Goal: Obtain resource: Download file/media

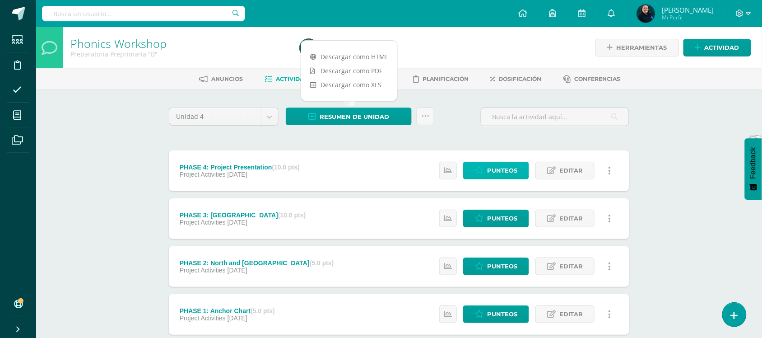
click at [504, 168] on span "Punteos" at bounding box center [502, 170] width 30 height 17
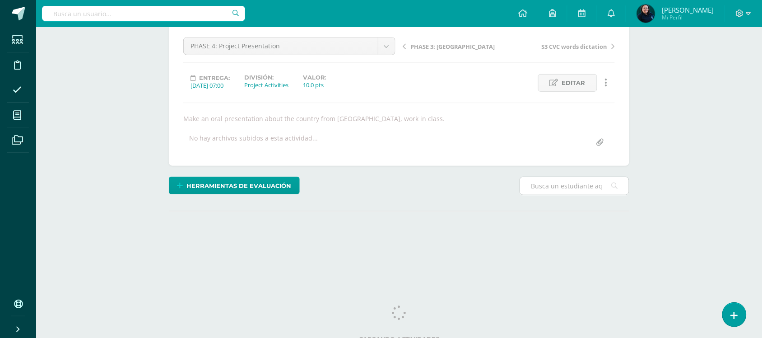
scroll to position [93, 0]
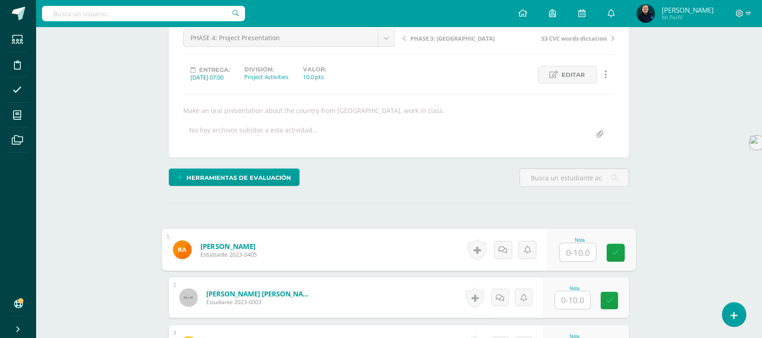
click at [567, 252] on input "text" at bounding box center [578, 252] width 36 height 18
type input "10"
click at [573, 305] on input "text" at bounding box center [572, 300] width 35 height 18
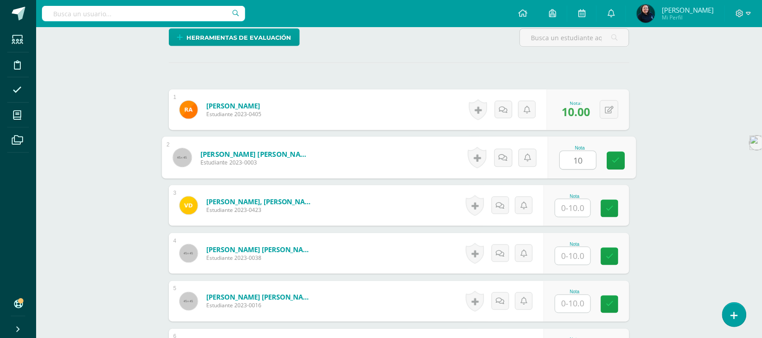
scroll to position [321, 0]
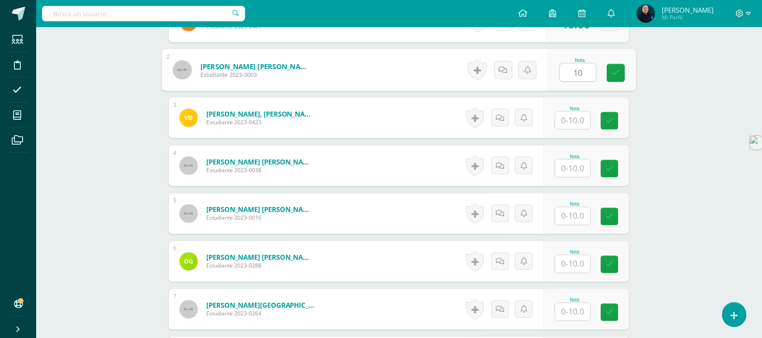
type input "10"
click at [570, 119] on input "text" at bounding box center [572, 121] width 35 height 18
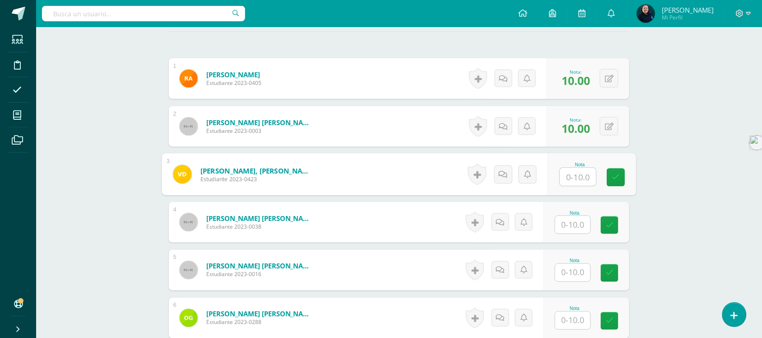
click at [576, 182] on input "text" at bounding box center [578, 177] width 36 height 18
type input "8"
click at [575, 225] on input "text" at bounding box center [572, 225] width 35 height 18
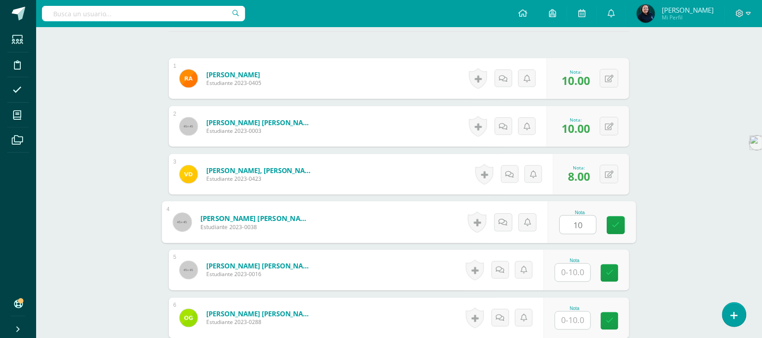
type input "10"
click at [577, 271] on input "text" at bounding box center [572, 273] width 35 height 18
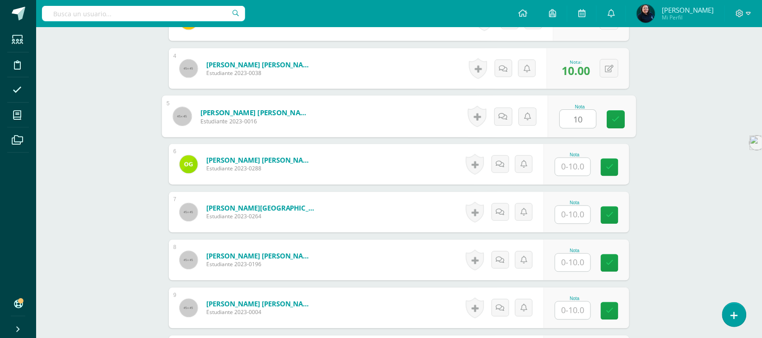
scroll to position [434, 0]
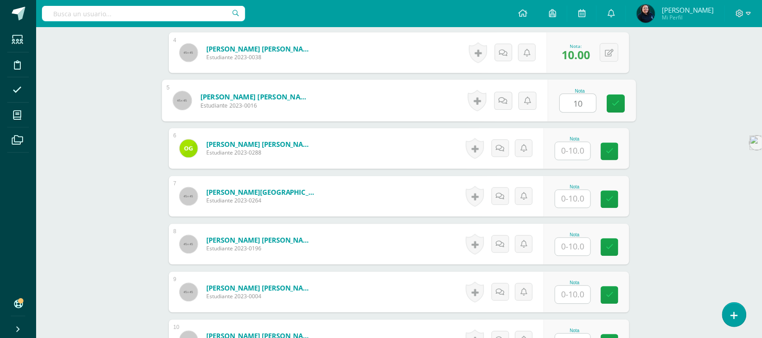
type input "10"
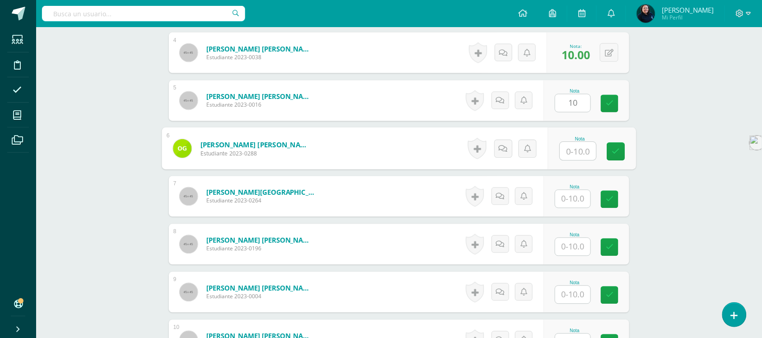
click at [572, 153] on input "text" at bounding box center [578, 151] width 36 height 18
type input "10"
click at [569, 195] on input "text" at bounding box center [572, 199] width 35 height 18
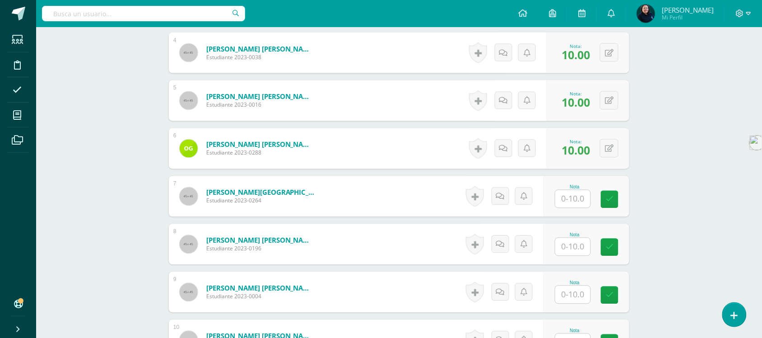
click at [573, 203] on input "text" at bounding box center [572, 199] width 35 height 18
type input "8"
click at [574, 244] on input "text" at bounding box center [578, 247] width 36 height 18
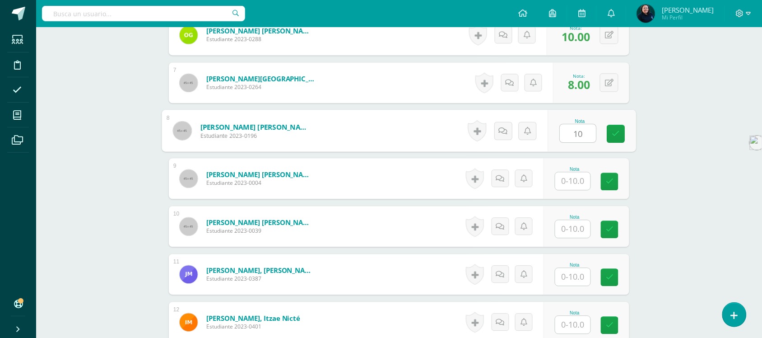
scroll to position [603, 0]
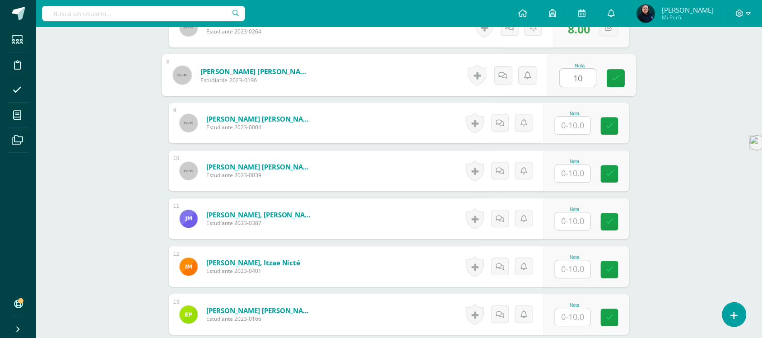
type input "10"
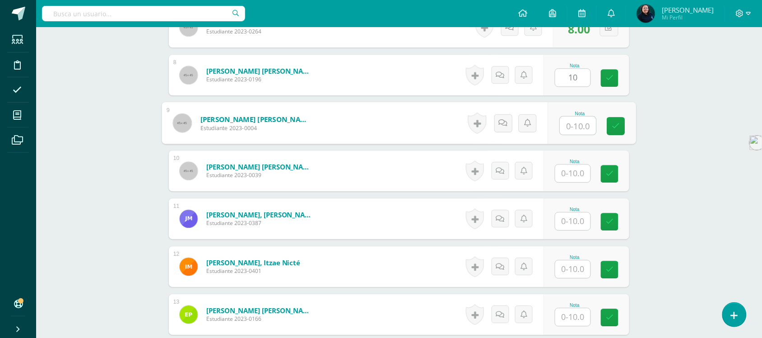
click at [574, 122] on input "text" at bounding box center [578, 126] width 36 height 18
type input "10"
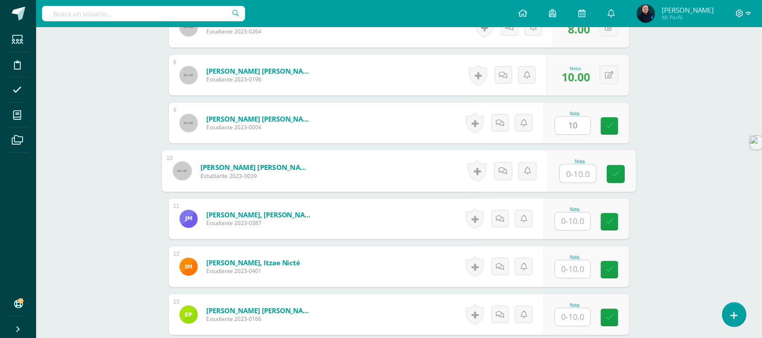
click at [572, 172] on input "text" at bounding box center [578, 173] width 36 height 18
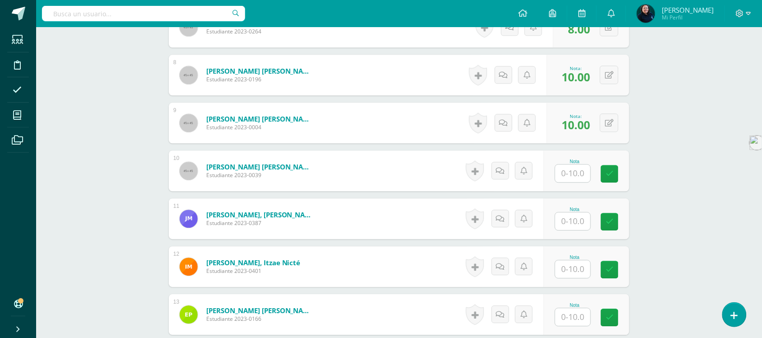
click at [574, 172] on input "text" at bounding box center [572, 173] width 35 height 18
type input "8"
click at [574, 218] on input "text" at bounding box center [578, 221] width 36 height 18
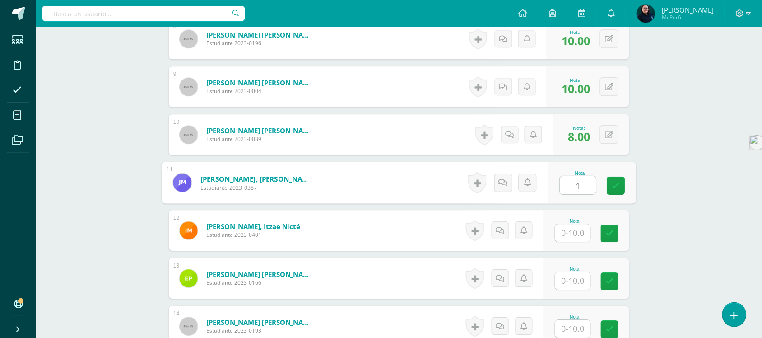
scroll to position [716, 0]
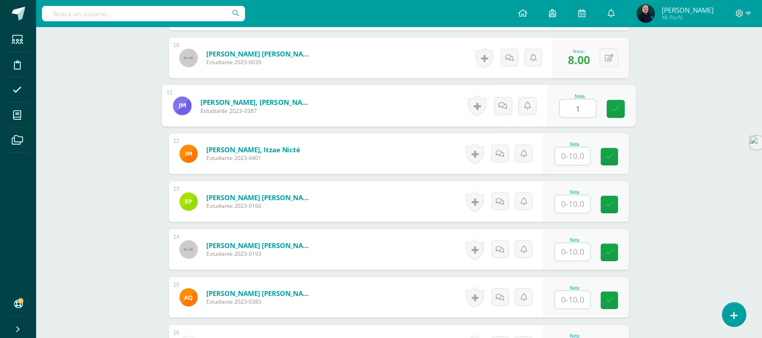
type input "1"
click at [572, 157] on input "text" at bounding box center [572, 156] width 35 height 18
click at [578, 154] on input "text" at bounding box center [572, 156] width 35 height 18
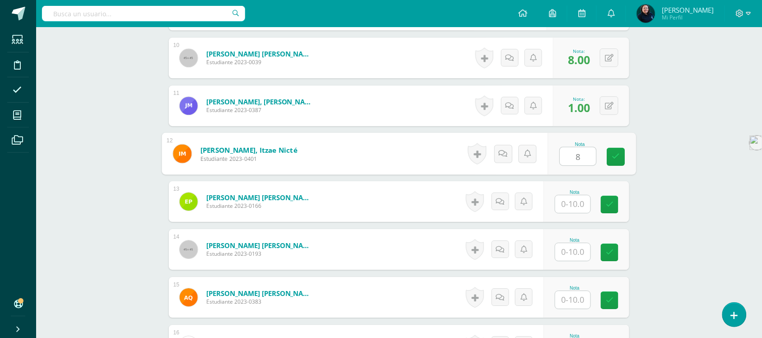
type input "8"
click at [577, 202] on input "text" at bounding box center [572, 204] width 35 height 18
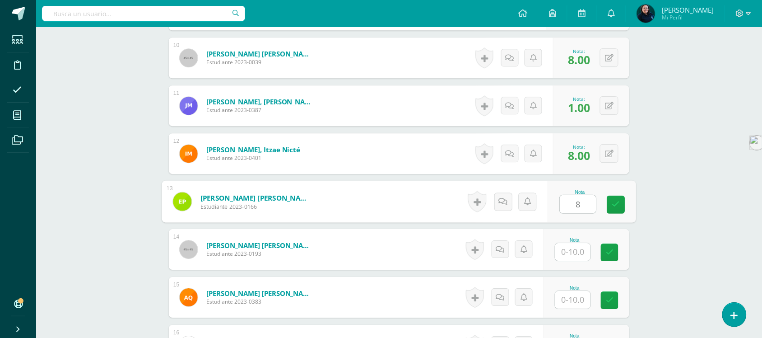
type input "8"
click at [574, 253] on input "text" at bounding box center [572, 252] width 35 height 18
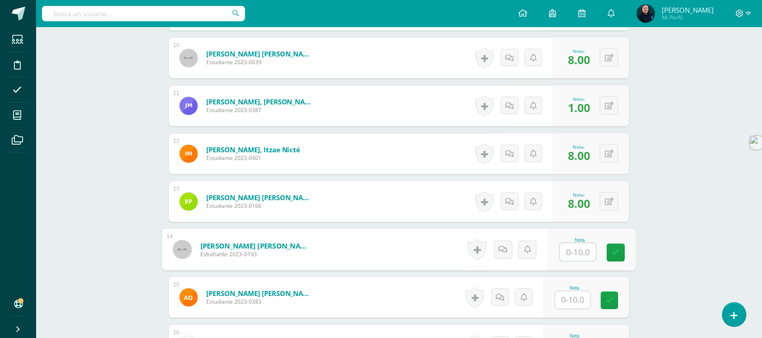
click at [571, 249] on input "text" at bounding box center [578, 252] width 36 height 18
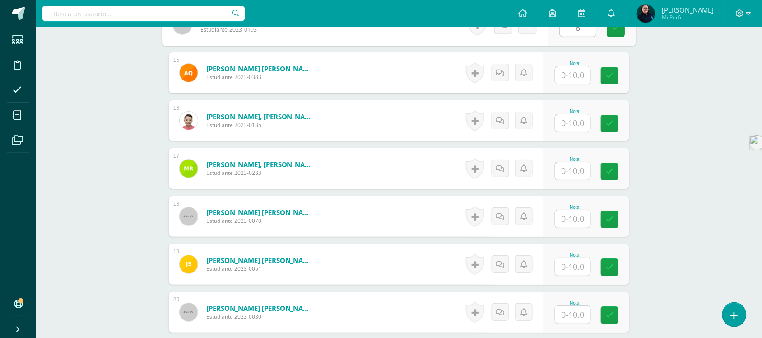
scroll to position [942, 0]
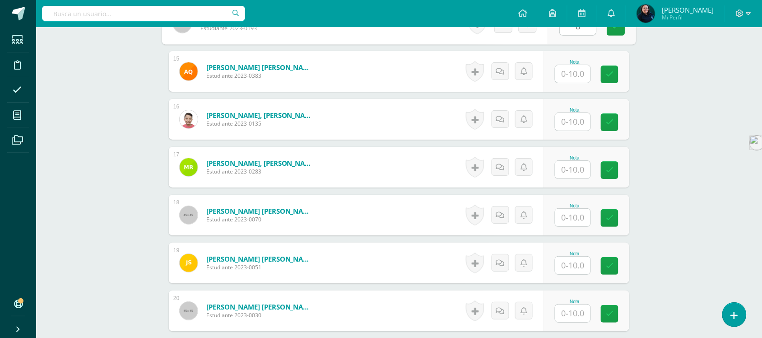
type input "8"
click at [579, 75] on input "text" at bounding box center [572, 74] width 35 height 18
type input "8"
click at [579, 124] on input "text" at bounding box center [578, 122] width 36 height 18
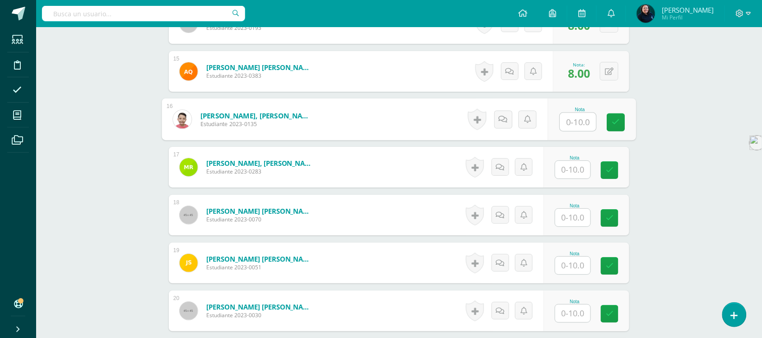
click at [581, 121] on input "text" at bounding box center [578, 122] width 36 height 18
type input "8"
click at [580, 171] on input "text" at bounding box center [572, 170] width 35 height 18
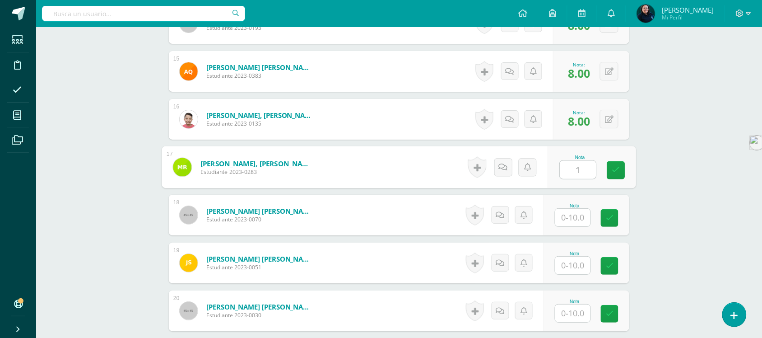
type input "1"
click at [578, 215] on input "text" at bounding box center [572, 218] width 35 height 18
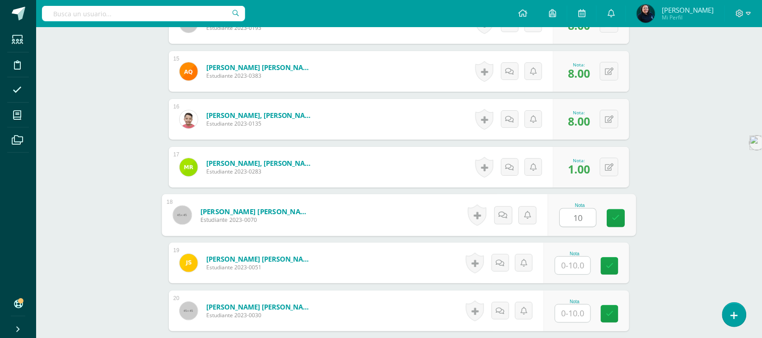
type input "10"
click at [575, 264] on input "text" at bounding box center [572, 265] width 35 height 18
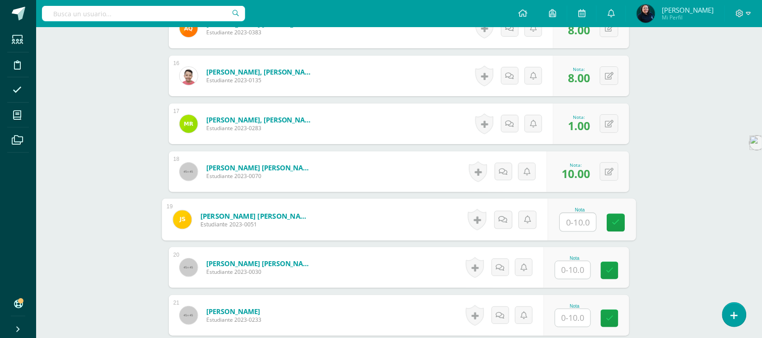
scroll to position [998, 0]
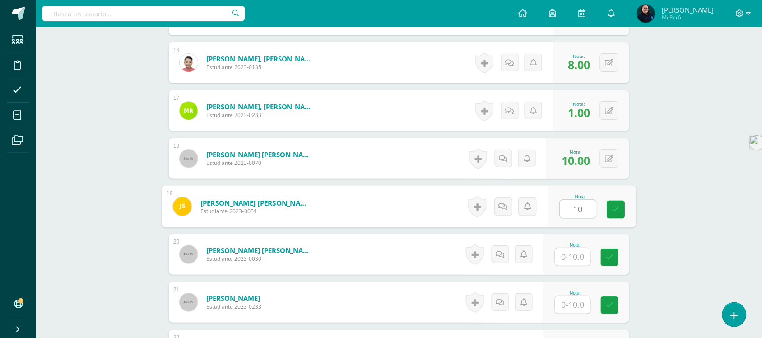
type input "10"
click at [580, 255] on input "text" at bounding box center [572, 257] width 35 height 18
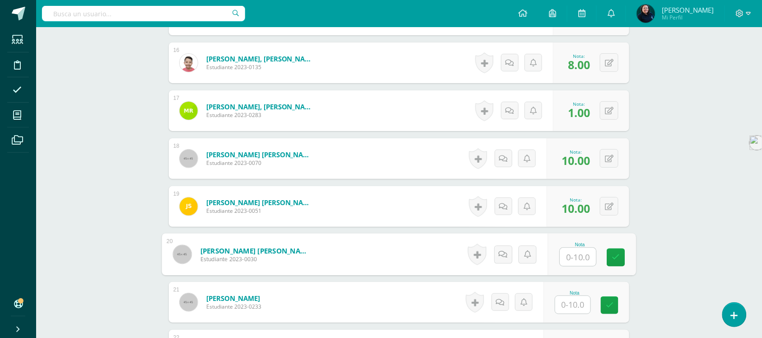
scroll to position [1054, 0]
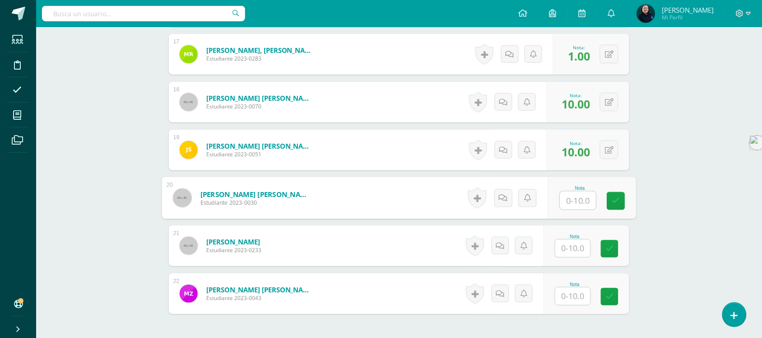
click at [568, 246] on input "text" at bounding box center [572, 248] width 35 height 18
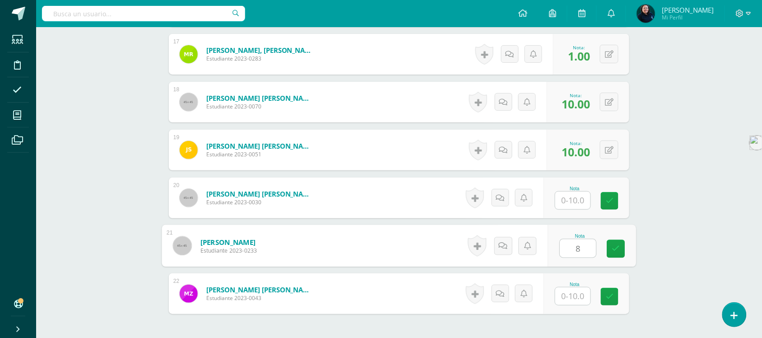
type input "8"
click at [571, 297] on input "text" at bounding box center [572, 296] width 35 height 18
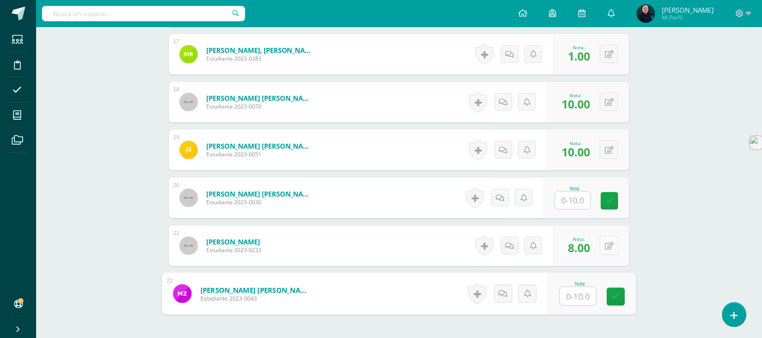
click at [608, 247] on icon at bounding box center [609, 246] width 9 height 8
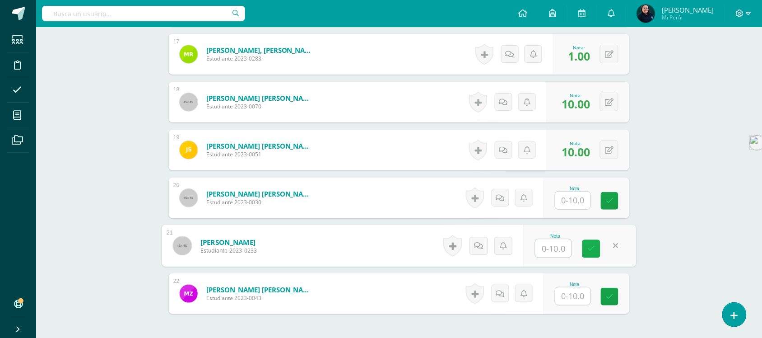
click at [588, 247] on icon at bounding box center [591, 249] width 8 height 8
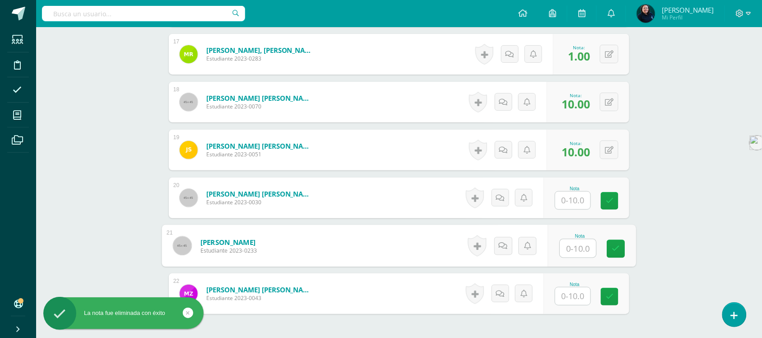
click at [575, 249] on input "text" at bounding box center [578, 248] width 36 height 18
type input "10"
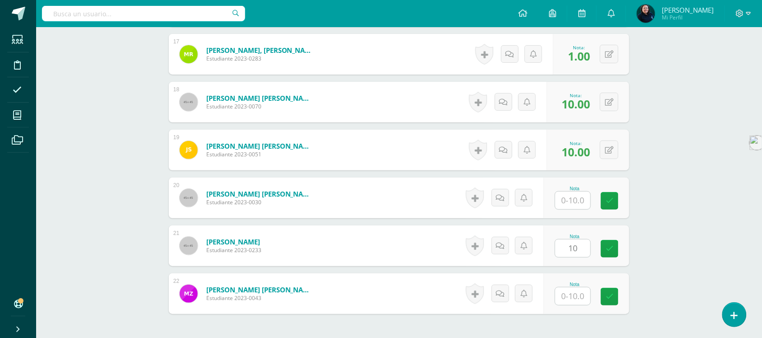
click at [572, 204] on input "text" at bounding box center [572, 200] width 35 height 18
type input "8"
click at [583, 296] on input "text" at bounding box center [578, 296] width 36 height 18
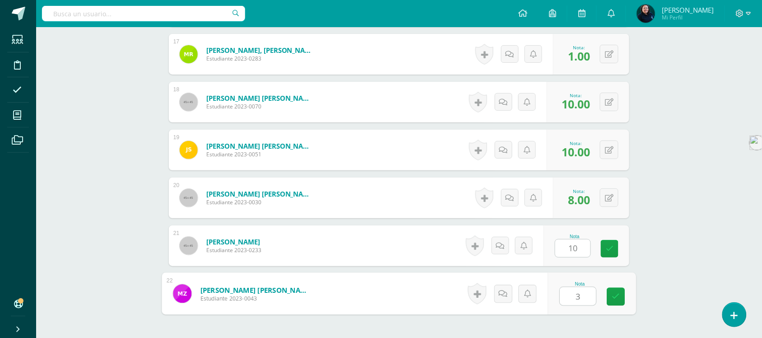
type input "3"
click at [613, 249] on icon at bounding box center [610, 249] width 8 height 8
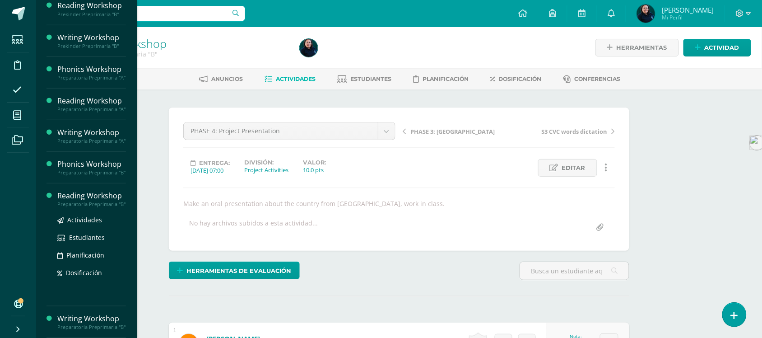
scroll to position [172, 0]
click at [84, 215] on span "Actividades" at bounding box center [84, 219] width 35 height 9
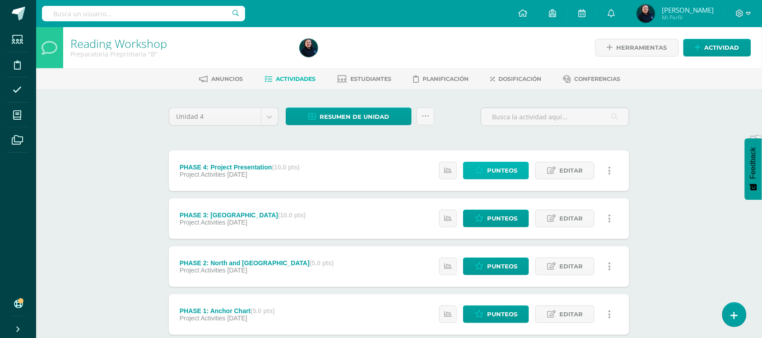
click at [505, 172] on span "Punteos" at bounding box center [502, 170] width 30 height 17
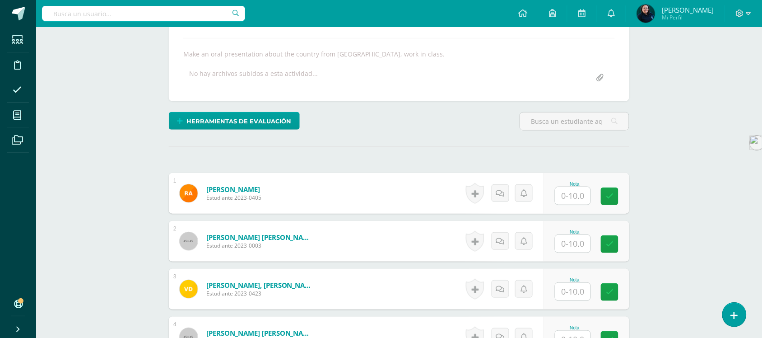
scroll to position [150, 0]
click at [580, 196] on input "text" at bounding box center [578, 195] width 36 height 18
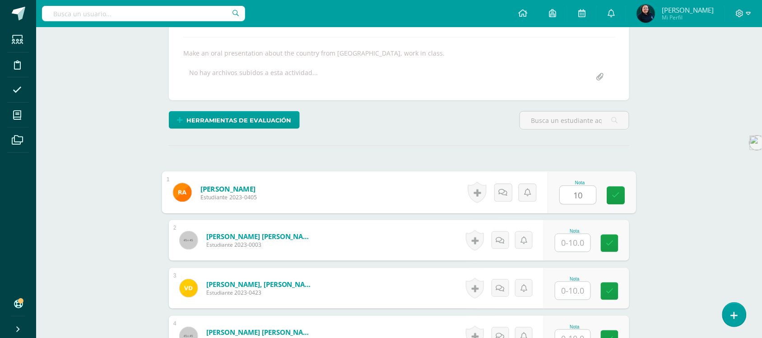
type input "10"
click at [573, 245] on input "text" at bounding box center [572, 243] width 35 height 18
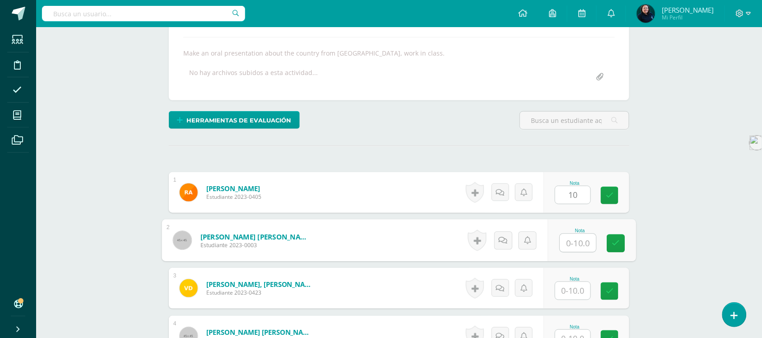
scroll to position [151, 0]
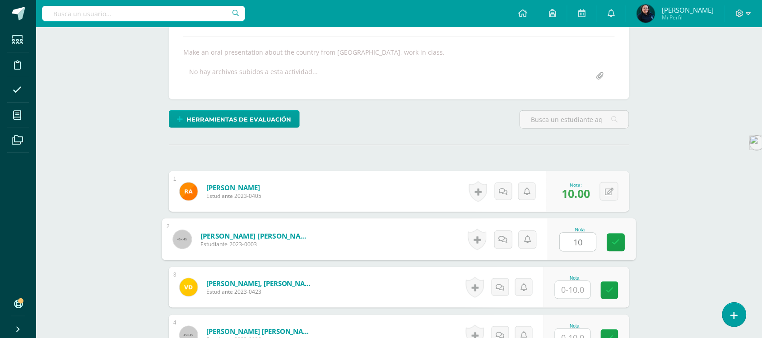
type input "10"
click at [569, 290] on input "text" at bounding box center [572, 290] width 35 height 18
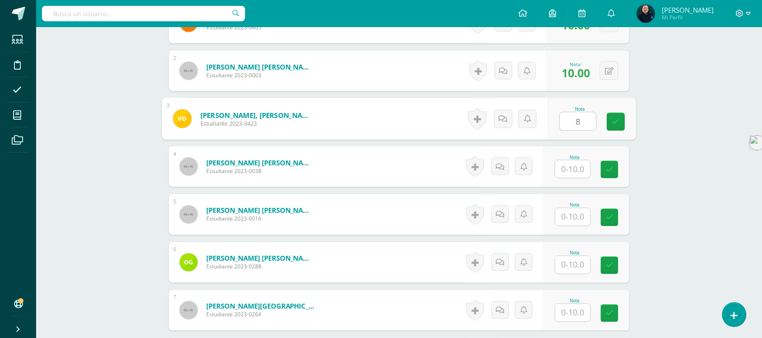
scroll to position [321, 0]
type input "8"
click at [569, 163] on input "text" at bounding box center [572, 168] width 35 height 18
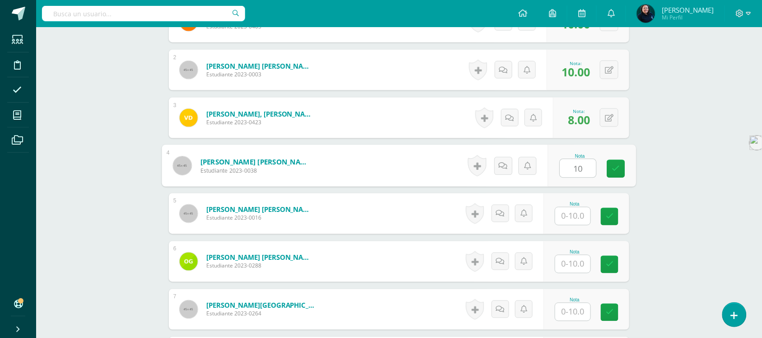
type input "10"
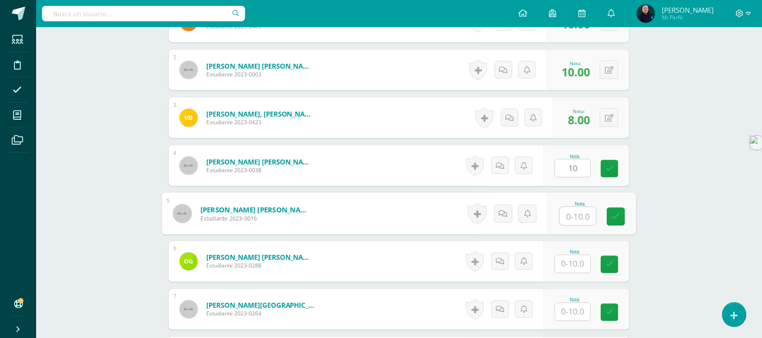
click at [570, 213] on input "text" at bounding box center [578, 216] width 36 height 18
type input "10"
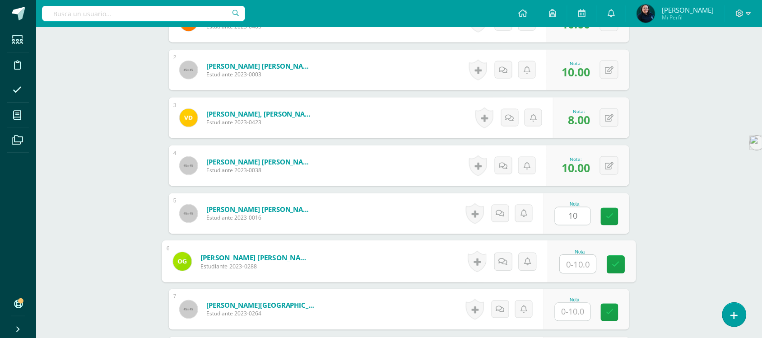
click at [578, 262] on input "text" at bounding box center [578, 264] width 36 height 18
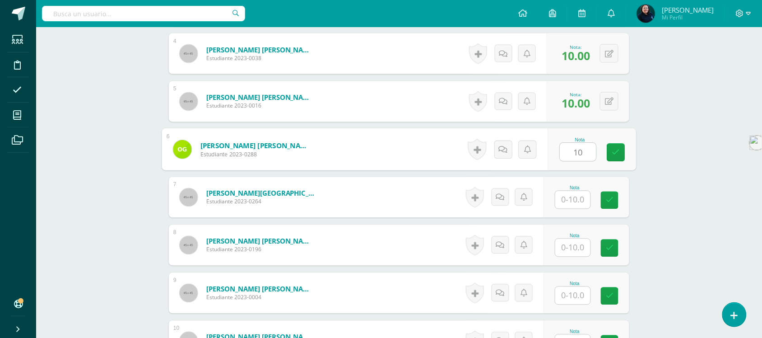
scroll to position [434, 0]
type input "10"
click at [573, 197] on input "text" at bounding box center [572, 199] width 35 height 18
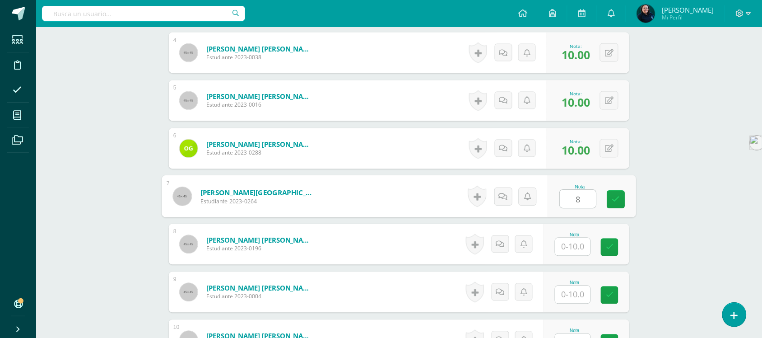
type input "8"
click at [579, 247] on input "text" at bounding box center [572, 247] width 35 height 18
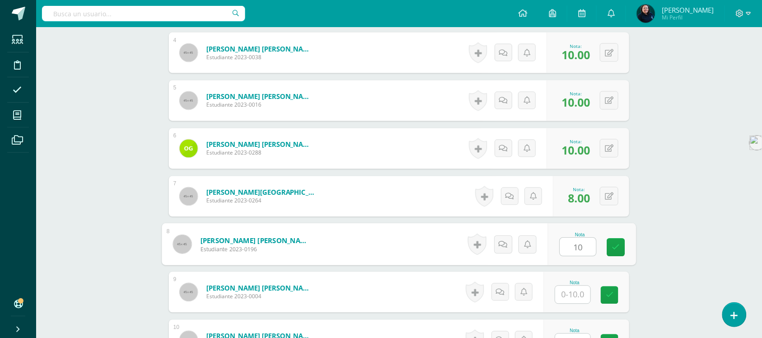
type input "10"
click at [581, 297] on input "text" at bounding box center [572, 295] width 35 height 18
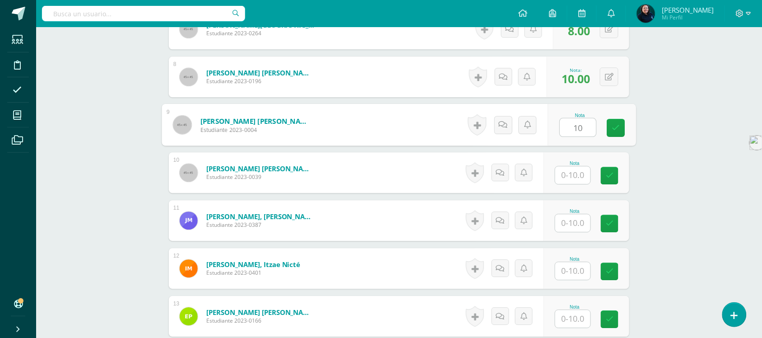
scroll to position [603, 0]
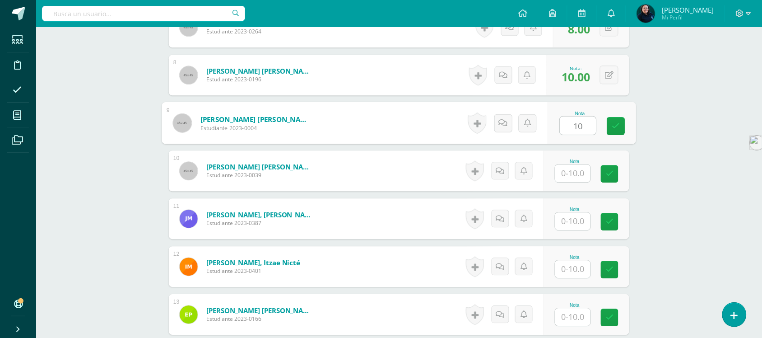
type input "10"
click at [574, 172] on input "text" at bounding box center [572, 173] width 35 height 18
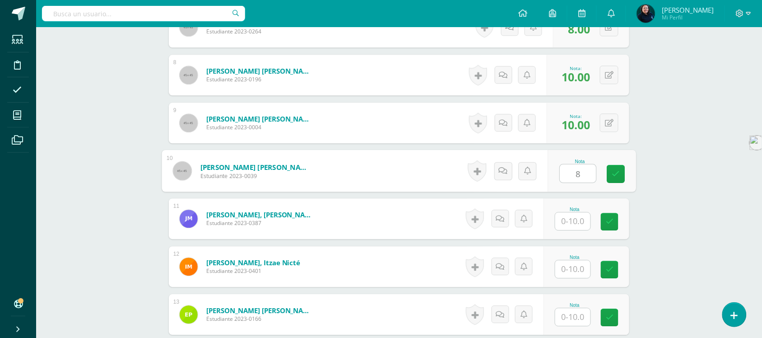
type input "8"
click at [570, 220] on input "text" at bounding box center [572, 221] width 35 height 18
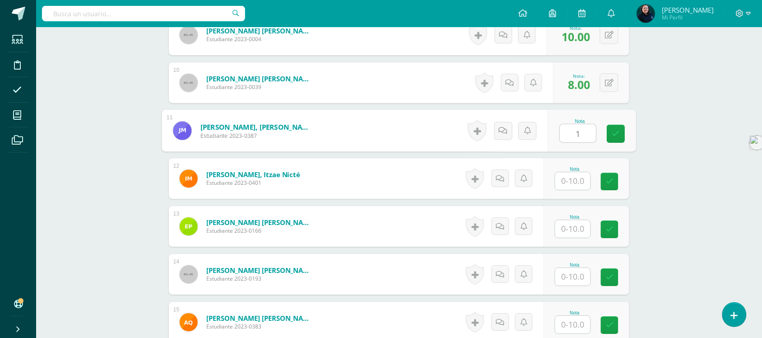
scroll to position [716, 0]
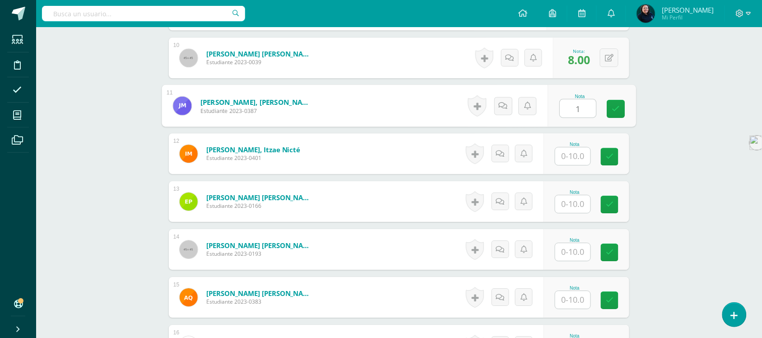
type input "1"
click at [572, 152] on input "text" at bounding box center [572, 156] width 35 height 18
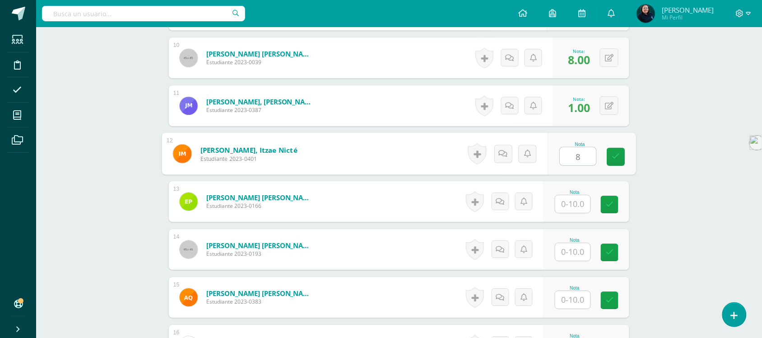
type input "8"
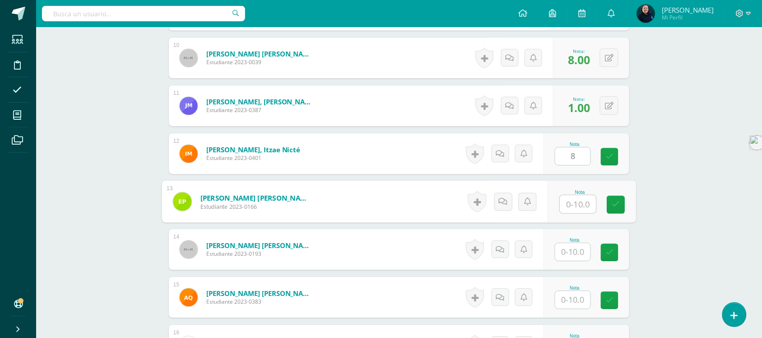
click at [578, 198] on input "text" at bounding box center [578, 204] width 36 height 18
type input "8"
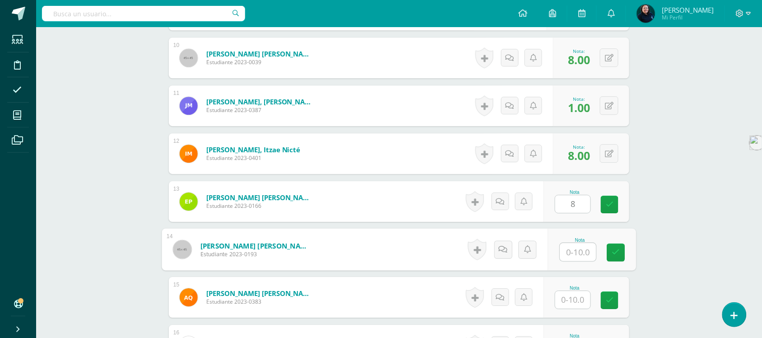
click at [574, 253] on input "text" at bounding box center [578, 252] width 36 height 18
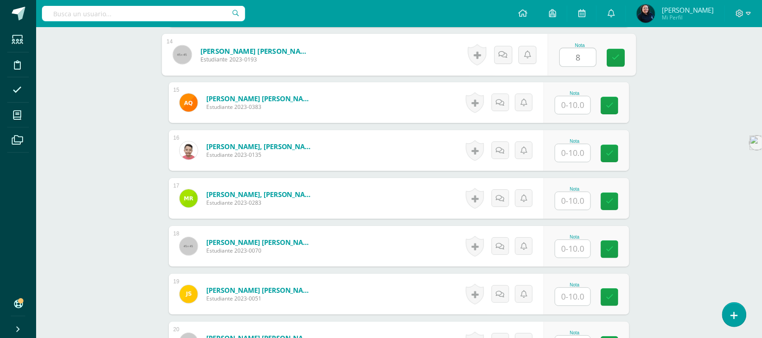
scroll to position [942, 0]
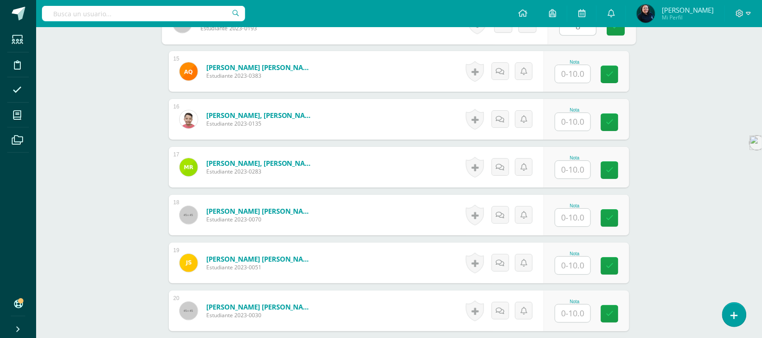
type input "8"
click at [578, 75] on input "text" at bounding box center [572, 74] width 35 height 18
type input "8"
click at [574, 122] on input "text" at bounding box center [572, 122] width 35 height 18
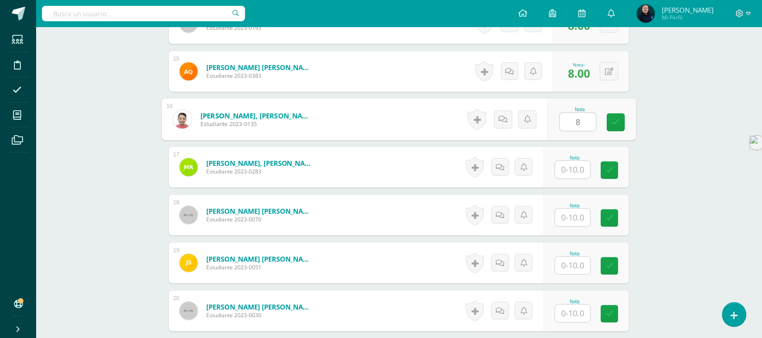
type input "8"
click at [572, 168] on input "text" at bounding box center [572, 170] width 35 height 18
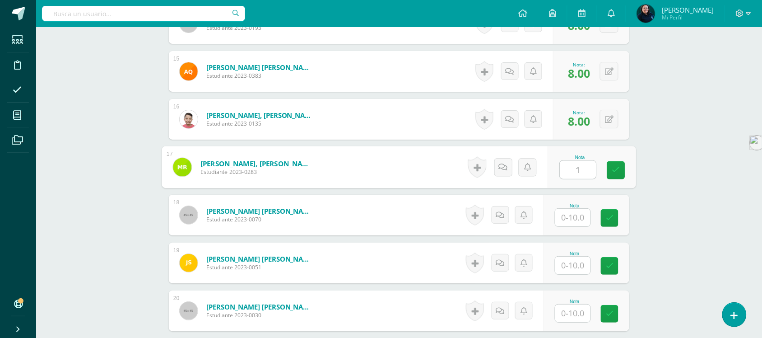
type input "1"
click at [573, 220] on input "text" at bounding box center [572, 218] width 35 height 18
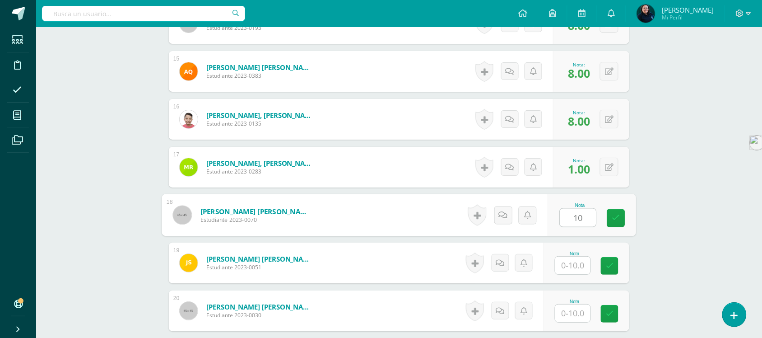
type input "10"
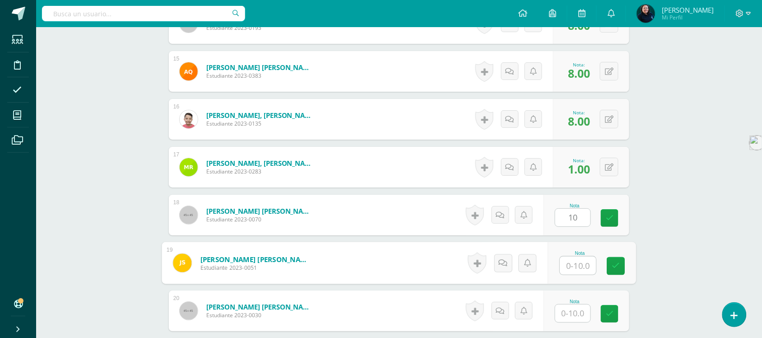
click at [576, 262] on input "text" at bounding box center [578, 265] width 36 height 18
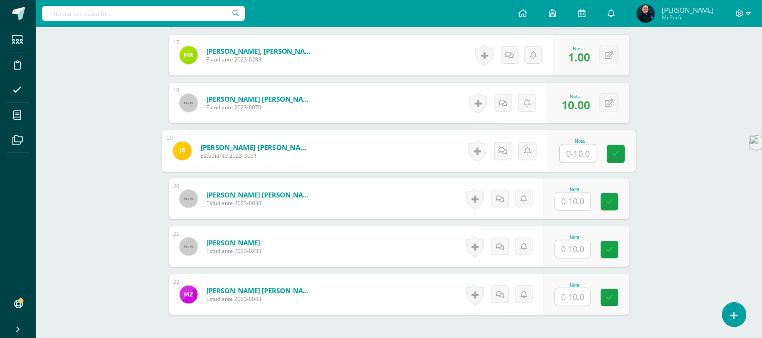
scroll to position [1054, 0]
type input "10"
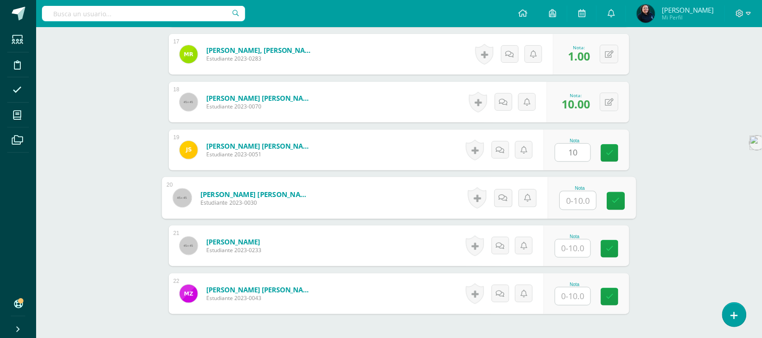
click at [580, 193] on input "text" at bounding box center [578, 200] width 36 height 18
type input "8"
click at [574, 253] on input "text" at bounding box center [572, 248] width 35 height 18
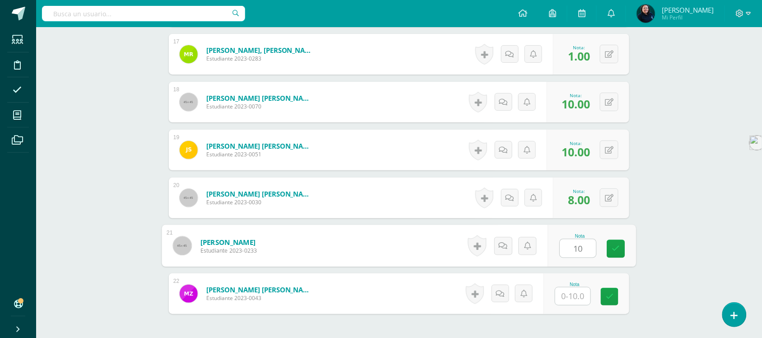
type input "10"
click at [573, 296] on input "text" at bounding box center [572, 296] width 35 height 18
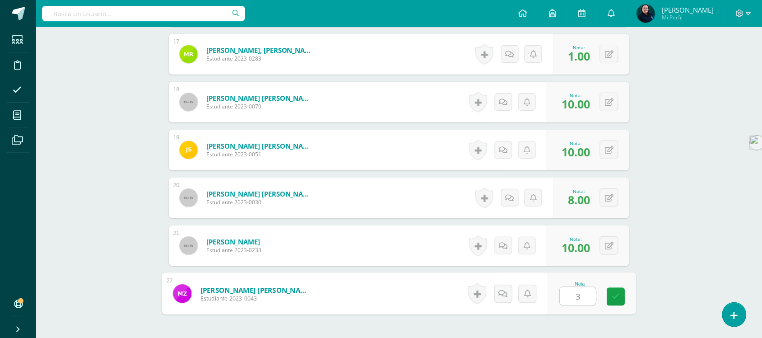
type input "3"
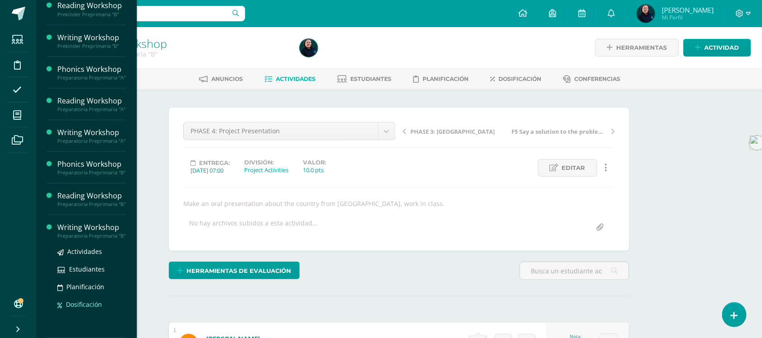
scroll to position [172, 0]
click at [80, 252] on span "Actividades" at bounding box center [84, 251] width 35 height 9
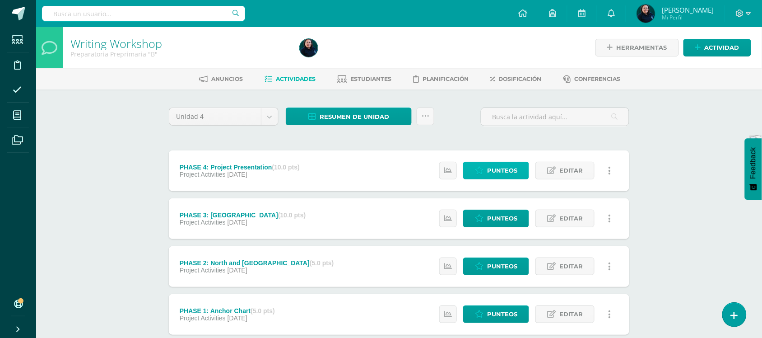
click at [508, 172] on span "Punteos" at bounding box center [502, 170] width 30 height 17
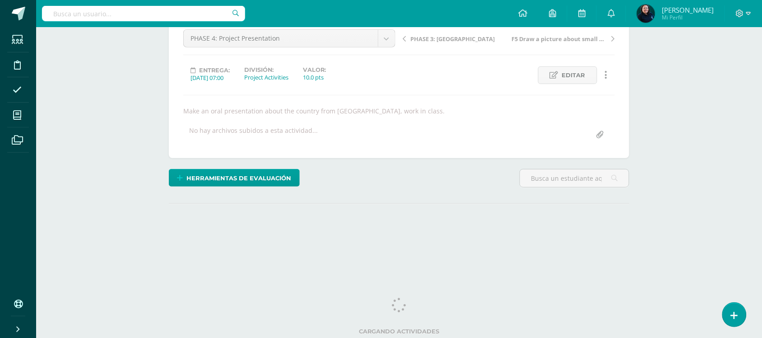
scroll to position [93, 0]
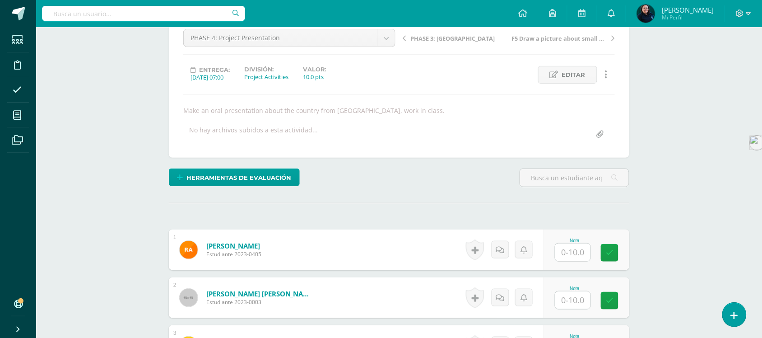
click at [571, 254] on input "text" at bounding box center [572, 252] width 35 height 18
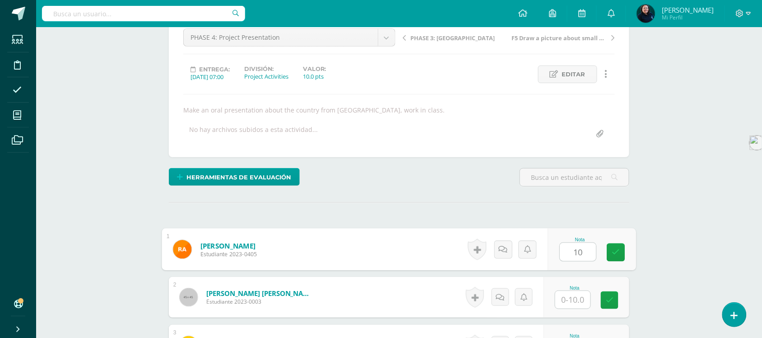
type input "10"
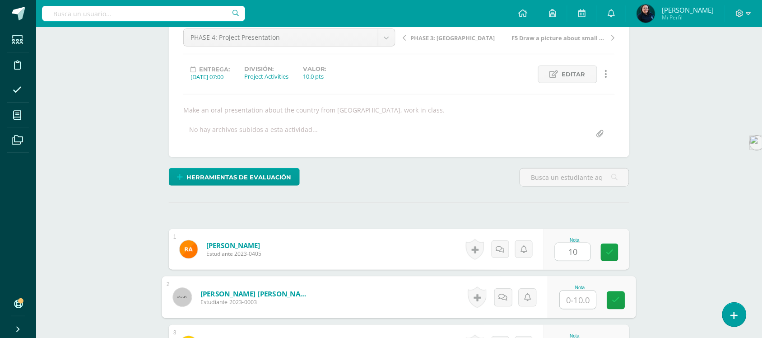
click at [574, 303] on input "text" at bounding box center [578, 300] width 36 height 18
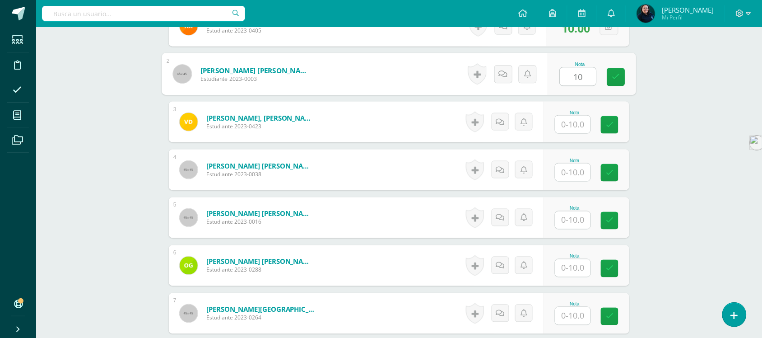
scroll to position [321, 0]
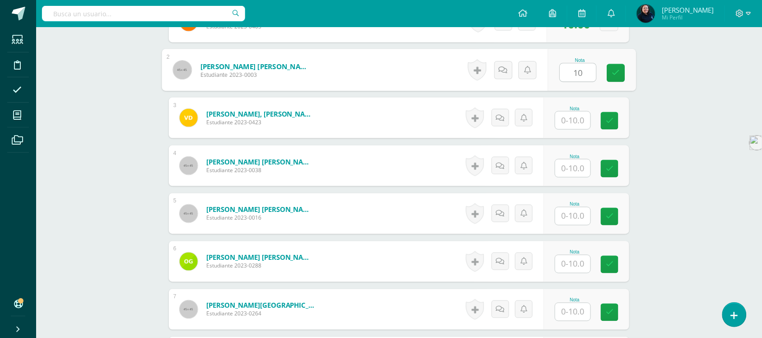
type input "10"
click at [577, 118] on input "text" at bounding box center [572, 121] width 35 height 18
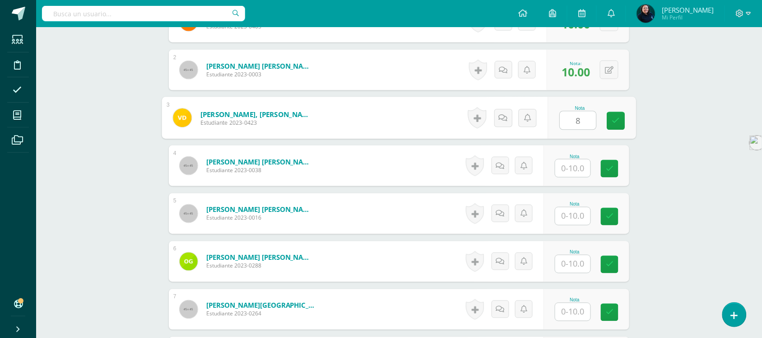
type input "8"
click at [579, 170] on input "text" at bounding box center [572, 168] width 35 height 18
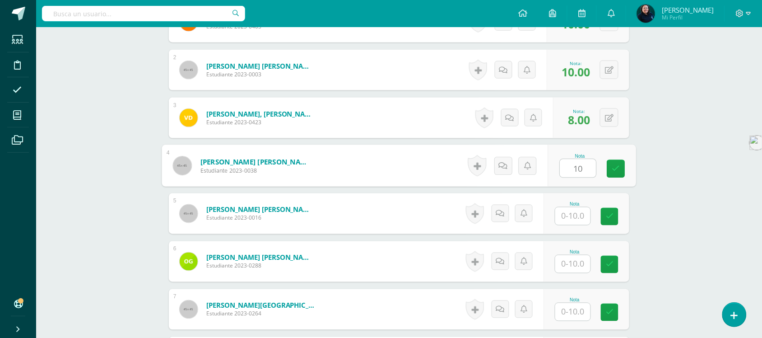
type input "10"
click at [574, 210] on input "text" at bounding box center [572, 216] width 35 height 18
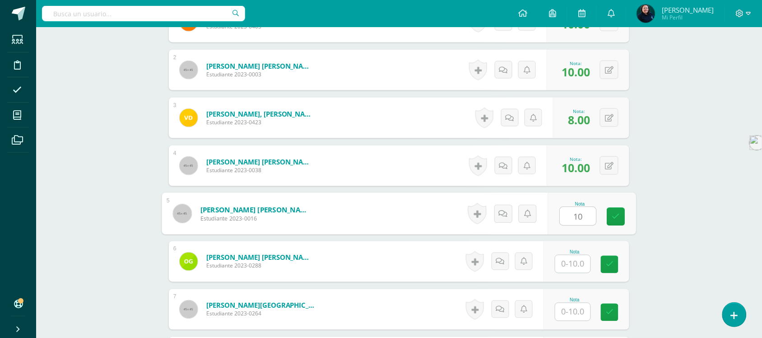
type input "10"
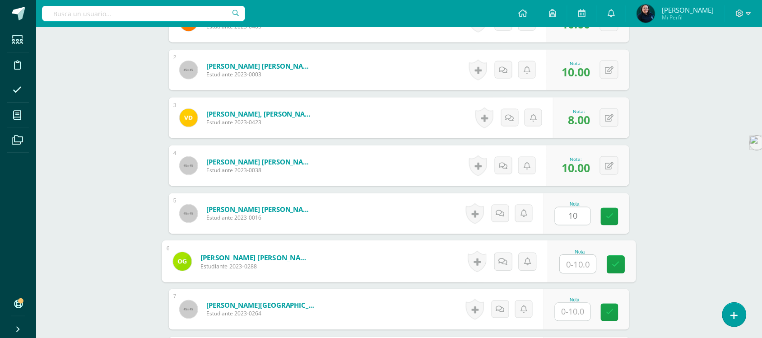
click at [579, 262] on input "text" at bounding box center [578, 264] width 36 height 18
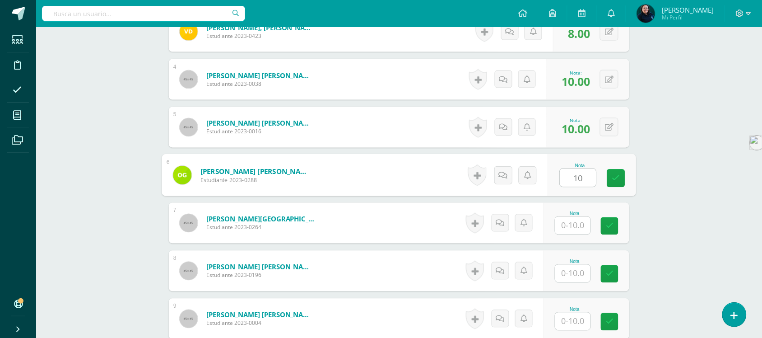
scroll to position [434, 0]
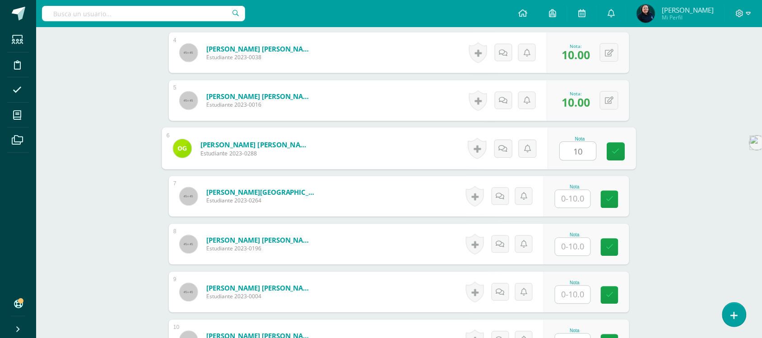
type input "10"
click at [574, 200] on input "text" at bounding box center [572, 199] width 35 height 18
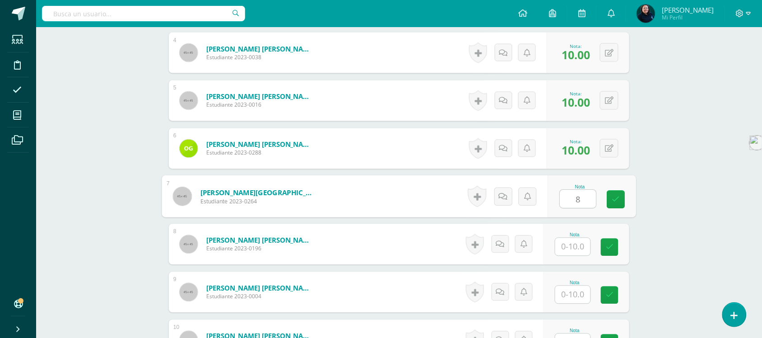
type input "8"
click at [578, 242] on input "text" at bounding box center [572, 247] width 35 height 18
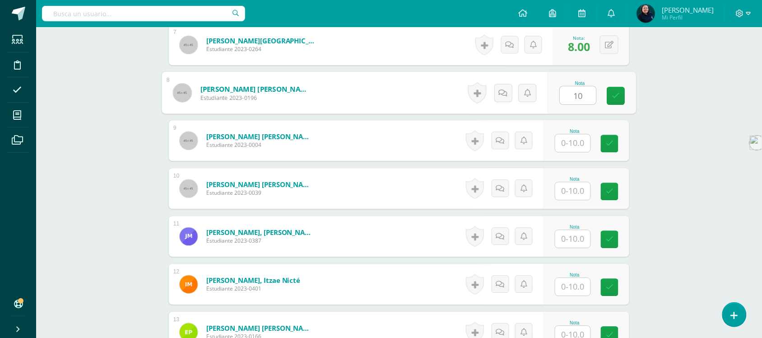
scroll to position [603, 0]
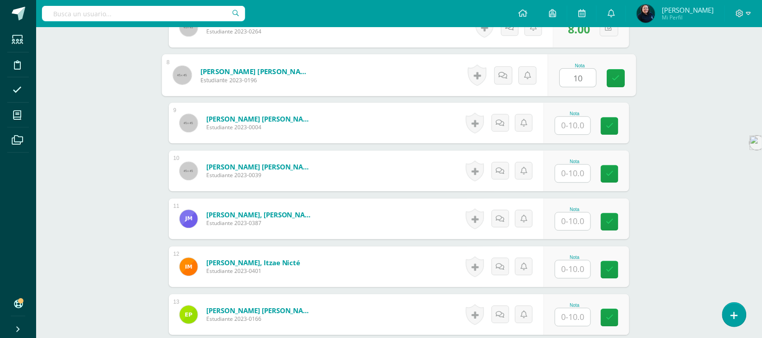
type input "10"
click at [571, 125] on input "text" at bounding box center [572, 126] width 35 height 18
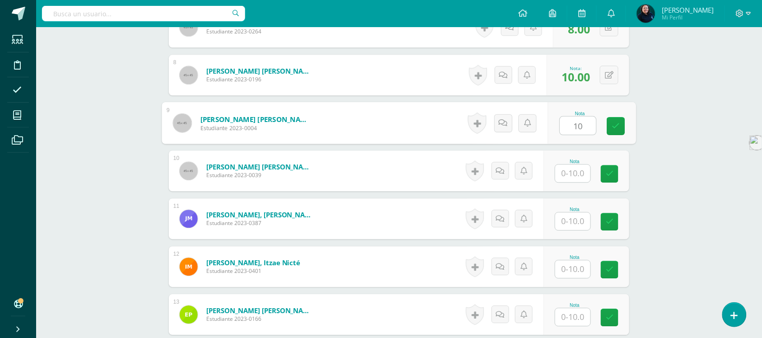
type input "10"
click at [580, 168] on input "text" at bounding box center [572, 173] width 35 height 18
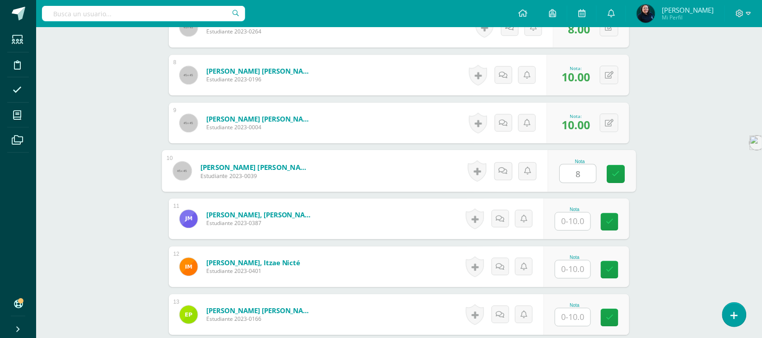
type input "8"
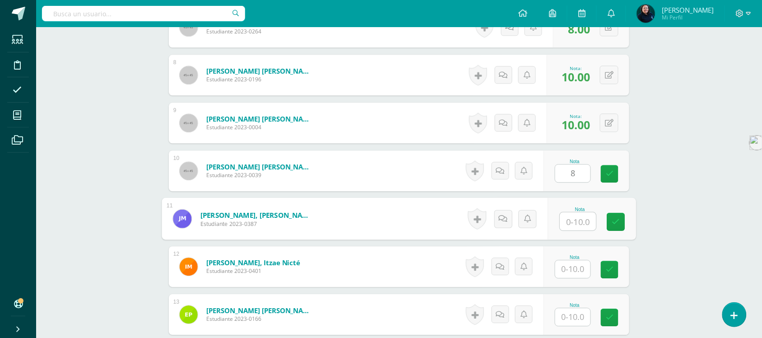
click at [583, 219] on input "text" at bounding box center [578, 221] width 36 height 18
type input "1"
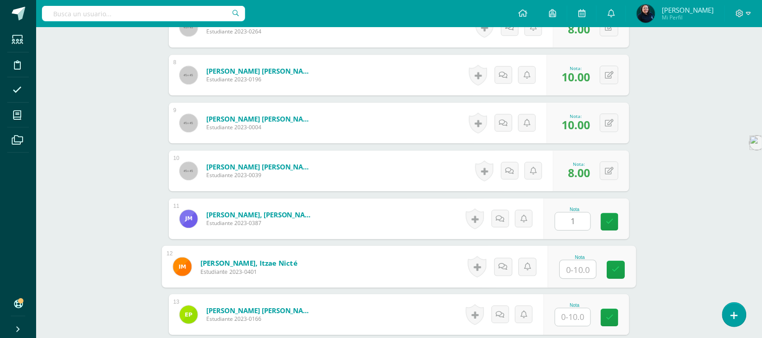
click at [579, 268] on input "text" at bounding box center [578, 269] width 36 height 18
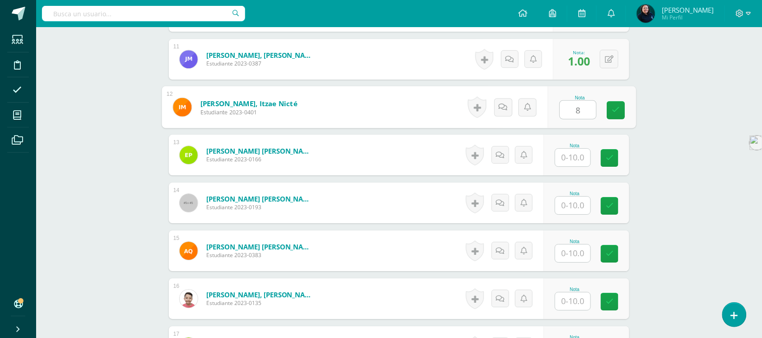
scroll to position [772, 0]
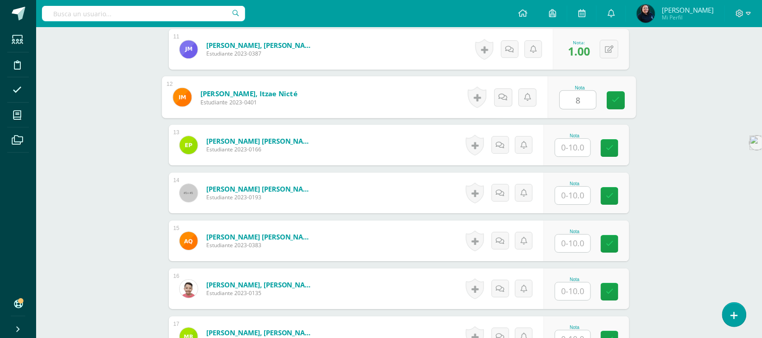
type input "8"
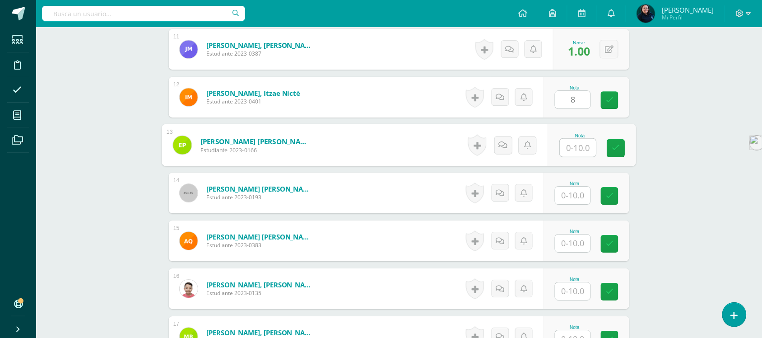
click at [574, 141] on input "text" at bounding box center [578, 148] width 36 height 18
type input "8"
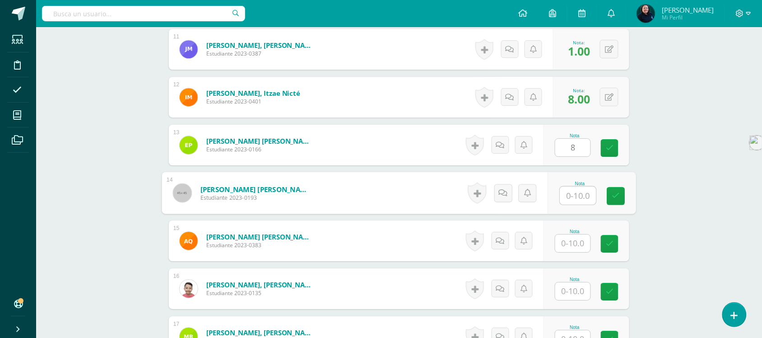
click at [576, 195] on input "text" at bounding box center [578, 195] width 36 height 18
type input "8"
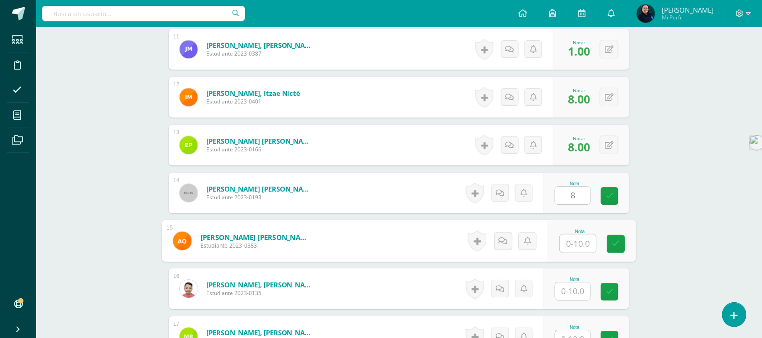
click at [577, 248] on input "text" at bounding box center [578, 243] width 36 height 18
type input "8"
click at [574, 290] on input "text" at bounding box center [572, 291] width 35 height 18
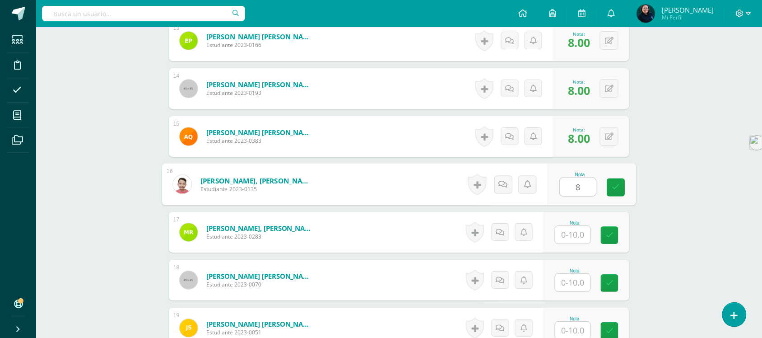
scroll to position [885, 0]
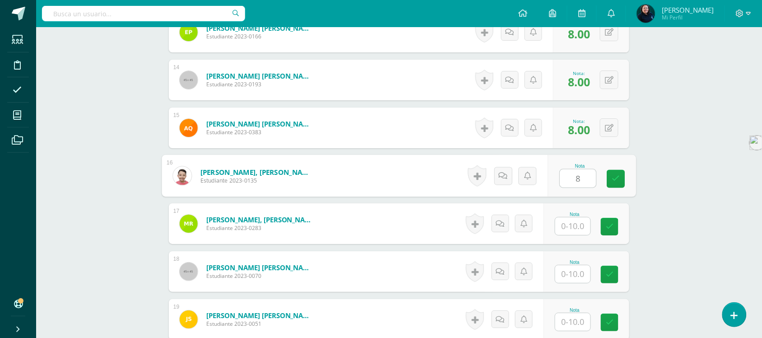
type input "8"
click at [565, 228] on input "text" at bounding box center [572, 226] width 35 height 18
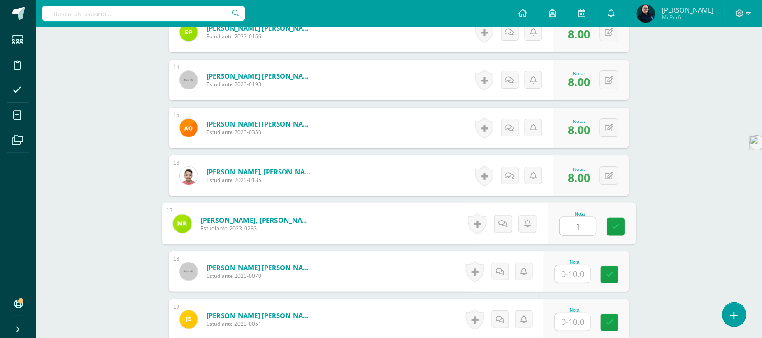
type input "1"
click at [583, 270] on input "text" at bounding box center [572, 274] width 35 height 18
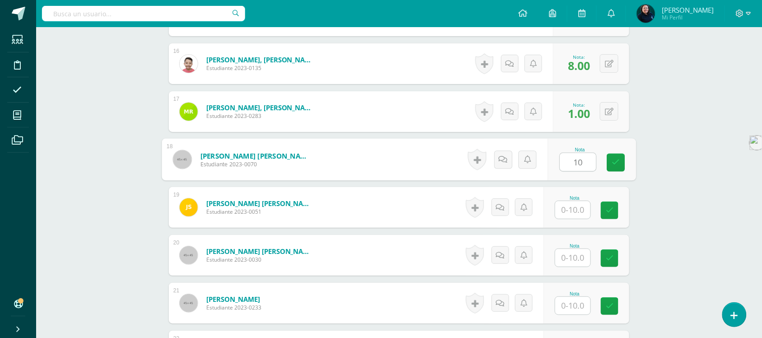
scroll to position [998, 0]
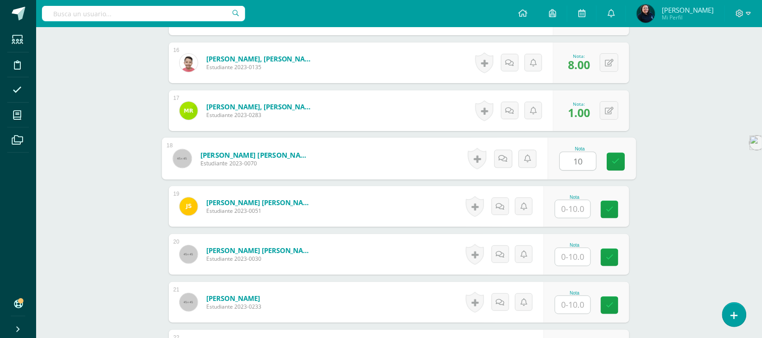
type input "10"
click at [572, 210] on input "text" at bounding box center [572, 209] width 35 height 18
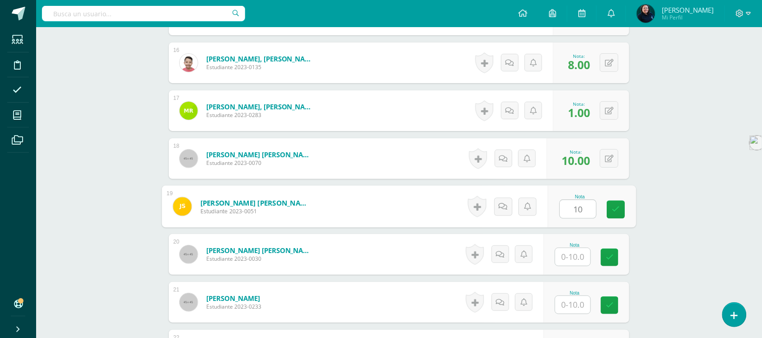
type input "10"
click at [576, 255] on input "text" at bounding box center [572, 257] width 35 height 18
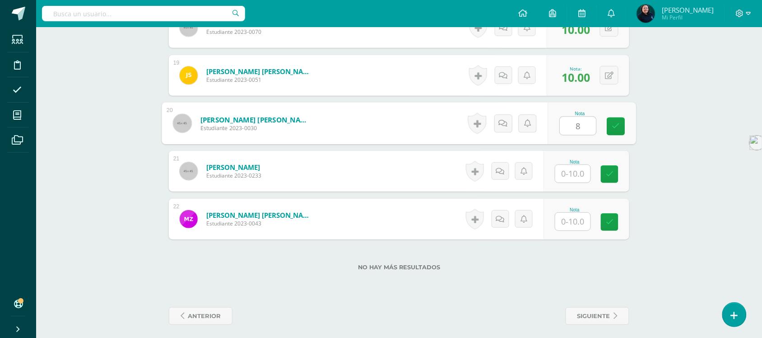
scroll to position [1134, 0]
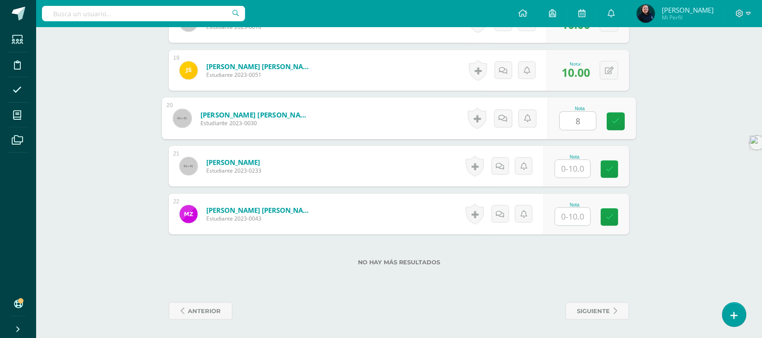
type input "8"
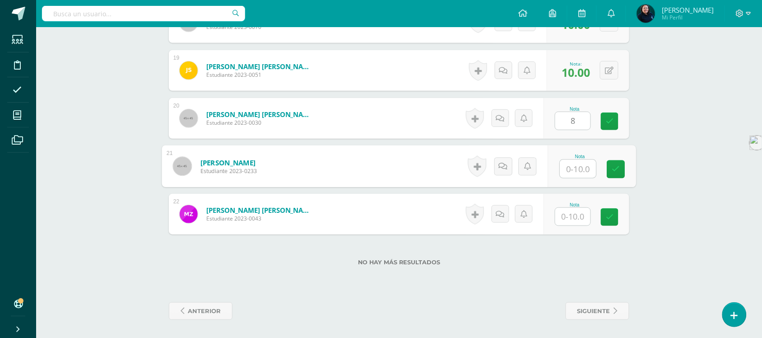
click at [577, 163] on input "text" at bounding box center [578, 169] width 36 height 18
type input "10"
click at [575, 214] on input "text" at bounding box center [572, 217] width 35 height 18
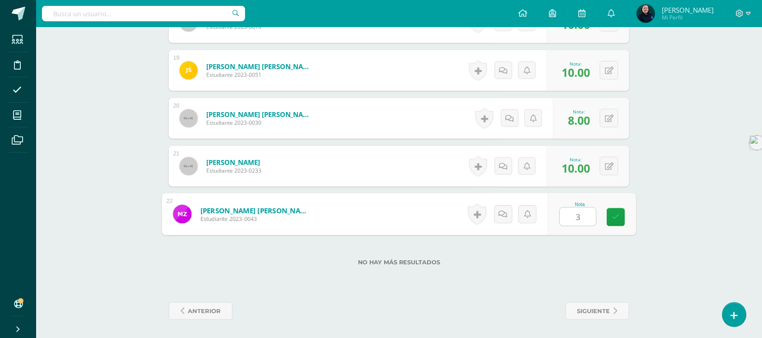
type input "3"
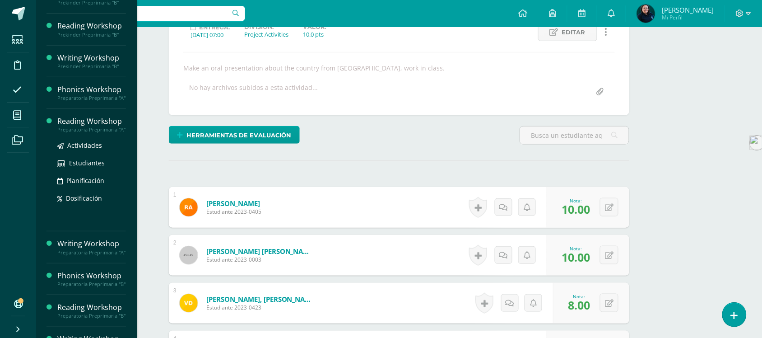
scroll to position [287, 0]
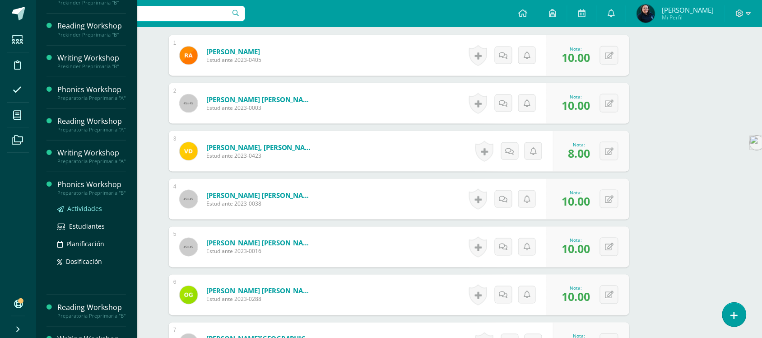
click at [79, 213] on span "Actividades" at bounding box center [84, 208] width 35 height 9
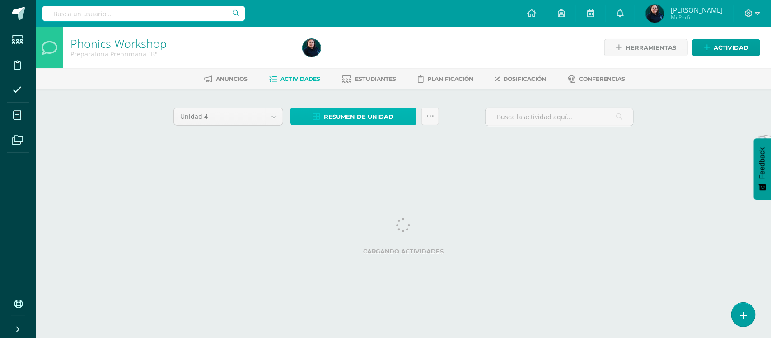
click at [373, 118] on span "Resumen de unidad" at bounding box center [359, 116] width 70 height 17
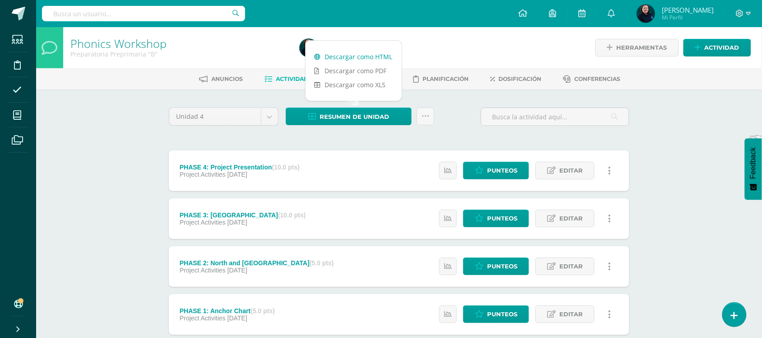
click at [372, 57] on link "Descargar como HTML" at bounding box center [354, 57] width 96 height 14
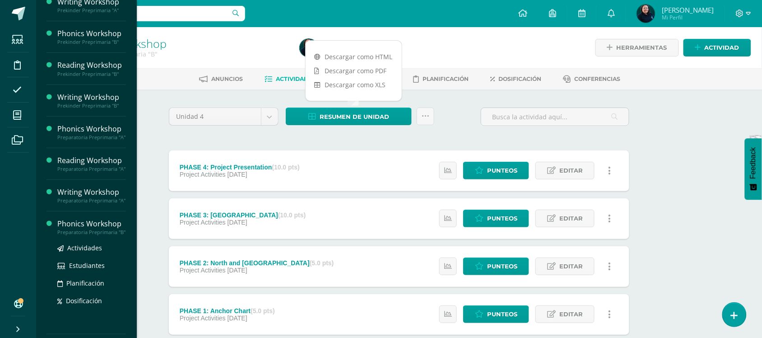
scroll to position [172, 0]
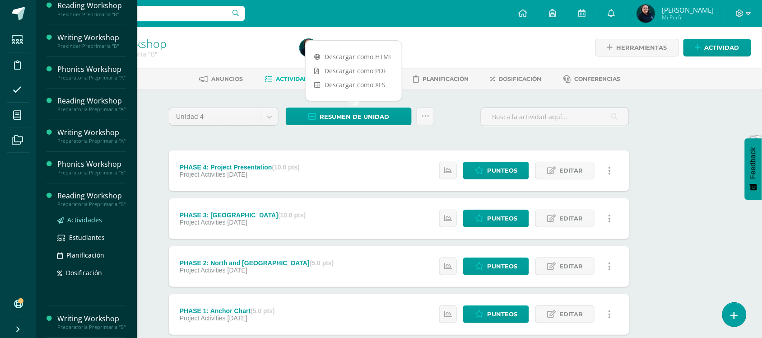
click at [85, 215] on span "Actividades" at bounding box center [84, 219] width 35 height 9
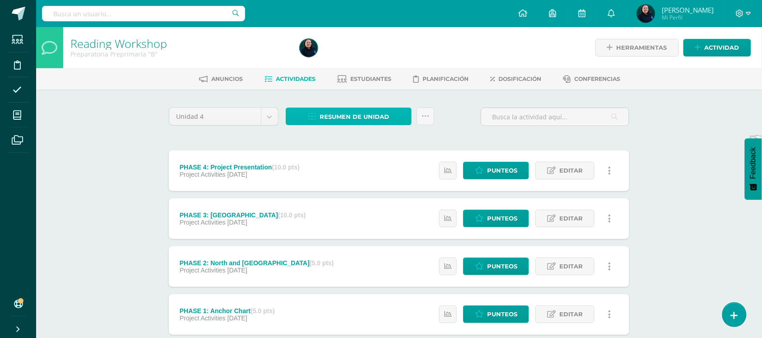
click at [339, 113] on span "Resumen de unidad" at bounding box center [355, 116] width 70 height 17
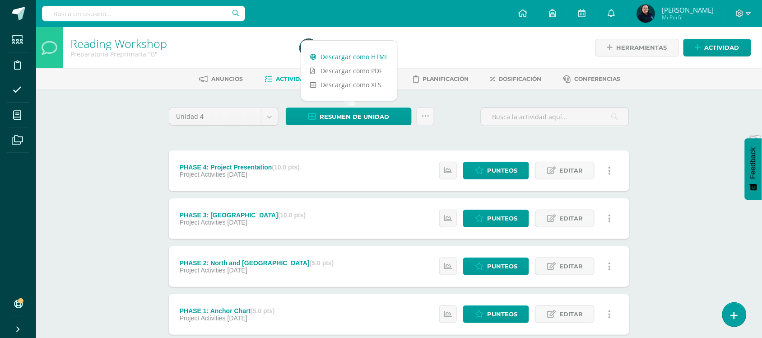
click at [356, 60] on link "Descargar como HTML" at bounding box center [349, 57] width 96 height 14
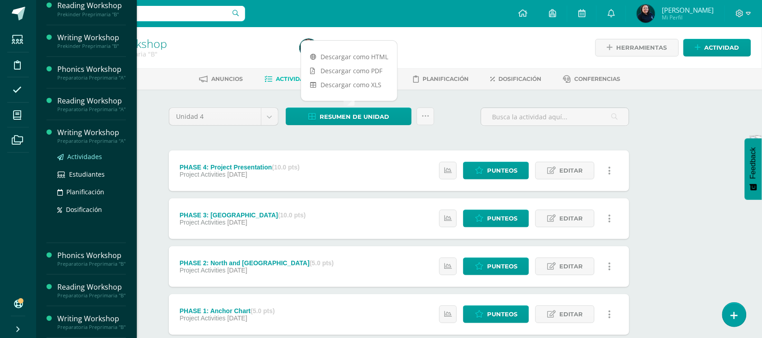
scroll to position [172, 0]
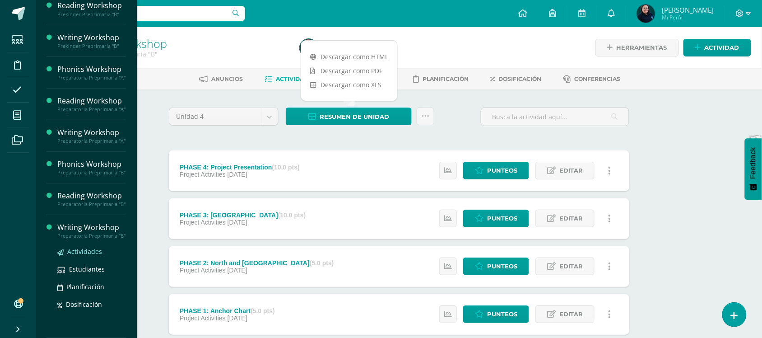
click at [86, 251] on span "Actividades" at bounding box center [84, 251] width 35 height 9
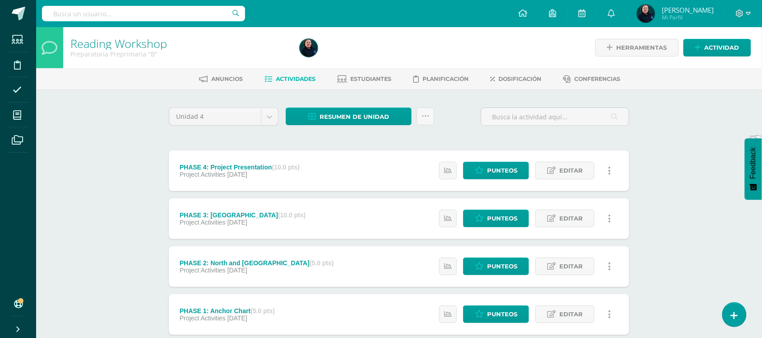
scroll to position [81, 0]
click at [349, 122] on span "Resumen de unidad" at bounding box center [355, 116] width 70 height 17
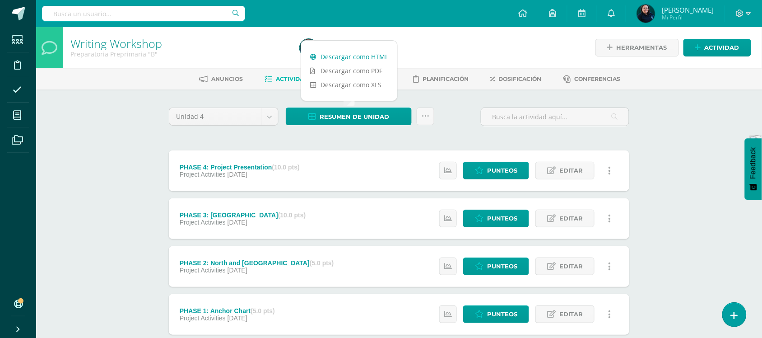
click at [351, 56] on link "Descargar como HTML" at bounding box center [349, 57] width 96 height 14
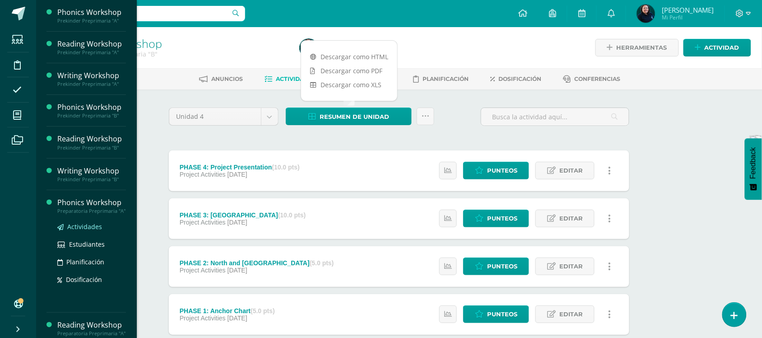
click at [84, 231] on span "Actividades" at bounding box center [84, 226] width 35 height 9
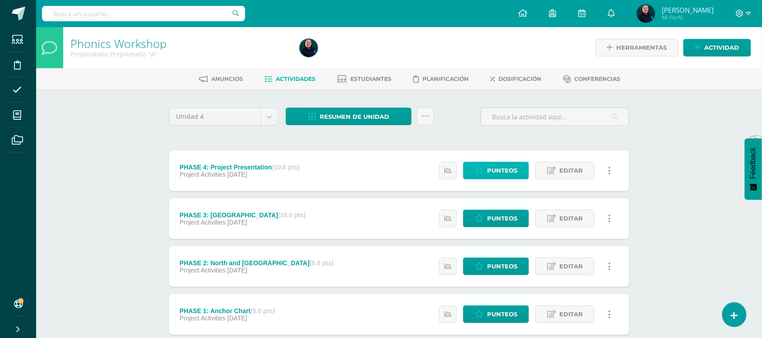
click at [499, 170] on span "Punteos" at bounding box center [502, 170] width 30 height 17
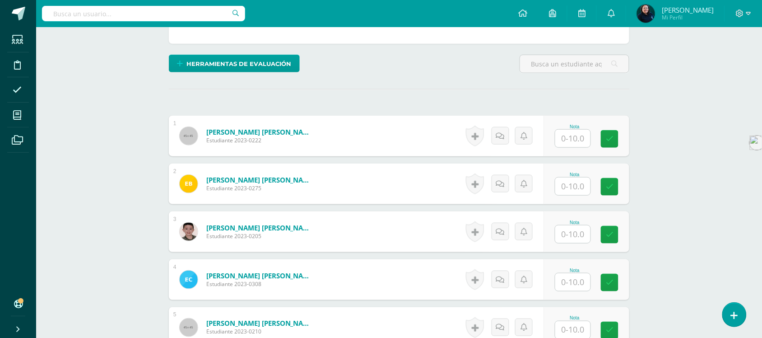
scroll to position [227, 0]
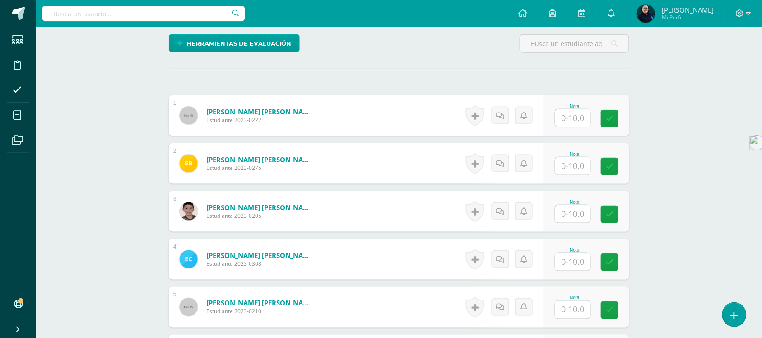
click at [570, 116] on input "text" at bounding box center [572, 118] width 35 height 18
type input "8"
click at [578, 166] on input "text" at bounding box center [572, 166] width 35 height 18
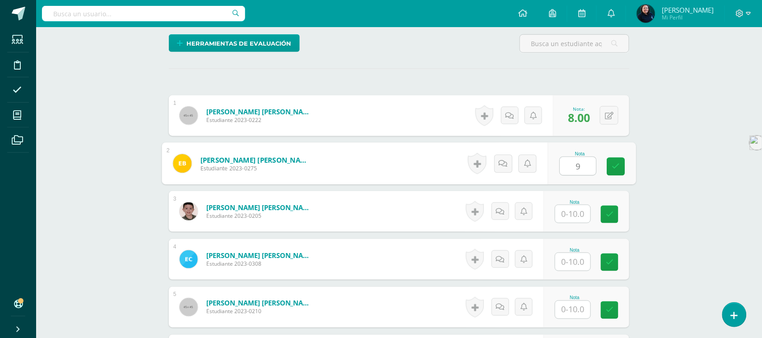
type input "9"
click at [570, 210] on input "text" at bounding box center [572, 214] width 35 height 18
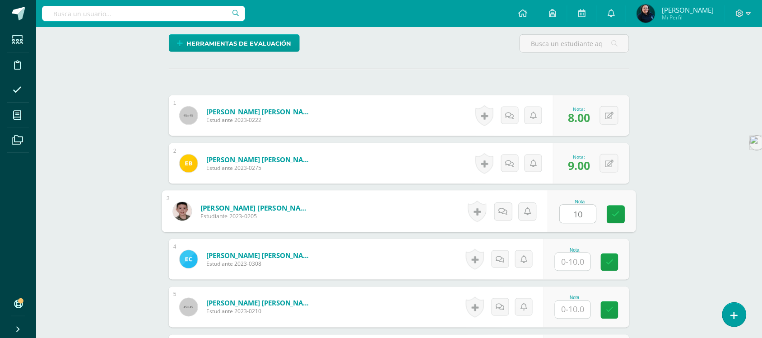
type input "10"
click at [573, 260] on input "text" at bounding box center [572, 262] width 35 height 18
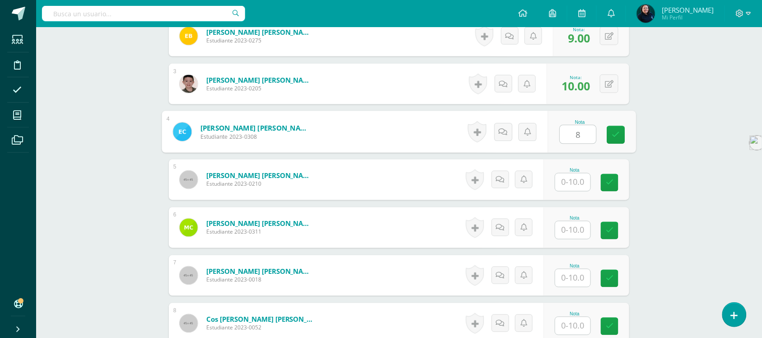
scroll to position [396, 0]
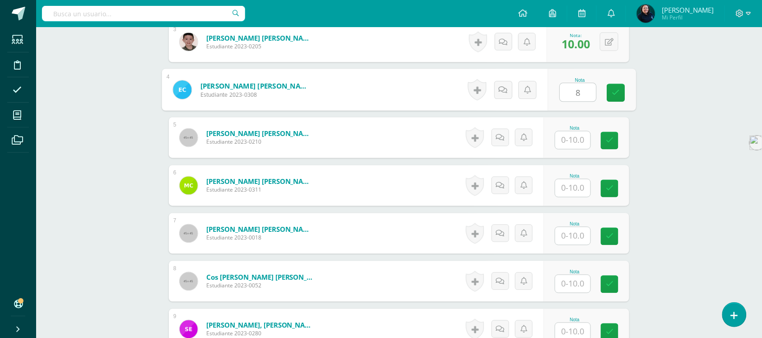
type input "8"
click at [567, 140] on input "text" at bounding box center [572, 140] width 35 height 18
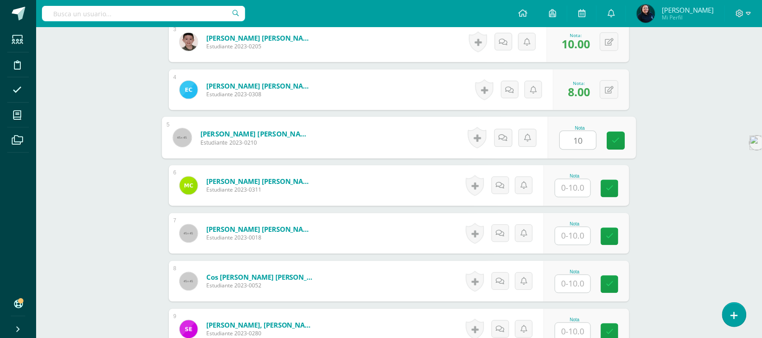
type input "10"
click at [574, 191] on input "text" at bounding box center [572, 188] width 35 height 18
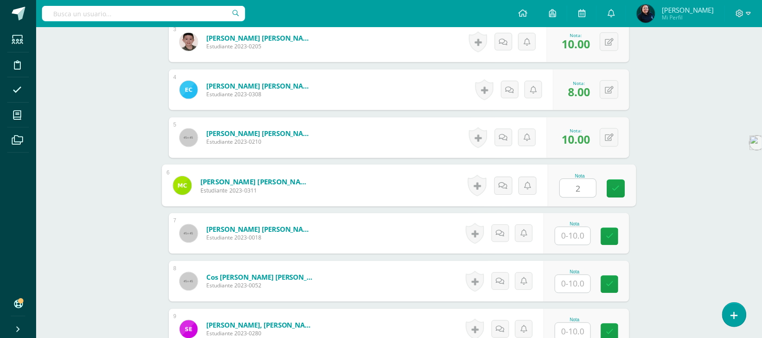
type input "2"
click at [573, 236] on input "text" at bounding box center [572, 236] width 35 height 18
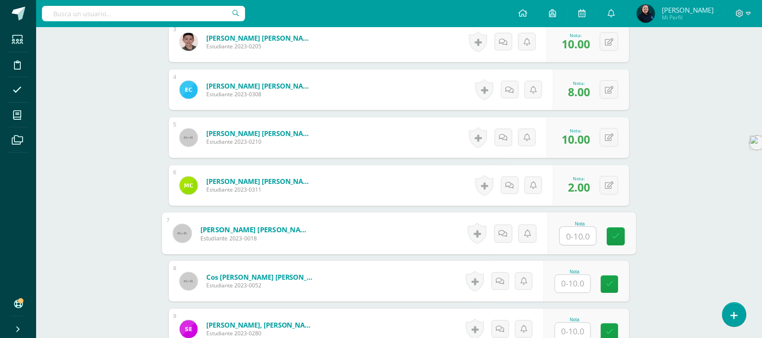
click at [578, 235] on input "text" at bounding box center [578, 236] width 36 height 18
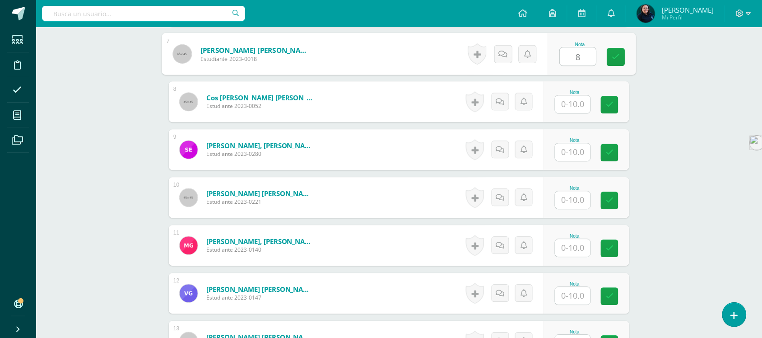
scroll to position [566, 0]
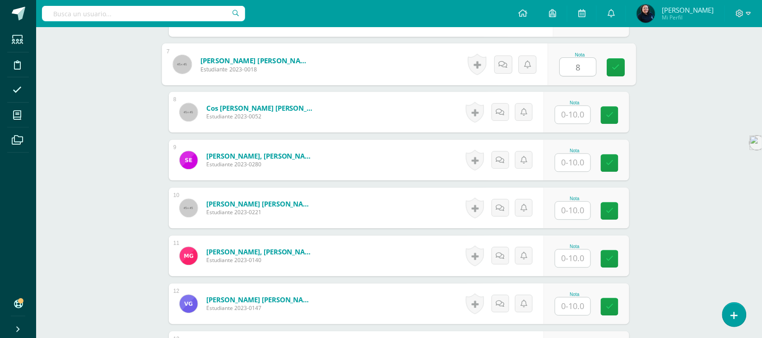
type input "8"
click at [570, 113] on input "text" at bounding box center [572, 115] width 35 height 18
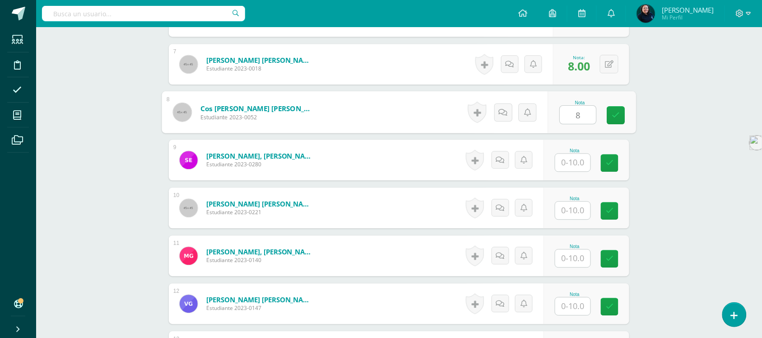
type input "8"
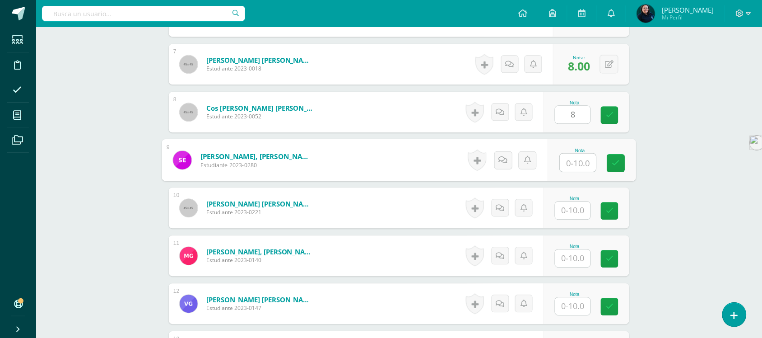
click at [581, 168] on input "text" at bounding box center [578, 163] width 36 height 18
click at [573, 212] on input "text" at bounding box center [572, 210] width 35 height 18
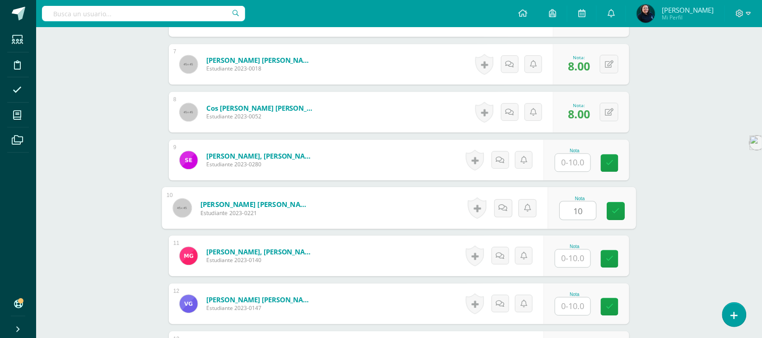
type input "10"
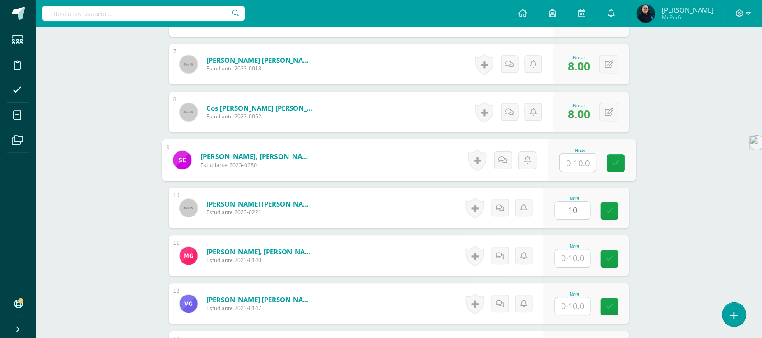
click at [583, 165] on input "text" at bounding box center [578, 163] width 36 height 18
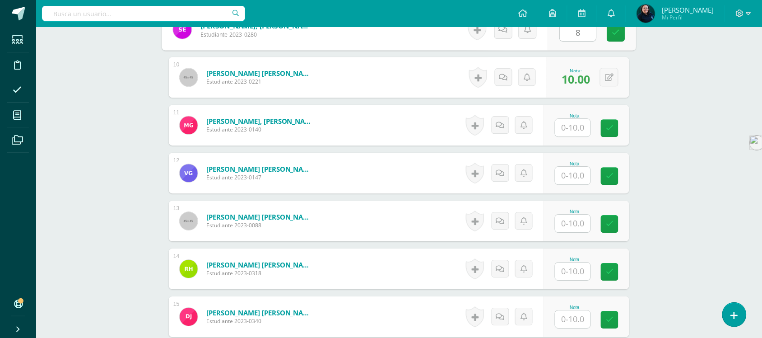
scroll to position [735, 0]
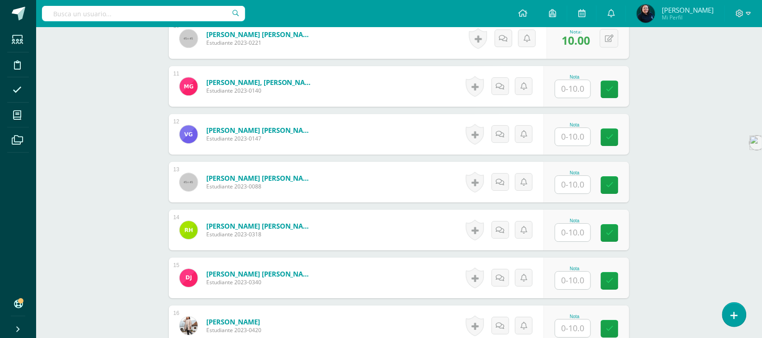
type input "8"
click at [572, 88] on input "text" at bounding box center [572, 89] width 35 height 18
click at [576, 135] on input "text" at bounding box center [572, 137] width 35 height 18
type input "2"
click at [569, 88] on input "text" at bounding box center [578, 89] width 36 height 18
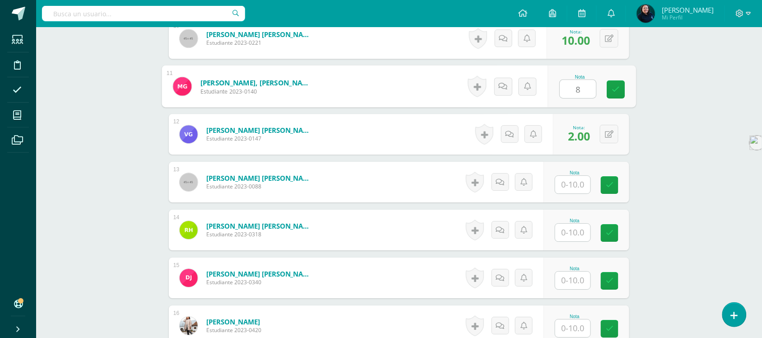
type input "8"
click at [581, 181] on input "text" at bounding box center [572, 185] width 35 height 18
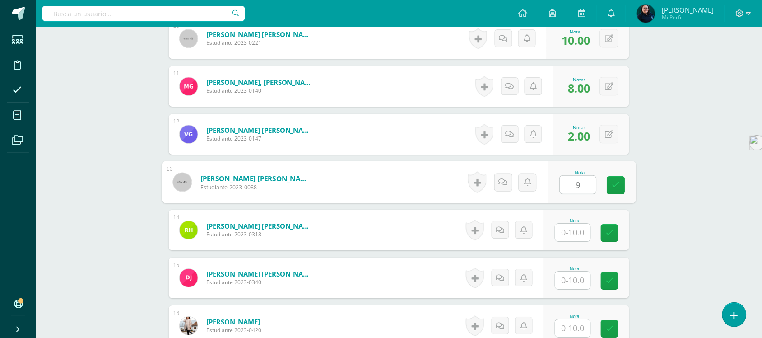
type input "9"
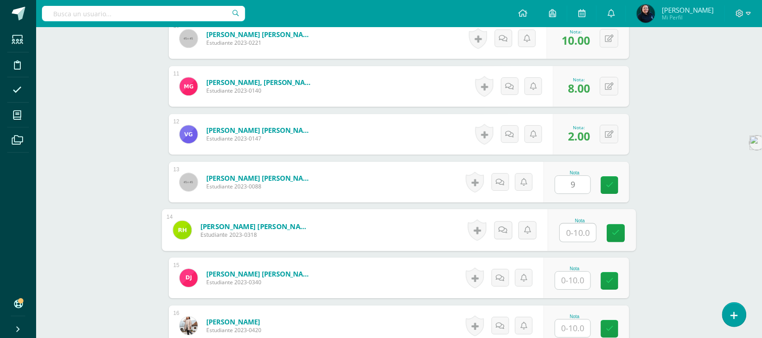
click at [575, 232] on input "text" at bounding box center [578, 233] width 36 height 18
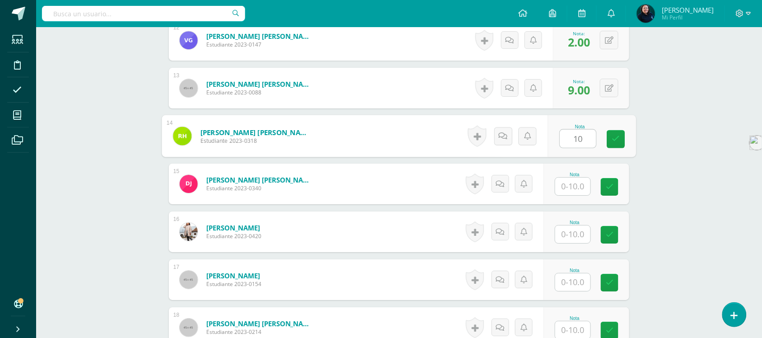
scroll to position [848, 0]
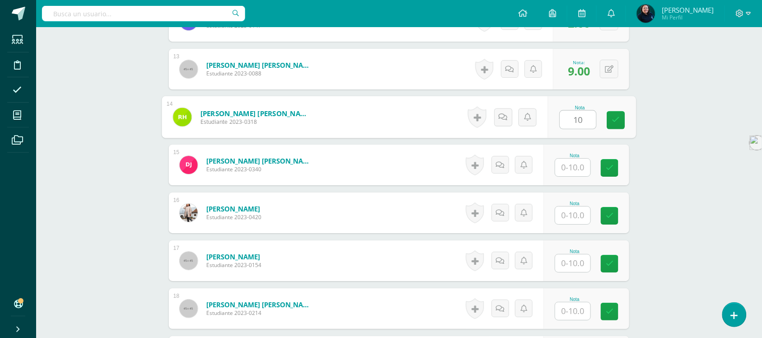
type input "10"
click at [574, 163] on input "text" at bounding box center [572, 168] width 35 height 18
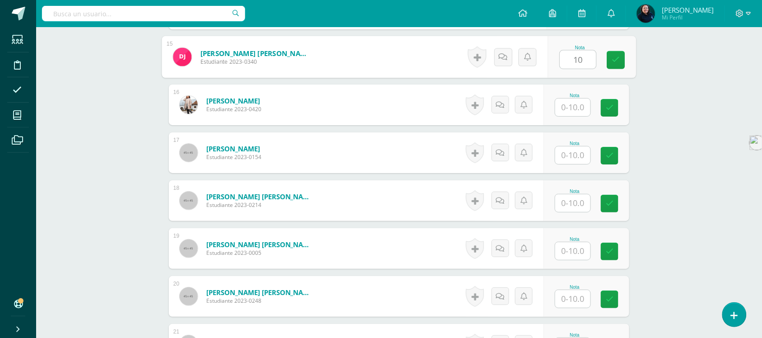
scroll to position [961, 0]
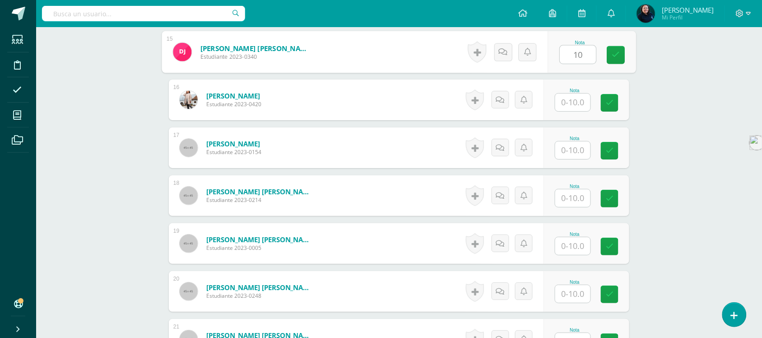
type input "10"
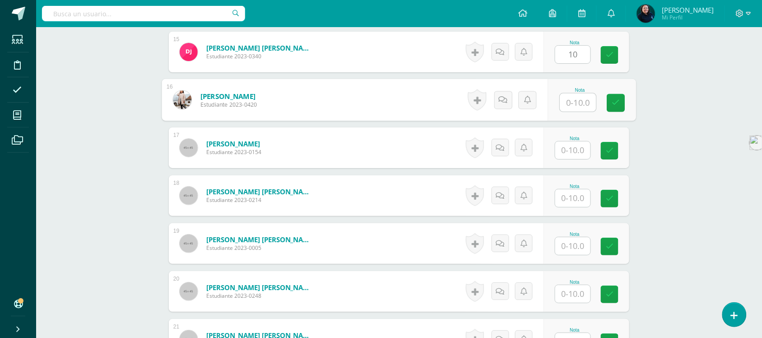
click at [576, 105] on input "text" at bounding box center [578, 102] width 36 height 18
type input "8"
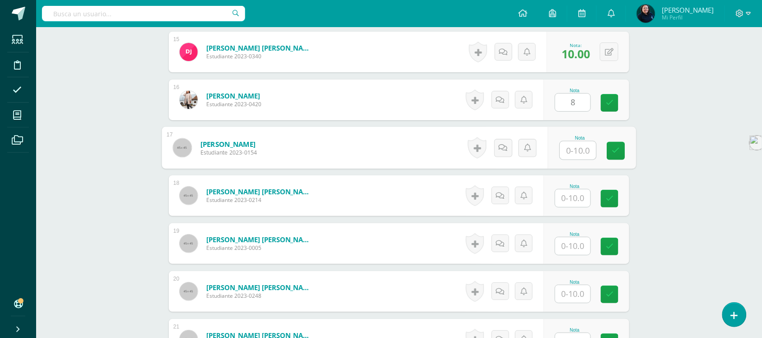
click at [575, 148] on input "text" at bounding box center [578, 150] width 36 height 18
click at [576, 202] on input "text" at bounding box center [572, 198] width 35 height 18
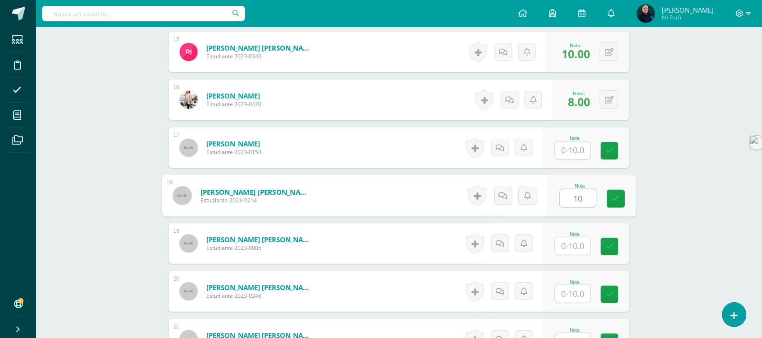
type input "10"
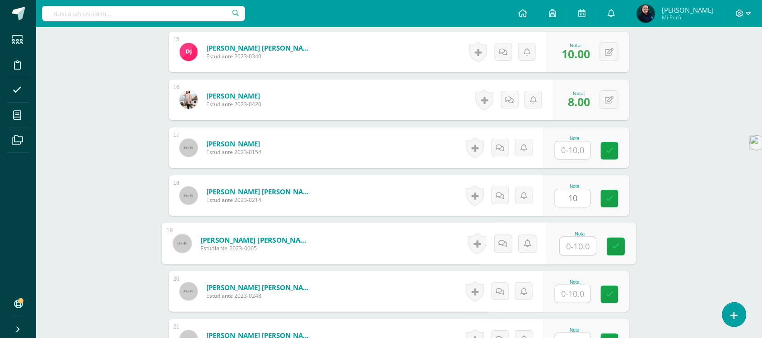
click at [570, 241] on input "text" at bounding box center [578, 246] width 36 height 18
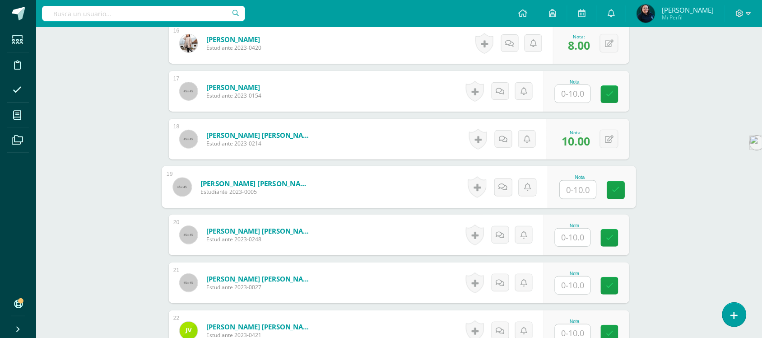
click at [566, 240] on input "text" at bounding box center [572, 237] width 35 height 18
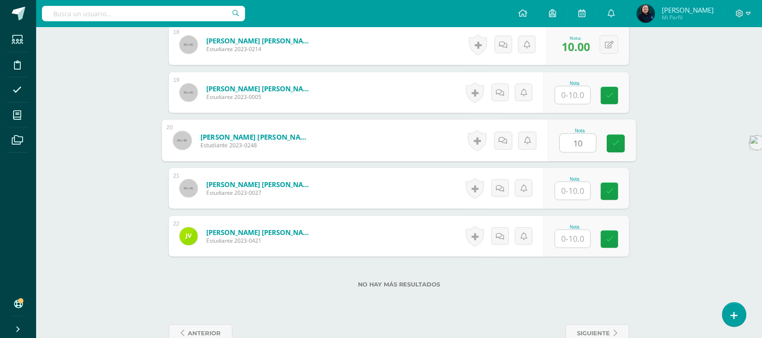
scroll to position [1130, 0]
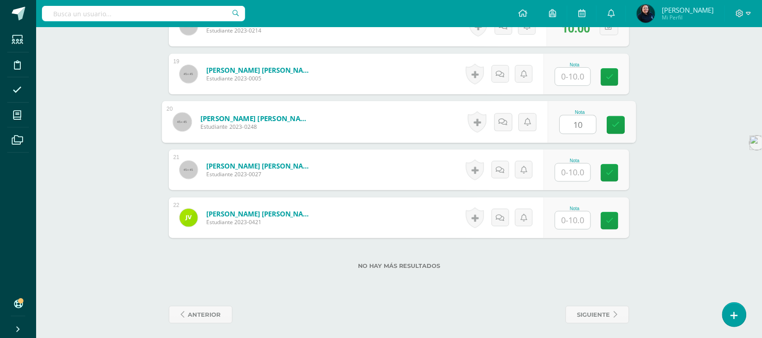
type input "10"
click at [576, 173] on input "text" at bounding box center [572, 172] width 35 height 18
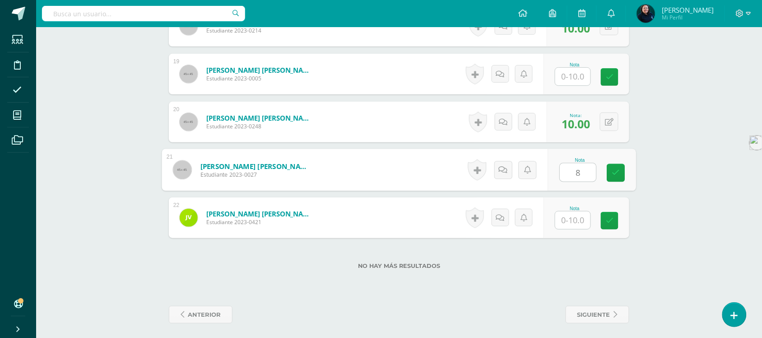
type input "8"
click at [574, 219] on input "text" at bounding box center [572, 220] width 35 height 18
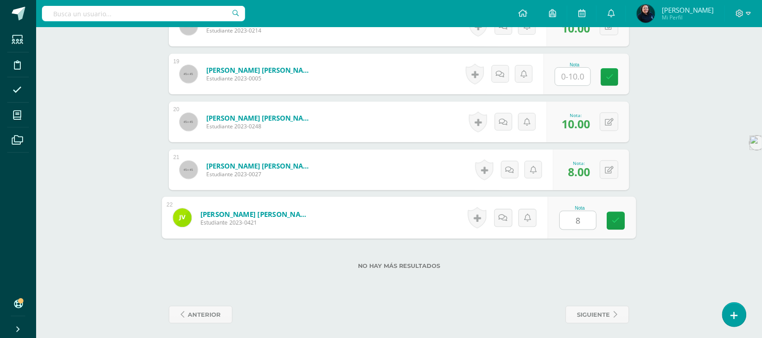
type input "8"
click at [574, 75] on input "text" at bounding box center [572, 77] width 35 height 18
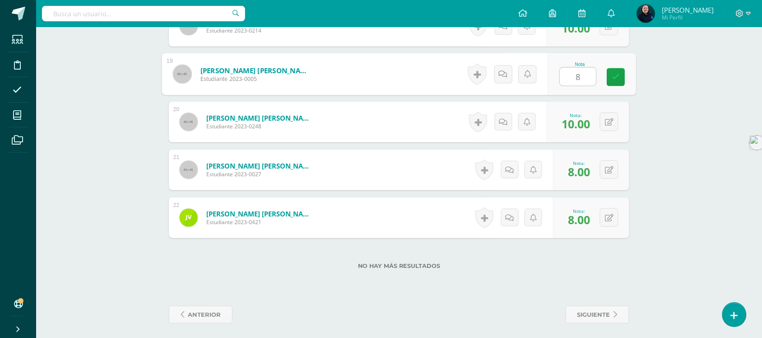
type input "8"
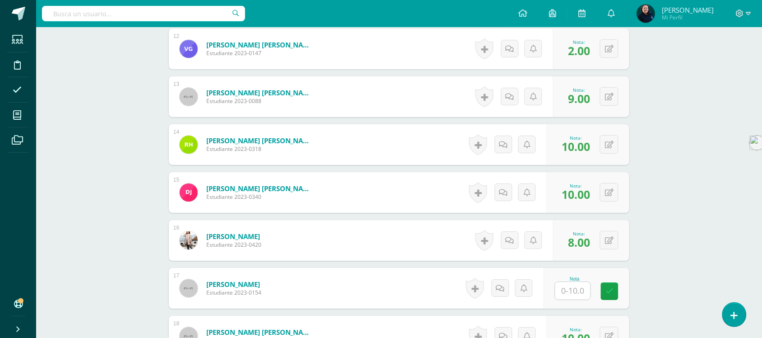
scroll to position [848, 0]
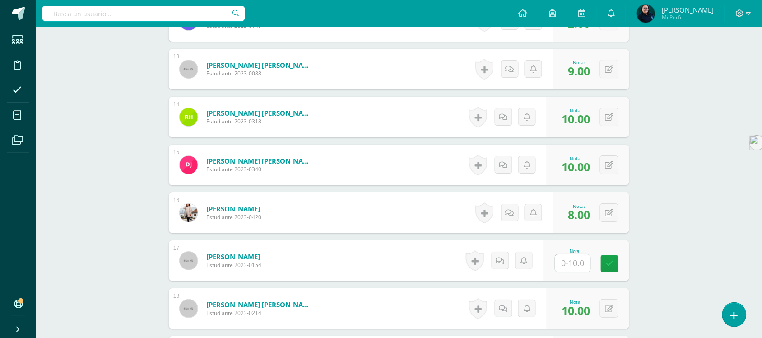
click at [571, 261] on input "text" at bounding box center [572, 263] width 35 height 18
type input "8"
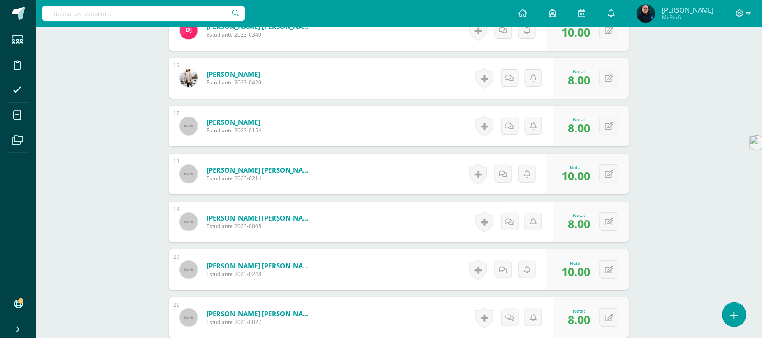
scroll to position [1074, 0]
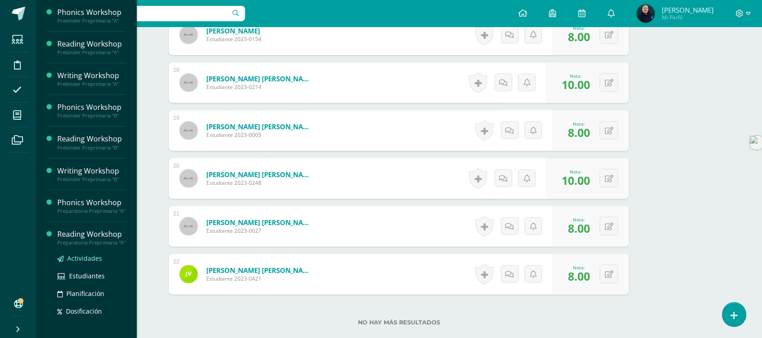
click at [86, 262] on span "Actividades" at bounding box center [84, 258] width 35 height 9
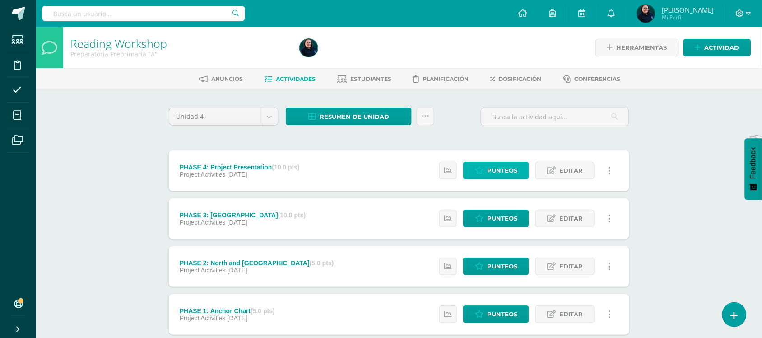
click at [495, 175] on span "Punteos" at bounding box center [502, 170] width 30 height 17
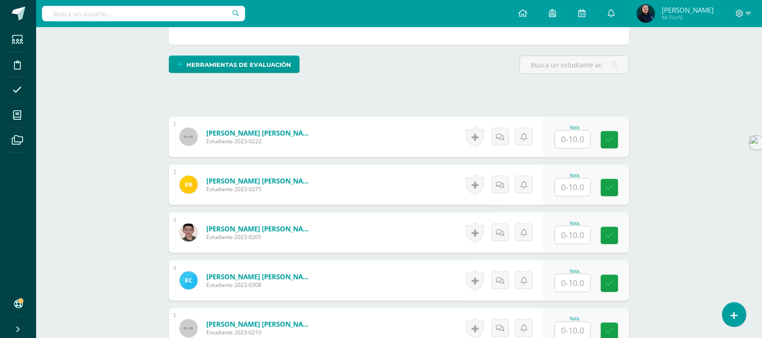
scroll to position [206, 0]
click at [570, 142] on input "text" at bounding box center [572, 139] width 35 height 18
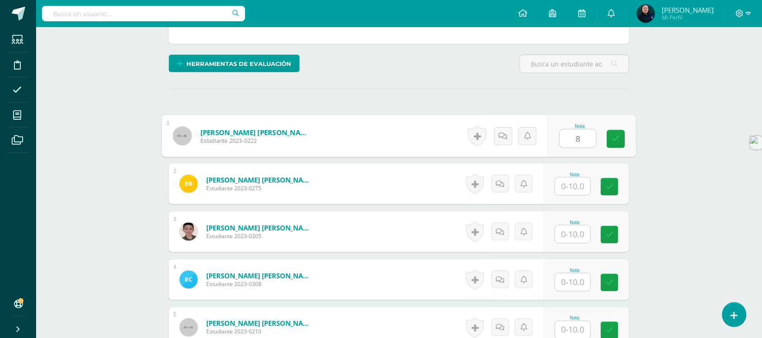
type input "8"
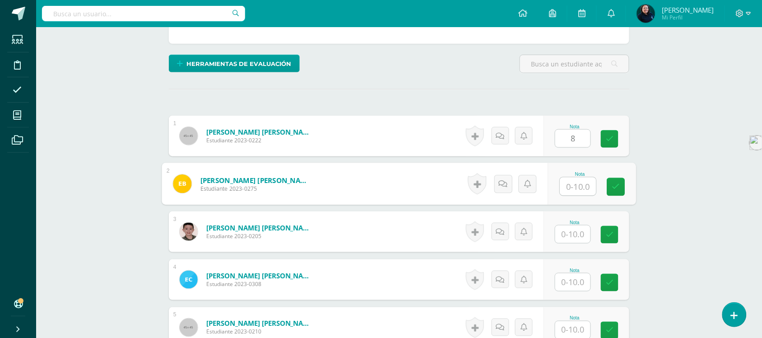
click at [572, 191] on input "text" at bounding box center [578, 186] width 36 height 18
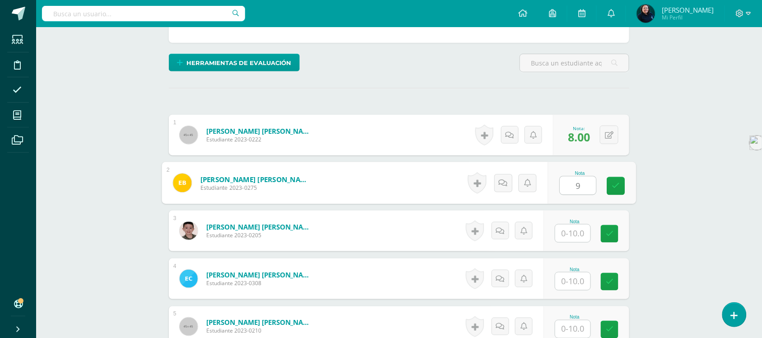
type input "9"
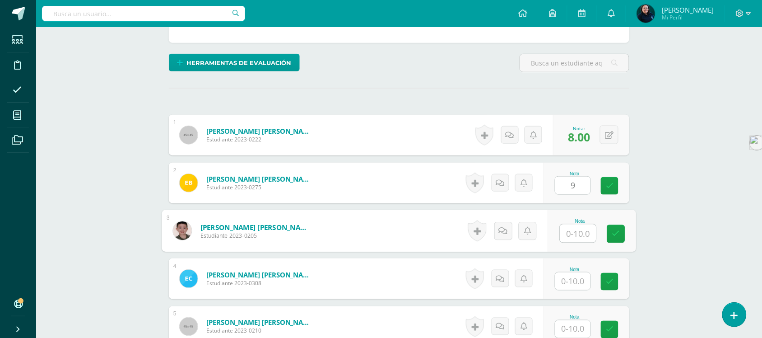
click at [574, 231] on input "text" at bounding box center [578, 233] width 36 height 18
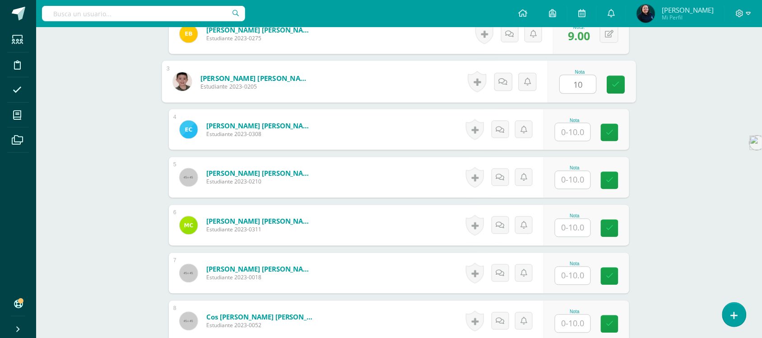
scroll to position [377, 0]
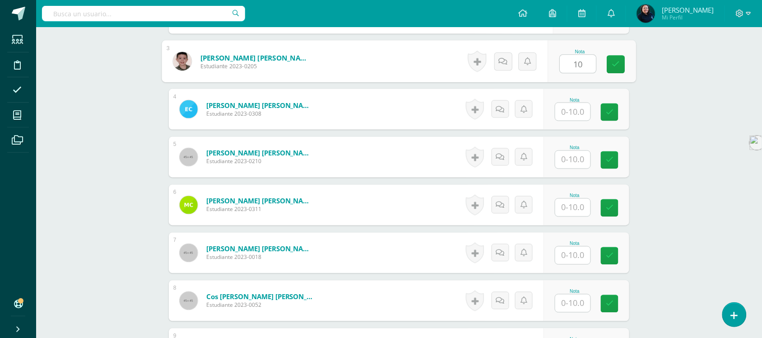
type input "10"
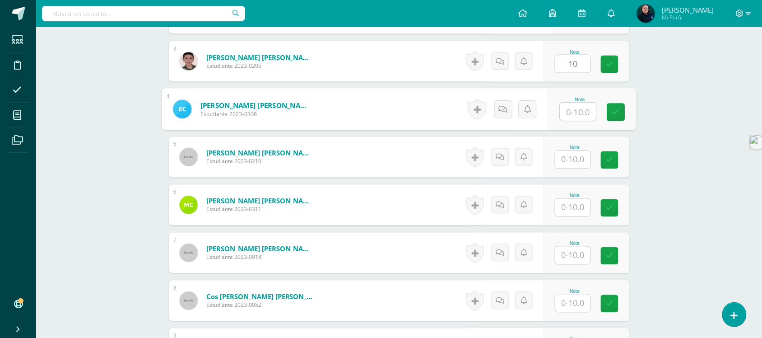
click at [573, 111] on input "text" at bounding box center [578, 112] width 36 height 18
type input "8"
click at [573, 156] on input "text" at bounding box center [572, 160] width 35 height 18
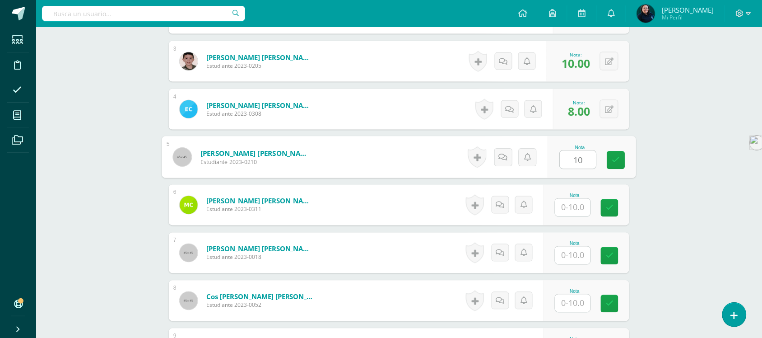
type input "10"
click at [580, 208] on input "text" at bounding box center [572, 208] width 35 height 18
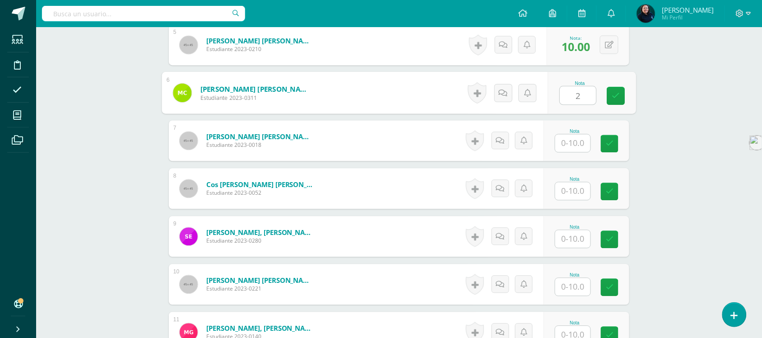
scroll to position [490, 0]
type input "2"
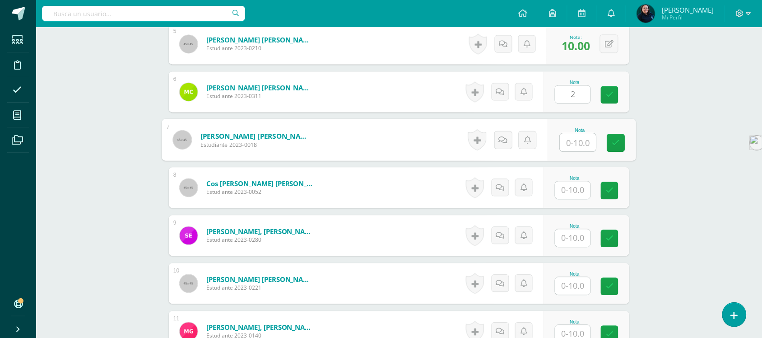
click at [574, 135] on input "text" at bounding box center [578, 143] width 36 height 18
type input "8"
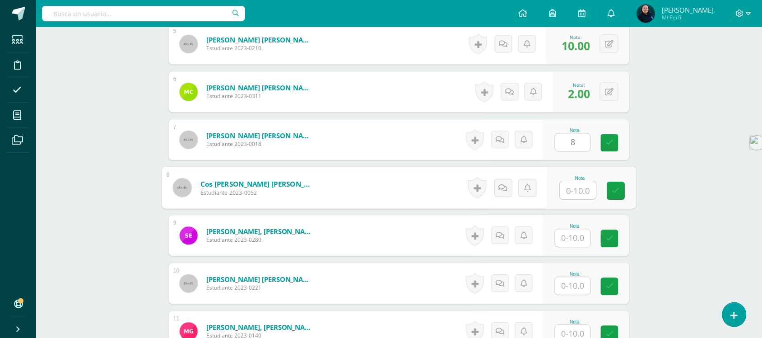
click at [578, 182] on input "text" at bounding box center [578, 191] width 36 height 18
type input "8"
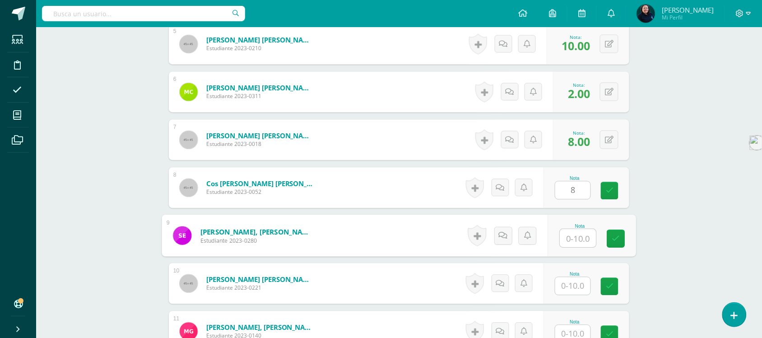
click at [574, 242] on input "text" at bounding box center [578, 238] width 36 height 18
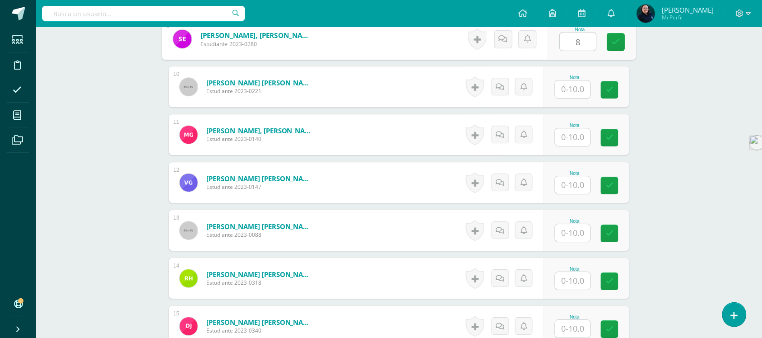
scroll to position [716, 0]
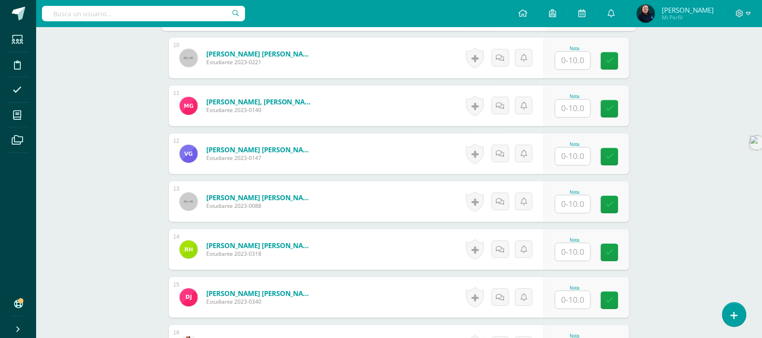
type input "8"
click at [576, 60] on input "text" at bounding box center [578, 60] width 36 height 18
type input "10"
click at [577, 112] on input "text" at bounding box center [578, 108] width 36 height 18
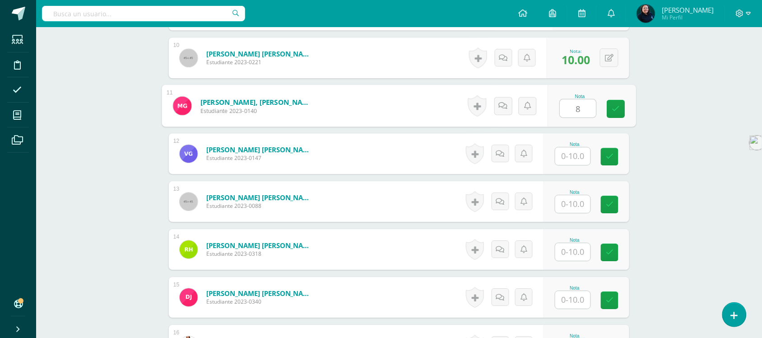
type input "8"
click at [569, 157] on input "text" at bounding box center [572, 156] width 35 height 18
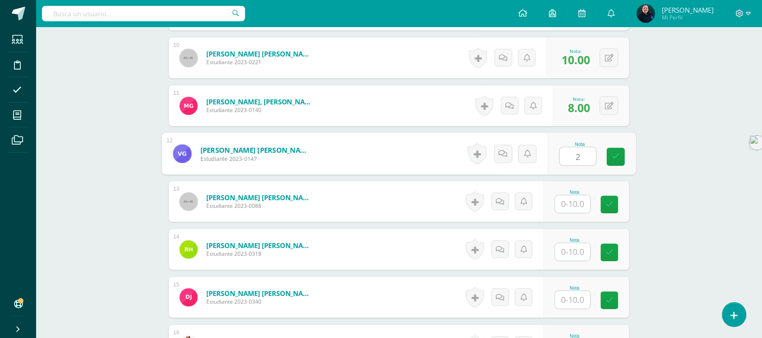
type input "2"
click at [577, 202] on input "text" at bounding box center [572, 204] width 35 height 18
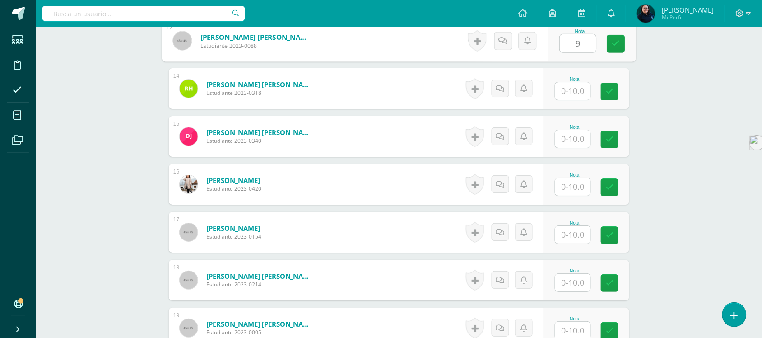
scroll to position [885, 0]
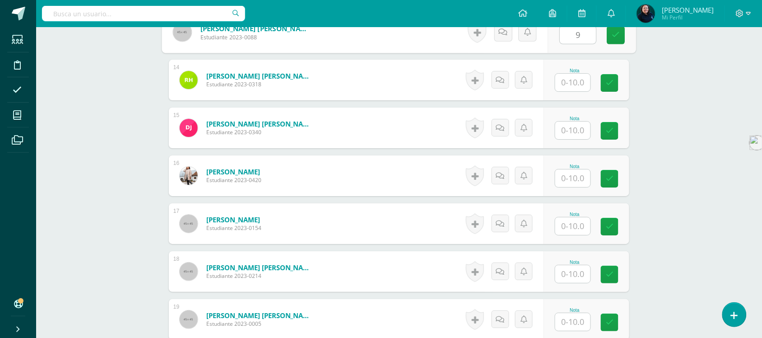
type input "9"
click at [572, 83] on input "text" at bounding box center [572, 83] width 35 height 18
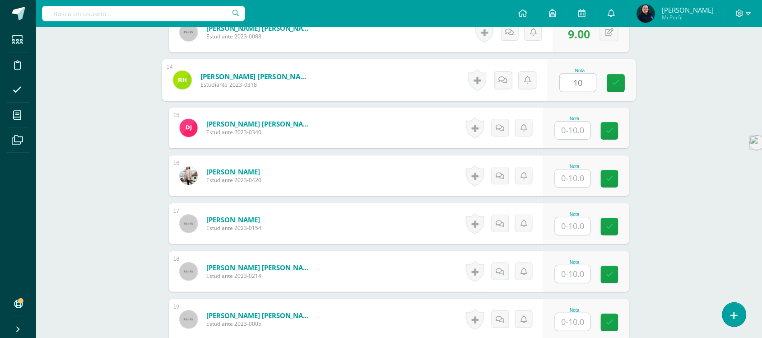
type input "10"
click at [580, 133] on input "text" at bounding box center [572, 130] width 35 height 18
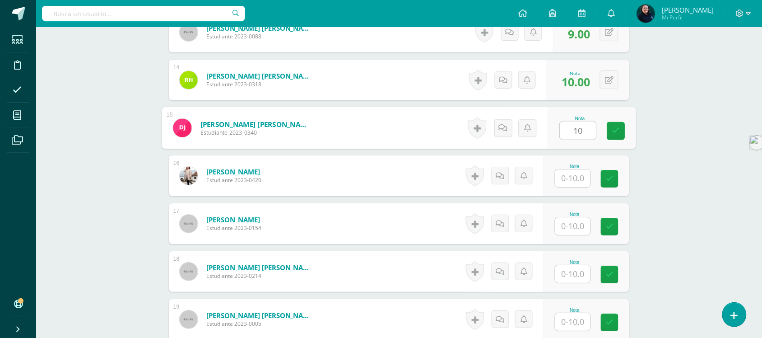
type input "10"
click at [571, 180] on input "text" at bounding box center [572, 178] width 35 height 18
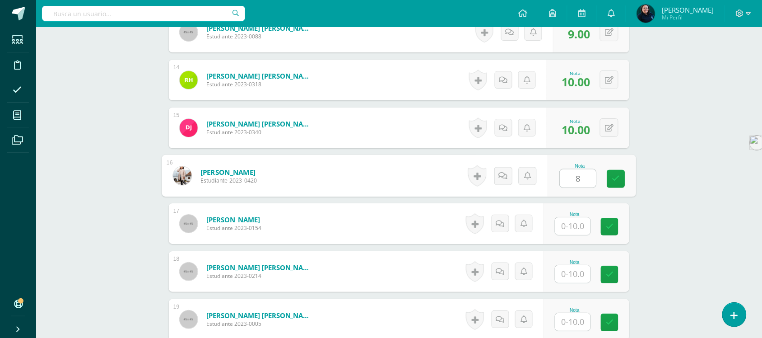
type input "8"
click at [577, 226] on input "text" at bounding box center [572, 226] width 35 height 18
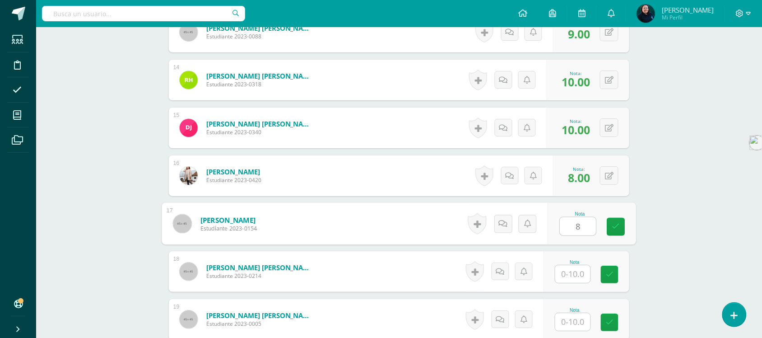
type input "8"
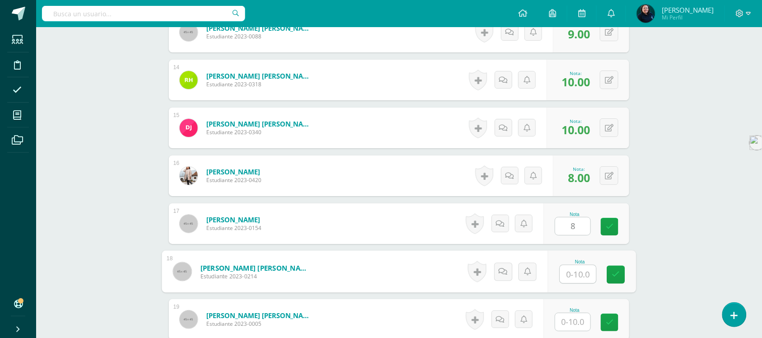
click at [576, 275] on input "text" at bounding box center [578, 274] width 36 height 18
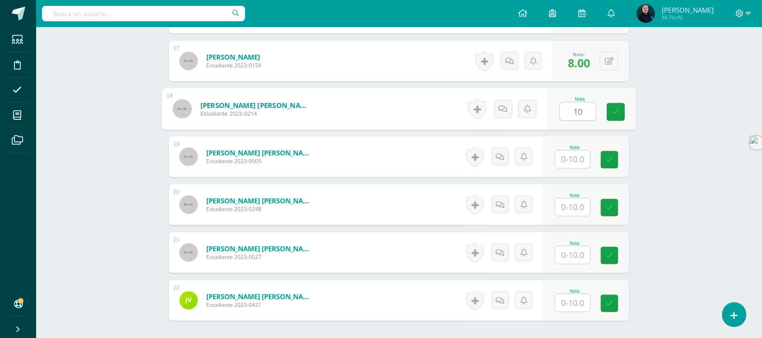
scroll to position [1054, 0]
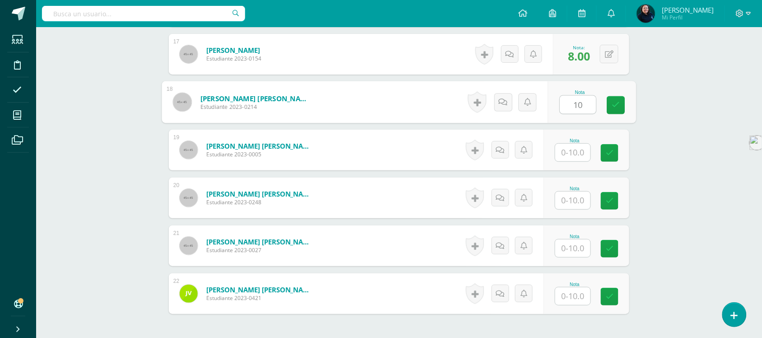
type input "10"
click at [583, 154] on input "text" at bounding box center [572, 153] width 35 height 18
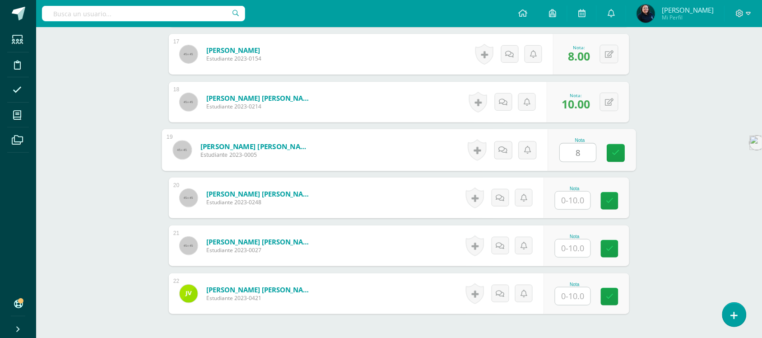
type input "8"
click at [588, 201] on input "text" at bounding box center [572, 200] width 35 height 18
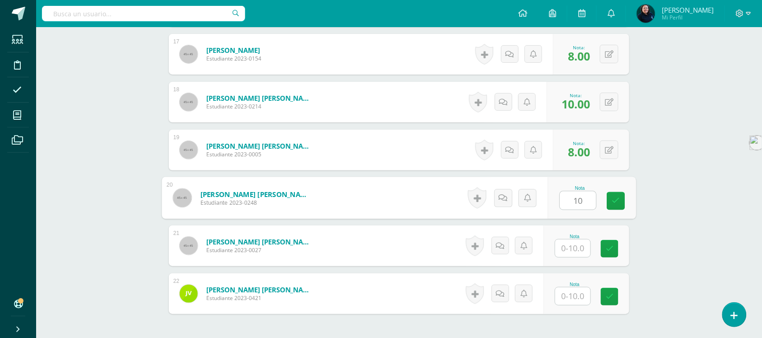
type input "10"
click at [574, 245] on input "text" at bounding box center [572, 248] width 35 height 18
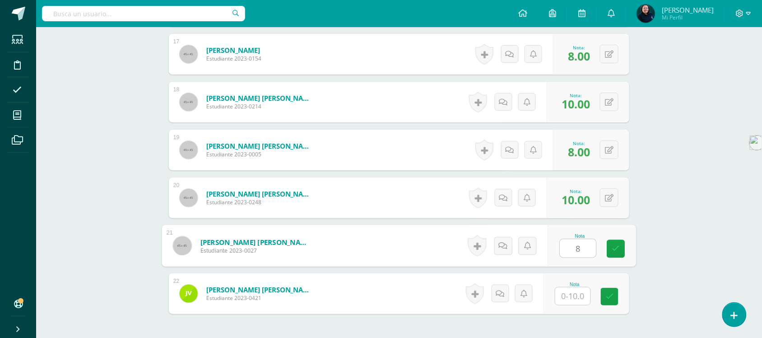
type input "8"
click at [576, 303] on input "text" at bounding box center [572, 296] width 35 height 18
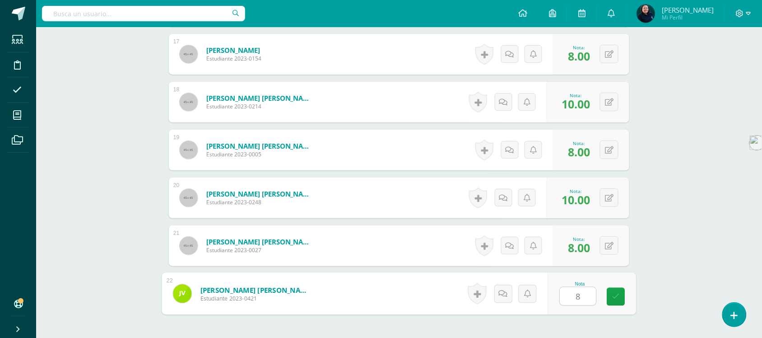
type input "8"
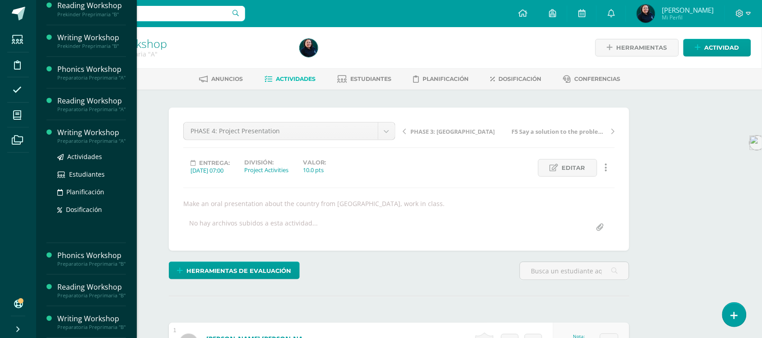
scroll to position [172, 0]
click at [84, 152] on span "Actividades" at bounding box center [84, 156] width 35 height 9
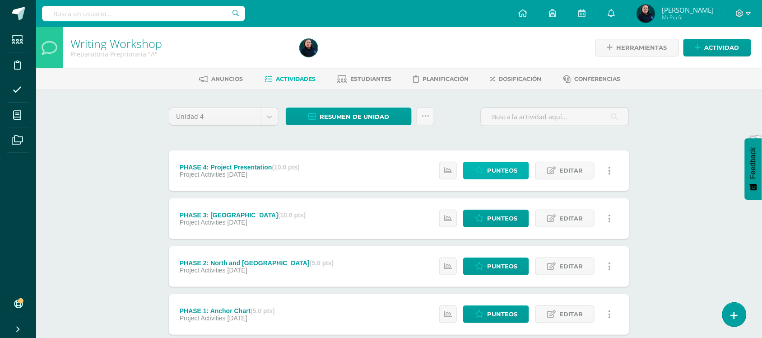
click at [493, 172] on span "Punteos" at bounding box center [502, 170] width 30 height 17
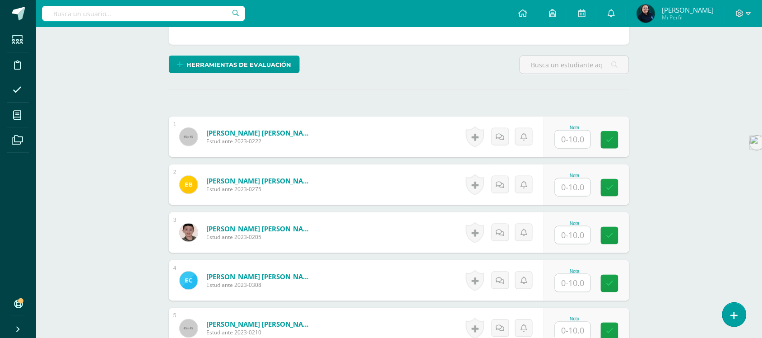
scroll to position [206, 0]
click at [573, 139] on input "text" at bounding box center [578, 139] width 36 height 18
type input "8"
click at [575, 191] on input "text" at bounding box center [578, 187] width 36 height 18
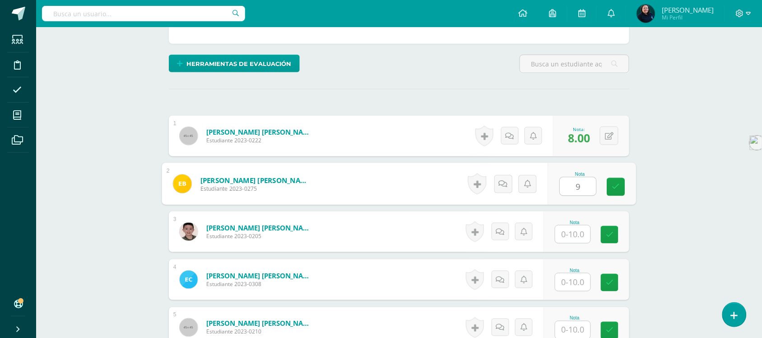
scroll to position [208, 0]
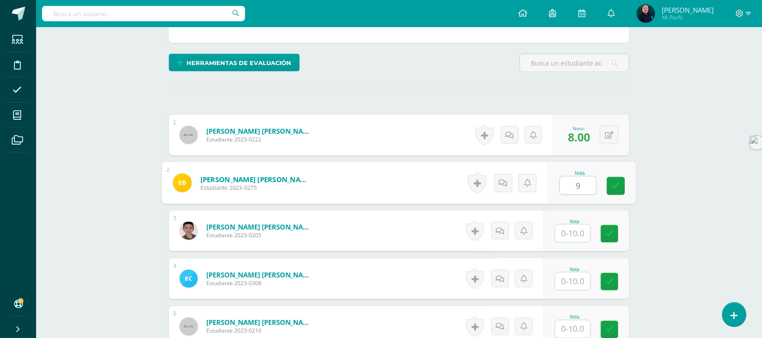
type input "9"
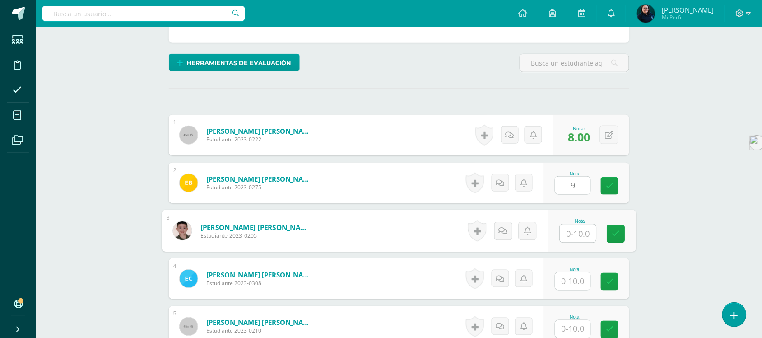
click at [564, 233] on input "text" at bounding box center [578, 233] width 36 height 18
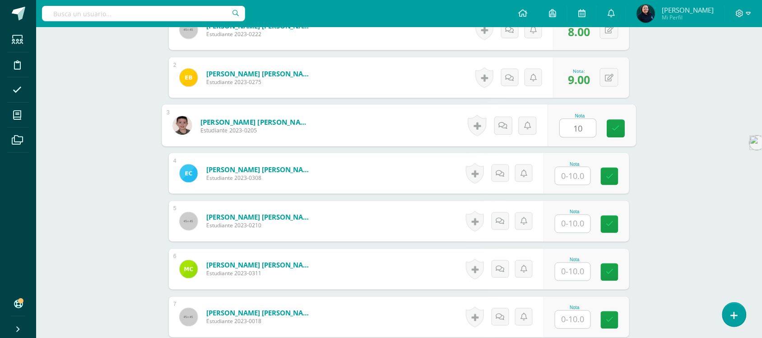
scroll to position [321, 0]
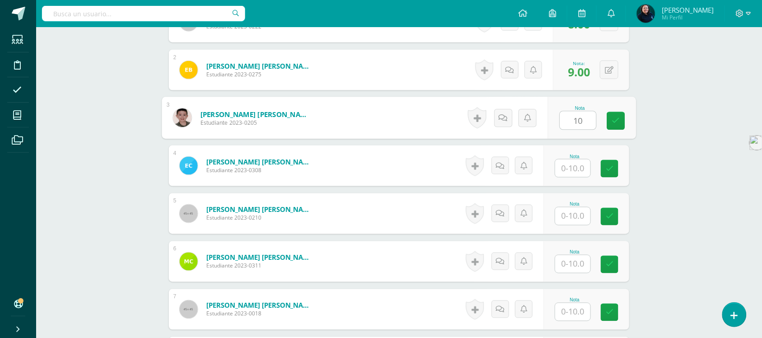
type input "10"
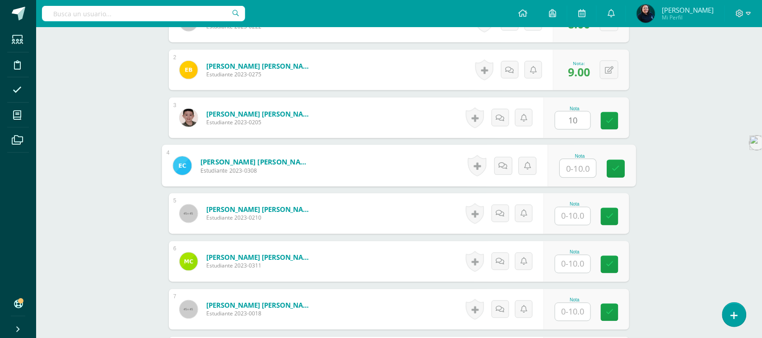
click at [575, 168] on input "text" at bounding box center [578, 168] width 36 height 18
type input "8"
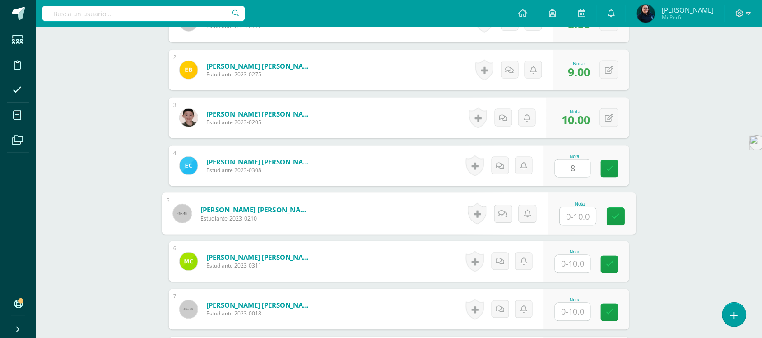
click at [574, 213] on input "text" at bounding box center [578, 216] width 36 height 18
type input "10"
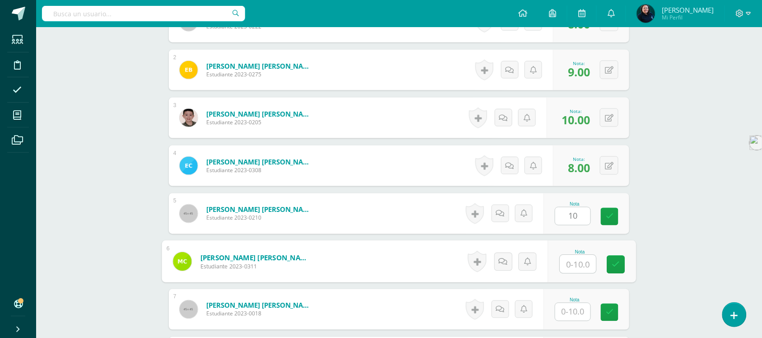
click at [579, 264] on input "text" at bounding box center [578, 264] width 36 height 18
type input "2"
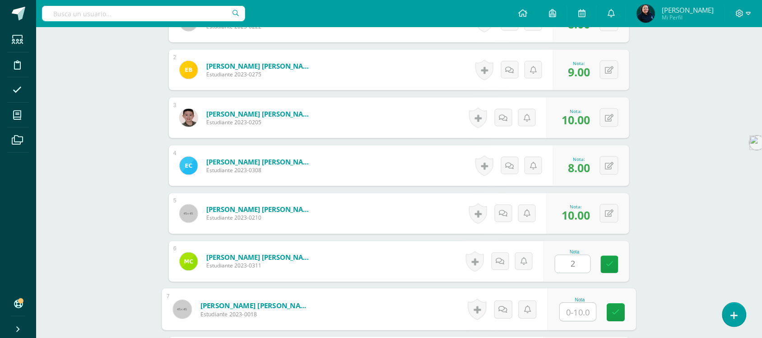
click at [572, 311] on input "text" at bounding box center [578, 312] width 36 height 18
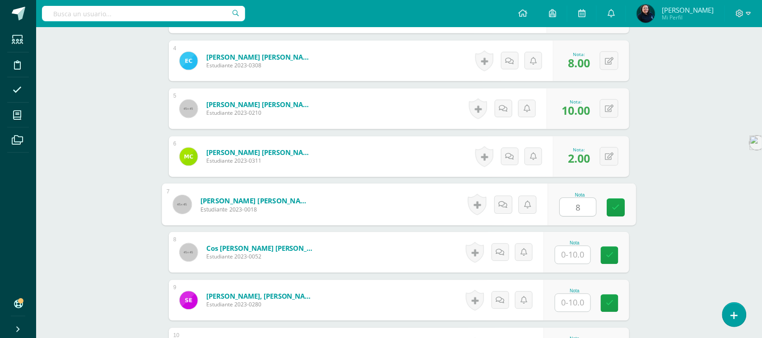
scroll to position [434, 0]
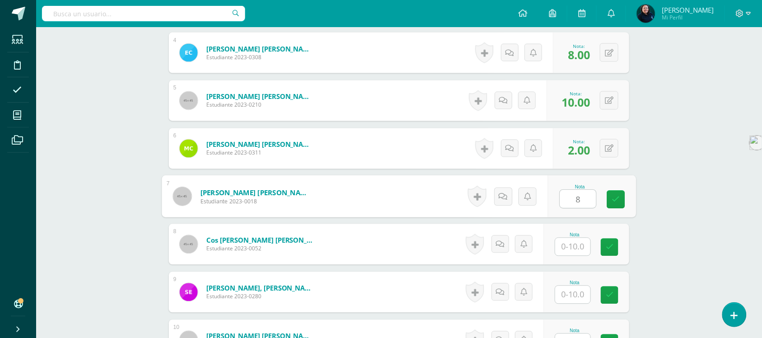
type input "8"
click at [577, 247] on input "text" at bounding box center [572, 247] width 35 height 18
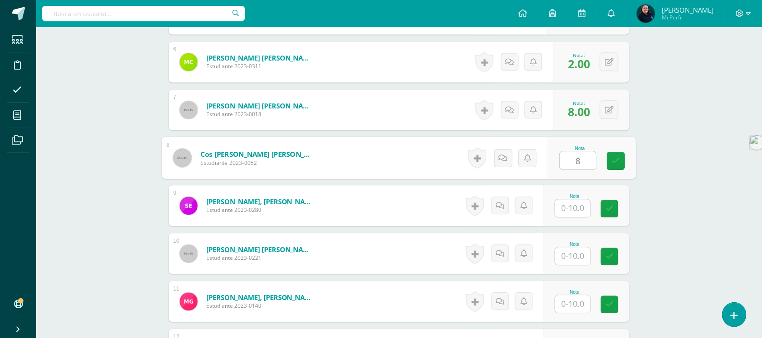
scroll to position [603, 0]
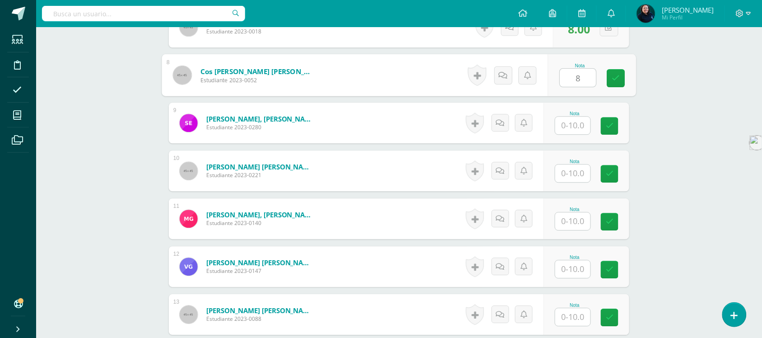
type input "8"
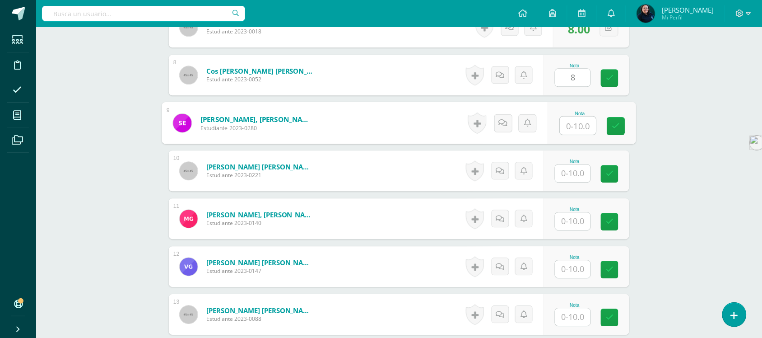
click at [571, 129] on input "text" at bounding box center [578, 126] width 36 height 18
type input "8"
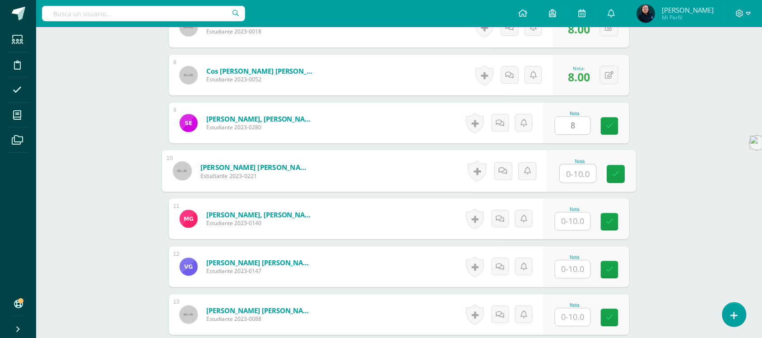
click at [577, 172] on input "text" at bounding box center [578, 173] width 36 height 18
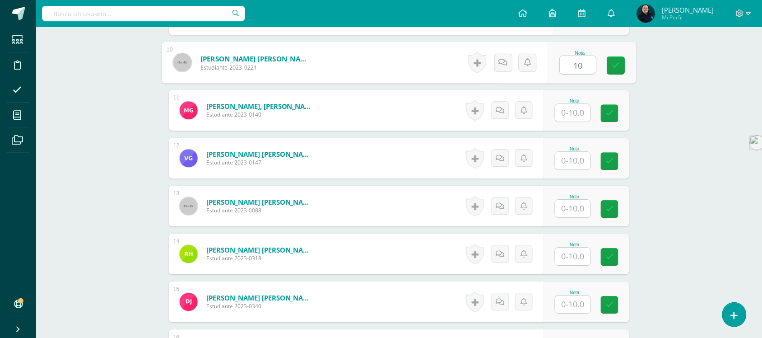
scroll to position [716, 0]
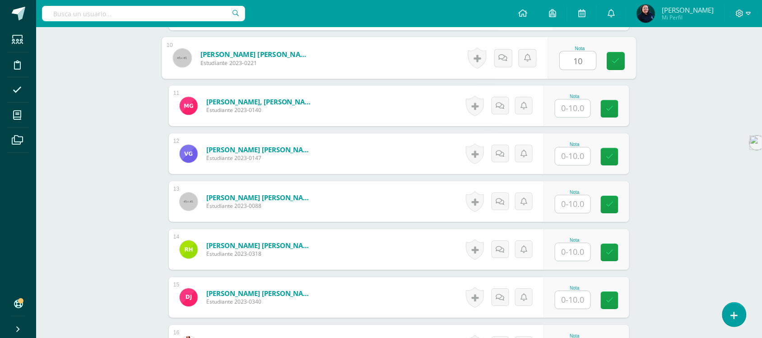
click at [622, 105] on div "Nota" at bounding box center [587, 105] width 86 height 41
type input "10"
click at [581, 107] on input "text" at bounding box center [572, 108] width 35 height 18
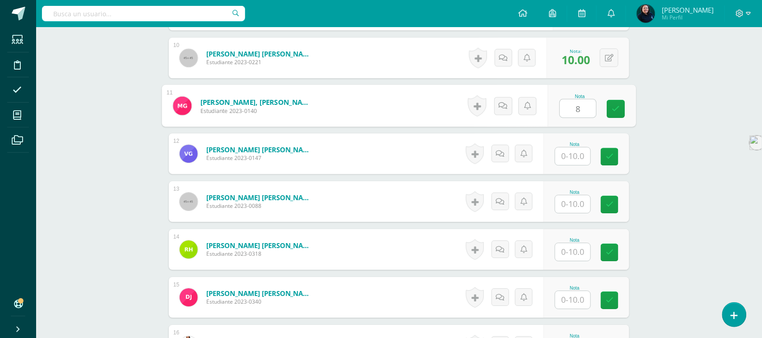
type input "8"
click at [576, 154] on input "text" at bounding box center [572, 156] width 35 height 18
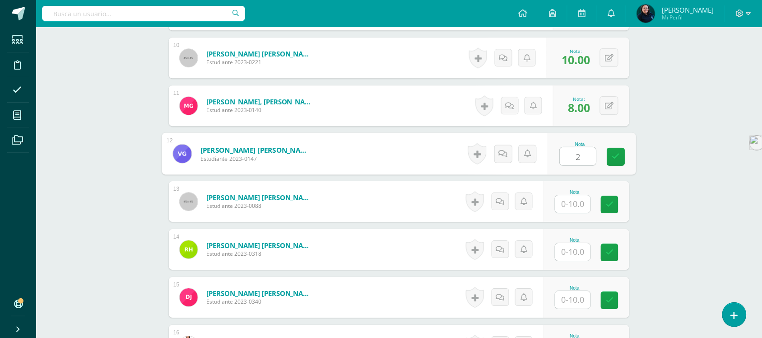
type input "2"
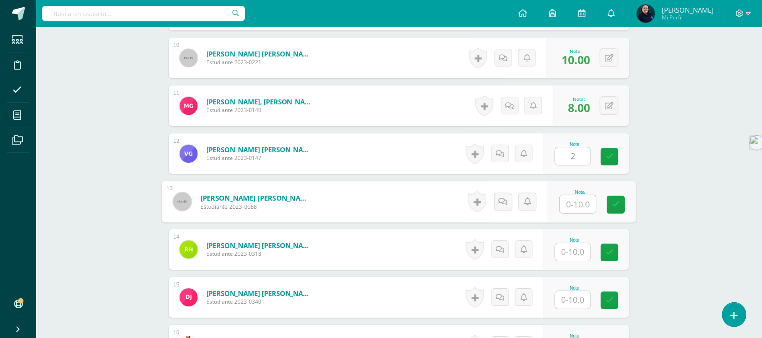
click at [580, 205] on input "text" at bounding box center [578, 204] width 36 height 18
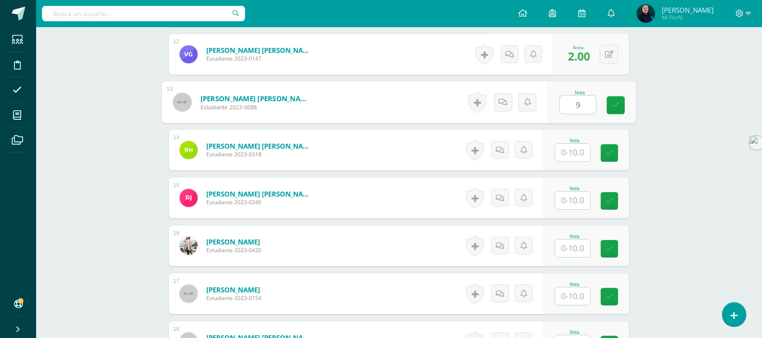
scroll to position [829, 0]
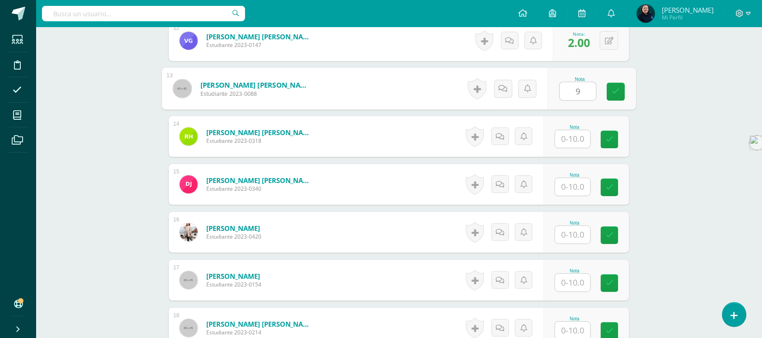
type input "9"
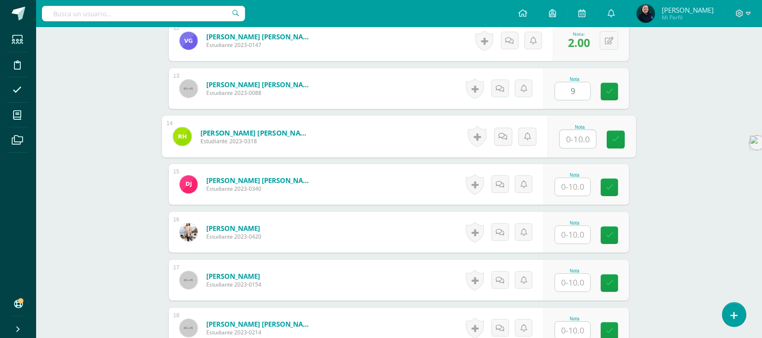
click at [574, 140] on input "text" at bounding box center [578, 139] width 36 height 18
type input "10"
click at [574, 190] on input "text" at bounding box center [572, 187] width 35 height 18
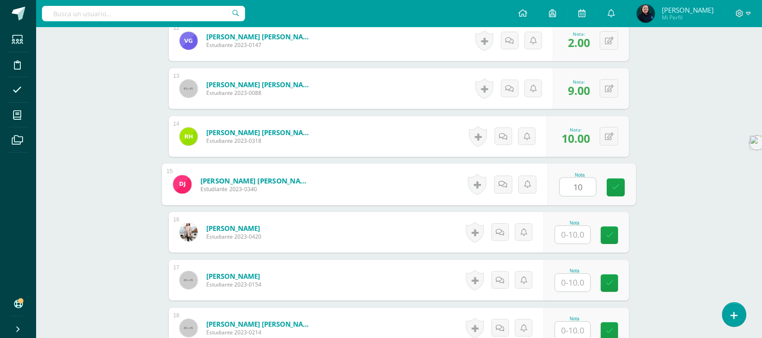
type input "10"
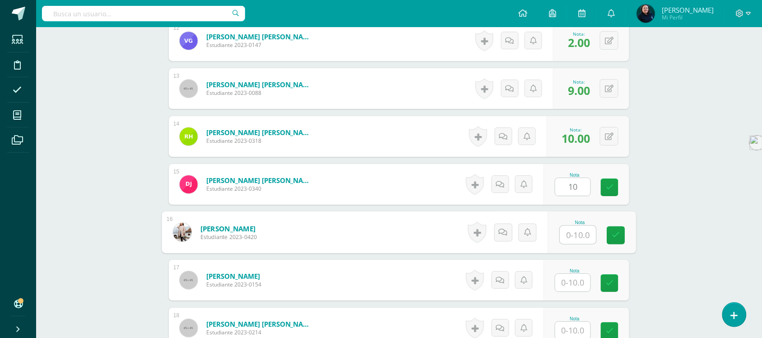
click at [573, 237] on input "text" at bounding box center [578, 235] width 36 height 18
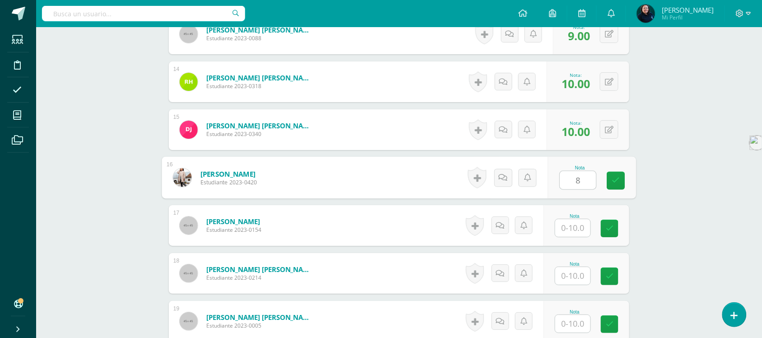
scroll to position [942, 0]
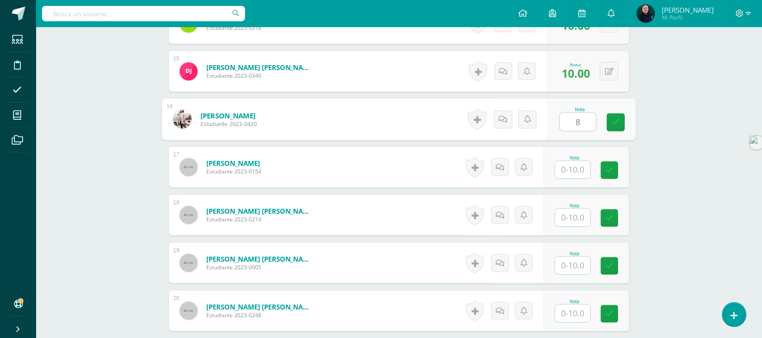
type input "8"
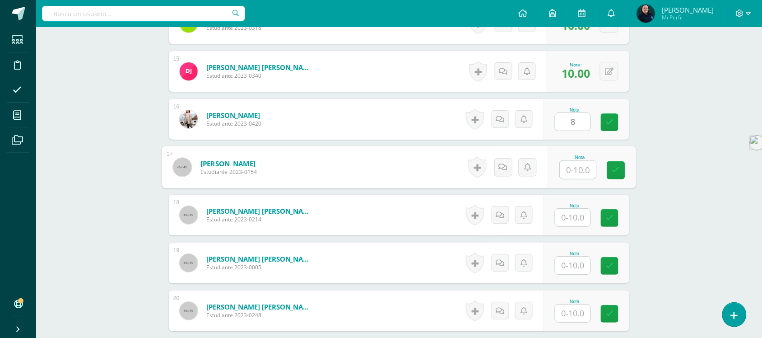
click at [577, 171] on input "text" at bounding box center [578, 170] width 36 height 18
type input "8"
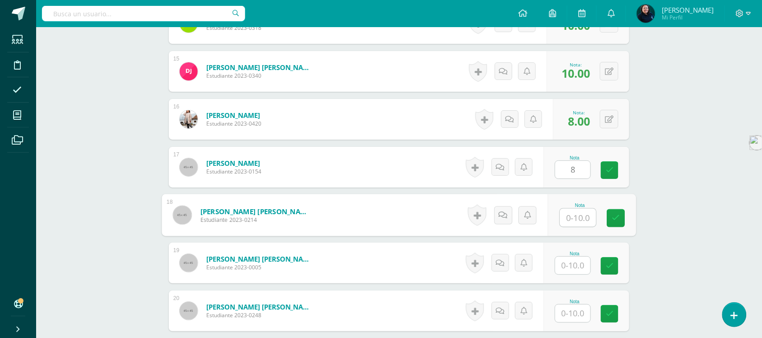
click at [577, 216] on input "text" at bounding box center [578, 218] width 36 height 18
type input "10"
click at [570, 267] on input "text" at bounding box center [572, 265] width 35 height 18
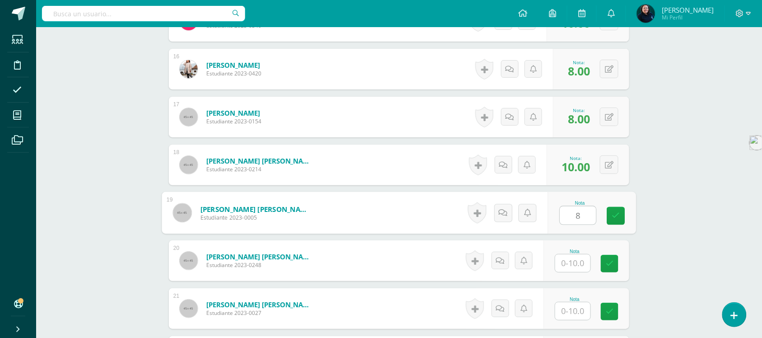
scroll to position [1111, 0]
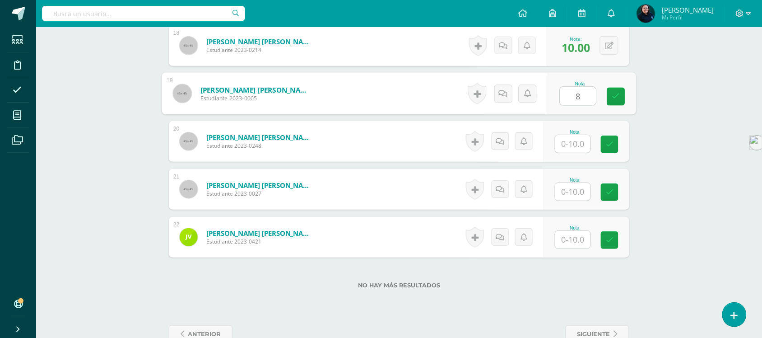
type input "8"
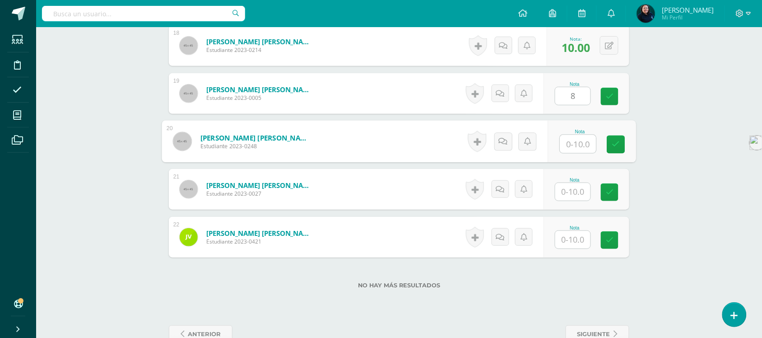
click at [580, 147] on input "text" at bounding box center [578, 144] width 36 height 18
type input "10"
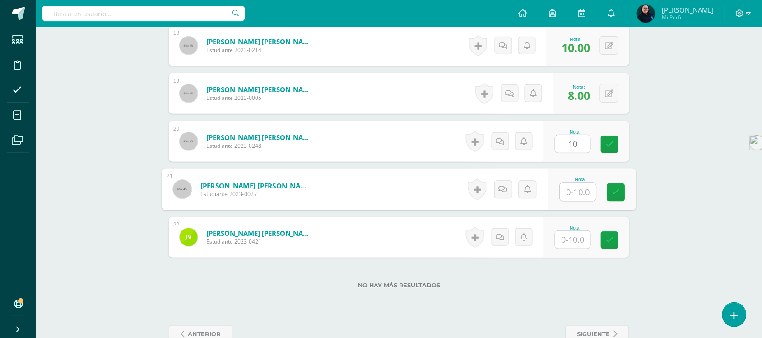
click at [579, 190] on input "text" at bounding box center [578, 192] width 36 height 18
type input "8"
click at [574, 239] on input "text" at bounding box center [572, 240] width 35 height 18
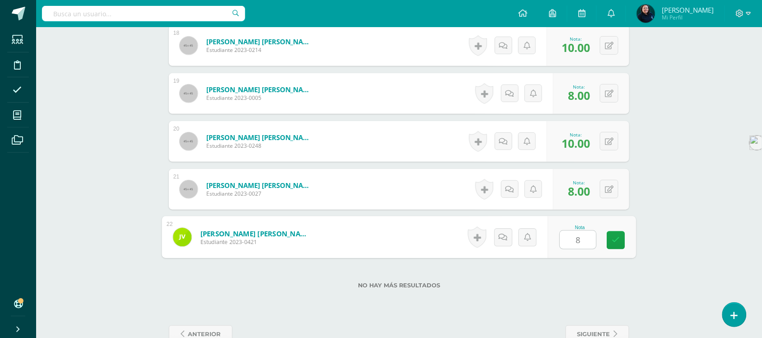
type input "8"
click at [606, 273] on div "No hay más resultados" at bounding box center [399, 278] width 461 height 42
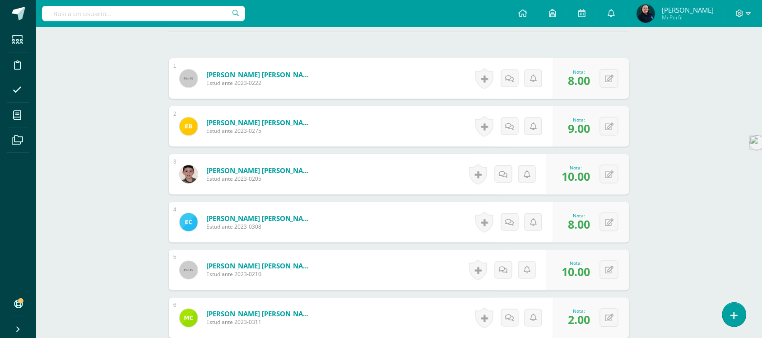
scroll to position [0, 0]
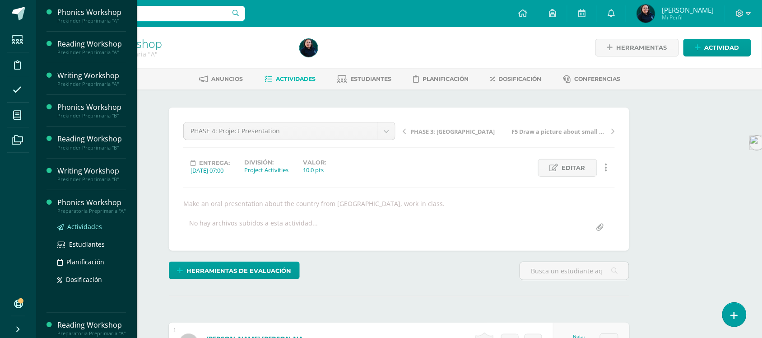
click at [82, 231] on span "Actividades" at bounding box center [84, 226] width 35 height 9
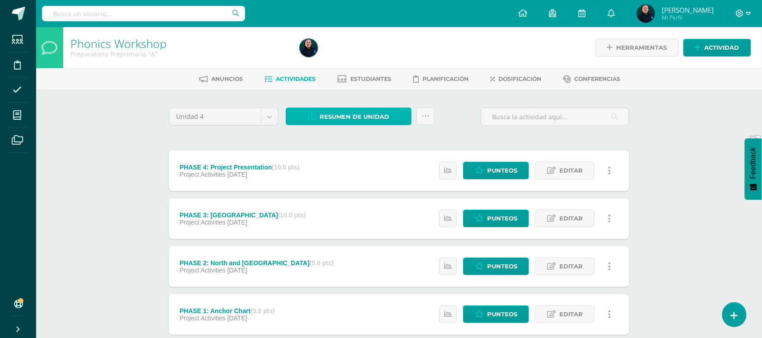
click at [362, 121] on span "Resumen de unidad" at bounding box center [355, 116] width 70 height 17
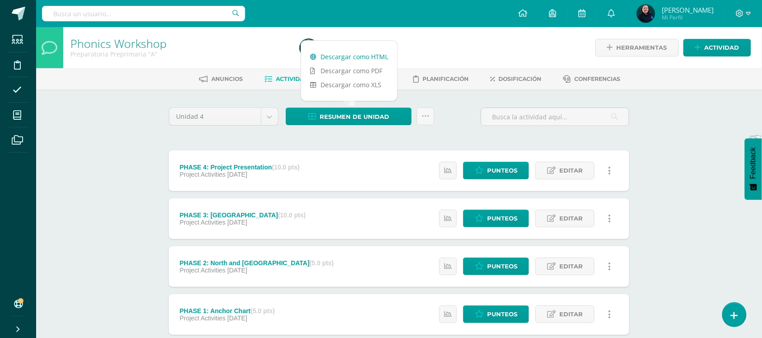
click at [360, 55] on link "Descargar como HTML" at bounding box center [349, 57] width 96 height 14
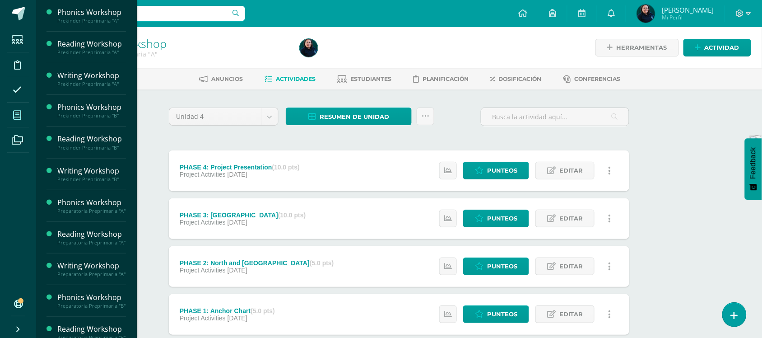
click at [20, 118] on icon at bounding box center [17, 115] width 8 height 9
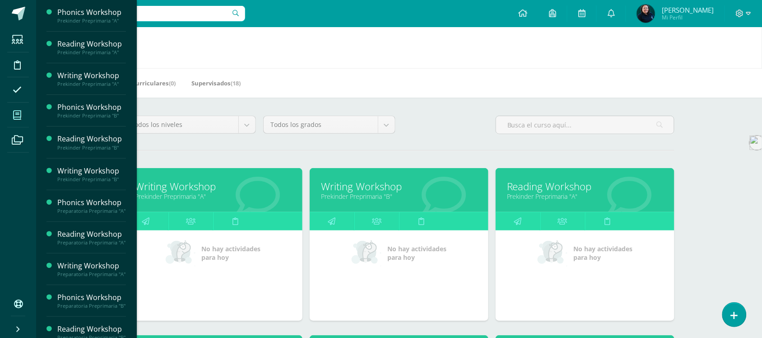
click at [17, 116] on icon at bounding box center [17, 115] width 8 height 9
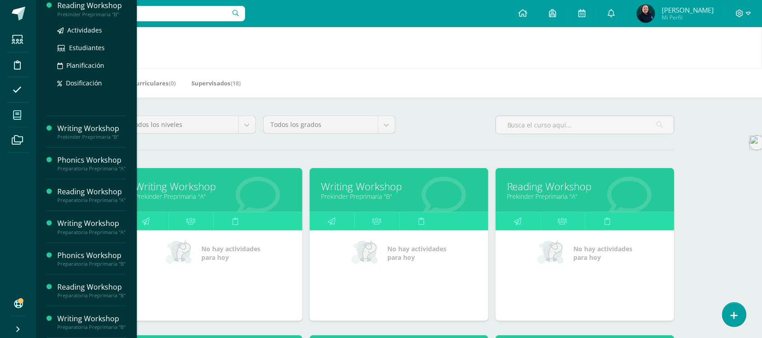
scroll to position [169, 0]
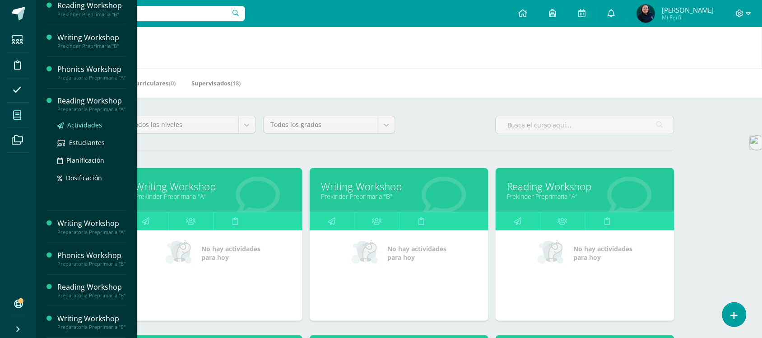
click at [82, 121] on span "Actividades" at bounding box center [84, 125] width 35 height 9
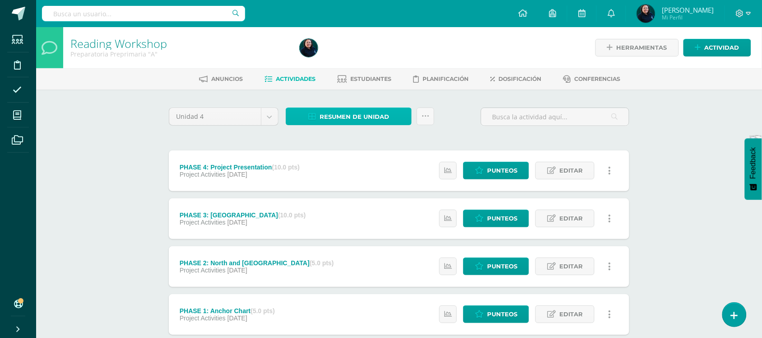
click at [372, 117] on span "Resumen de unidad" at bounding box center [355, 116] width 70 height 17
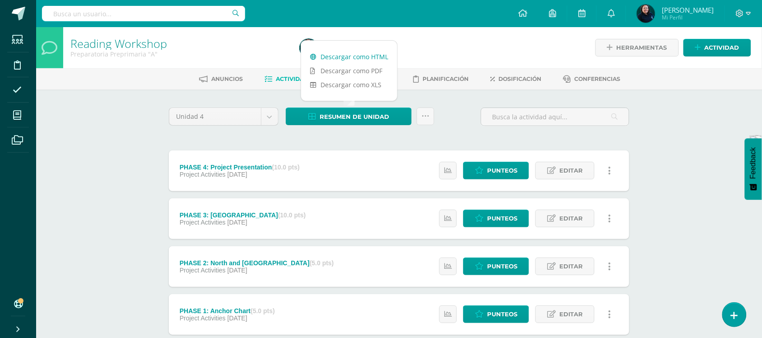
click at [361, 61] on link "Descargar como HTML" at bounding box center [349, 57] width 96 height 14
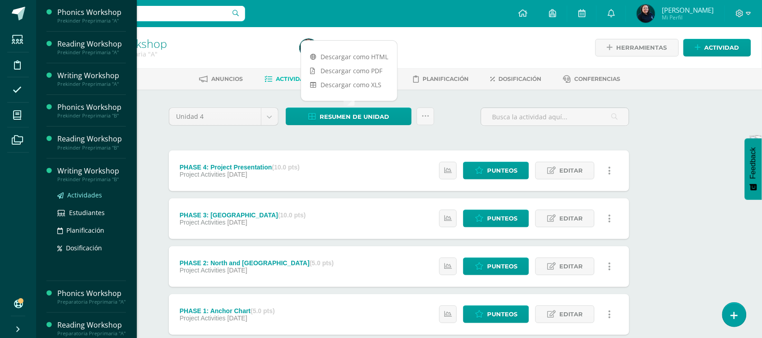
click at [86, 199] on span "Actividades" at bounding box center [84, 195] width 35 height 9
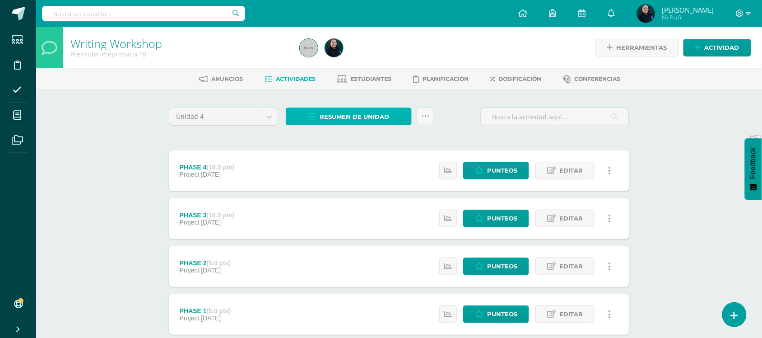
click at [354, 114] on span "Resumen de unidad" at bounding box center [355, 116] width 70 height 17
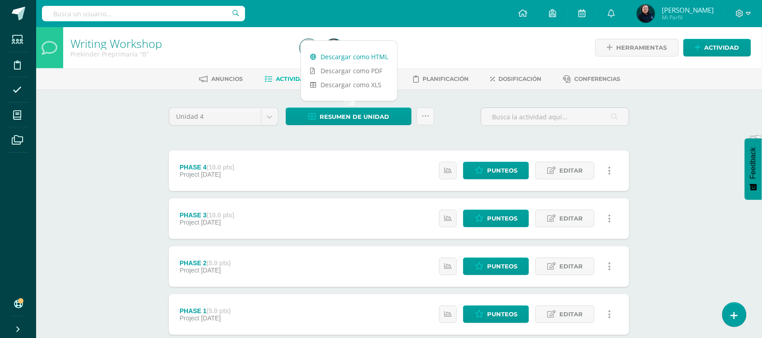
click at [349, 59] on link "Descargar como HTML" at bounding box center [349, 57] width 96 height 14
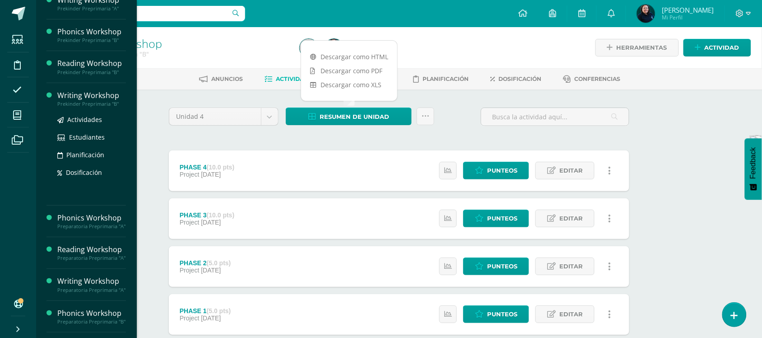
scroll to position [172, 0]
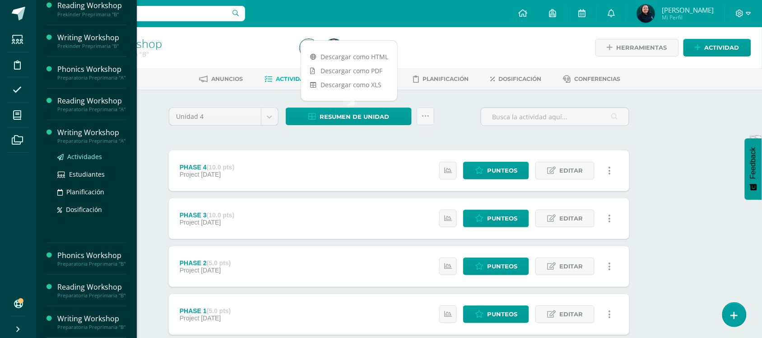
click at [78, 152] on span "Actividades" at bounding box center [84, 156] width 35 height 9
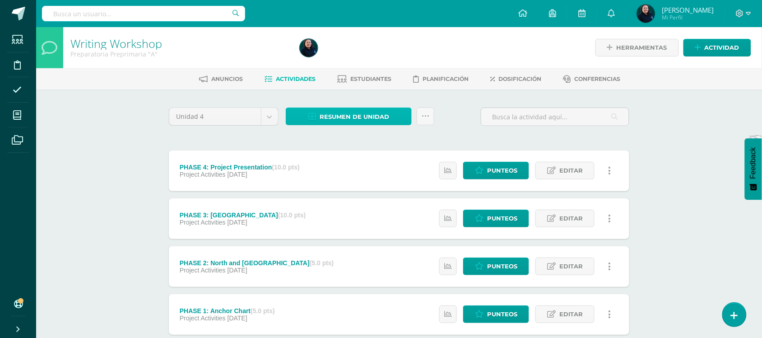
click at [371, 118] on span "Resumen de unidad" at bounding box center [355, 116] width 70 height 17
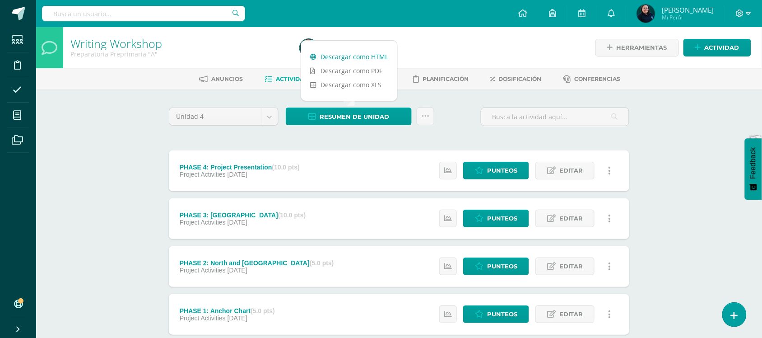
click at [346, 56] on link "Descargar como HTML" at bounding box center [349, 57] width 96 height 14
click at [350, 57] on link "Descargar como HTML" at bounding box center [349, 57] width 96 height 14
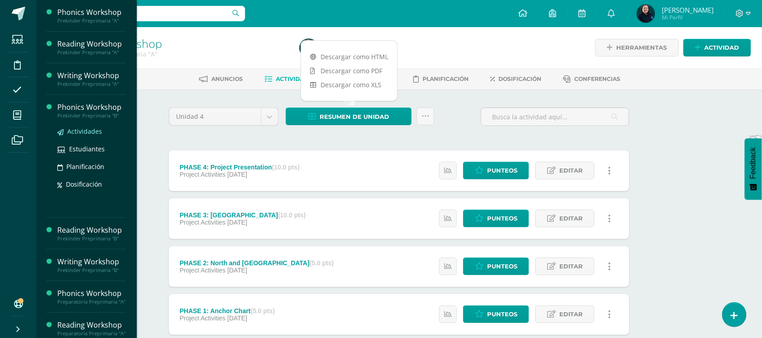
click at [86, 132] on span "Actividades" at bounding box center [84, 131] width 35 height 9
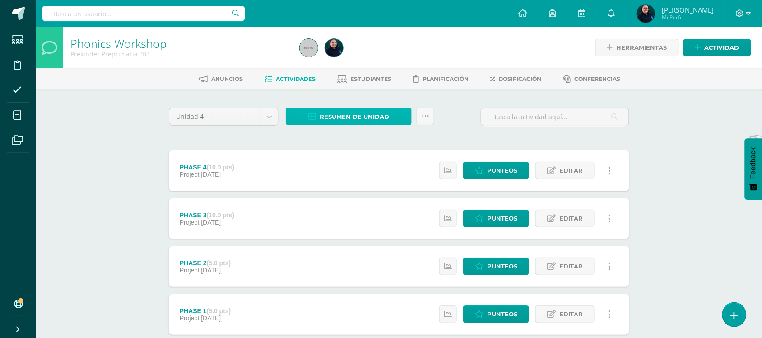
click at [331, 117] on span "Resumen de unidad" at bounding box center [355, 116] width 70 height 17
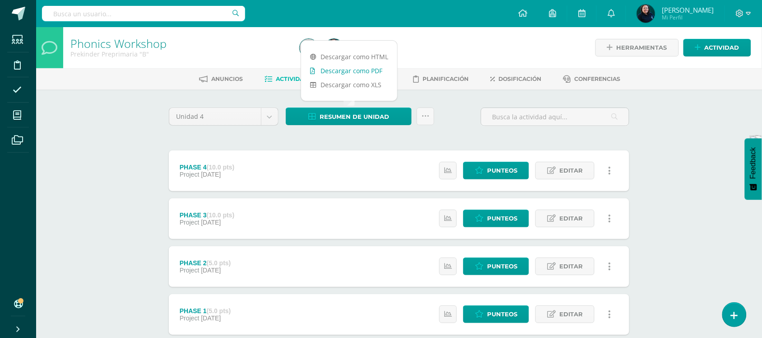
click at [351, 75] on link "Descargar como PDF" at bounding box center [349, 71] width 96 height 14
click at [359, 71] on link "Descargar como PDF" at bounding box center [349, 71] width 96 height 14
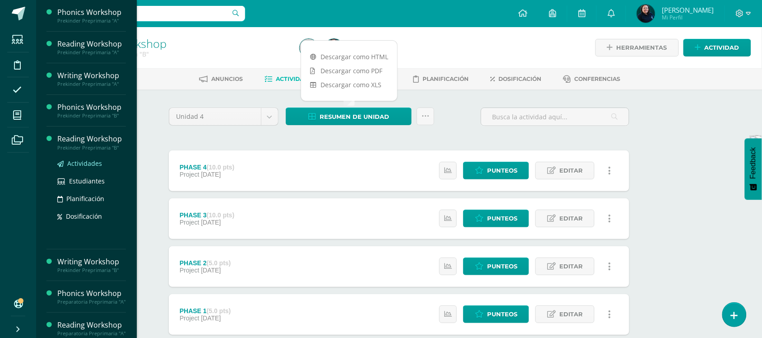
click at [78, 164] on span "Actividades" at bounding box center [84, 163] width 35 height 9
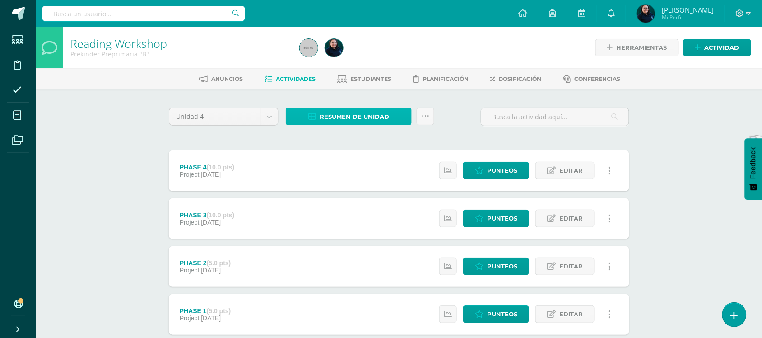
click at [384, 118] on span "Resumen de unidad" at bounding box center [355, 116] width 70 height 17
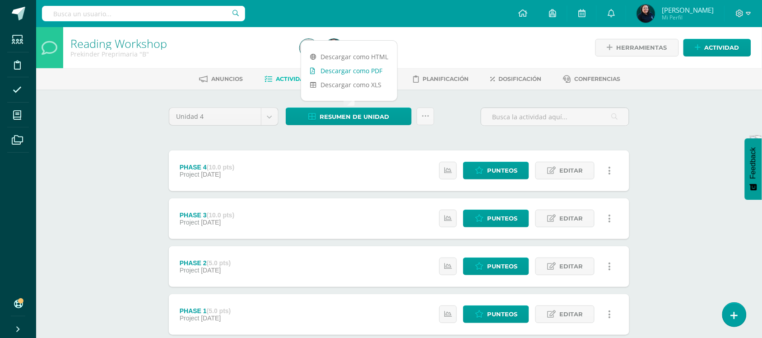
click at [353, 77] on link "Descargar como PDF" at bounding box center [349, 71] width 96 height 14
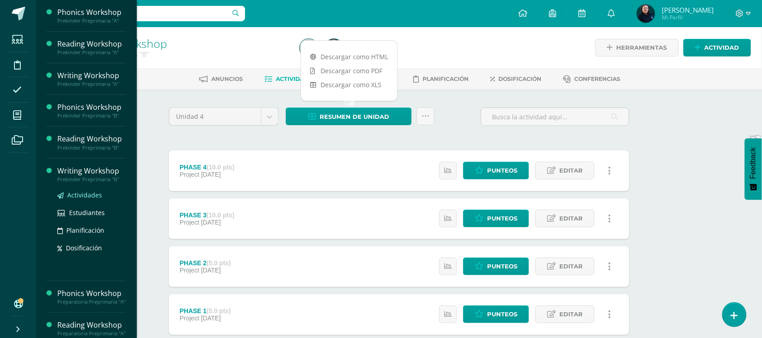
click at [82, 195] on span "Actividades" at bounding box center [84, 195] width 35 height 9
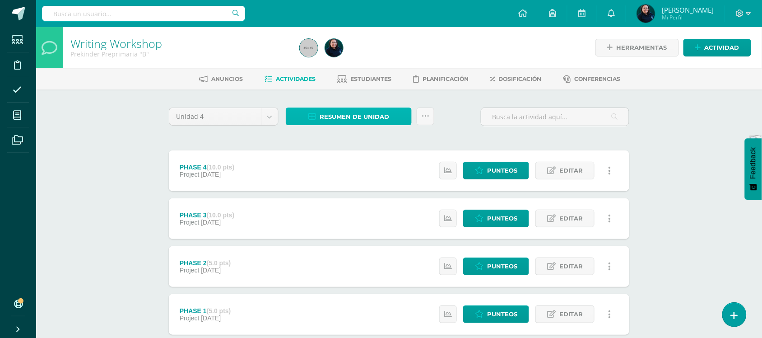
click at [354, 114] on span "Resumen de unidad" at bounding box center [355, 116] width 70 height 17
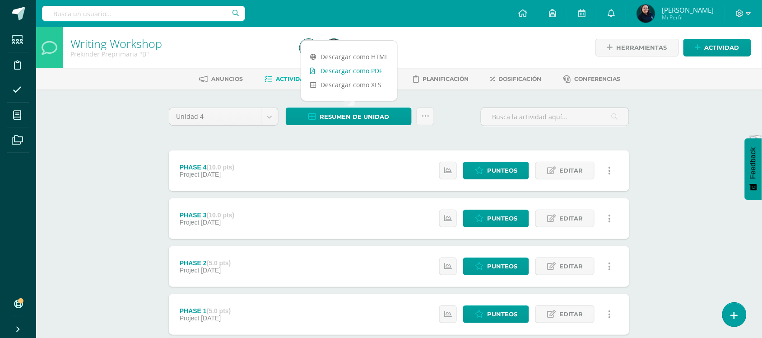
click at [354, 69] on link "Descargar como PDF" at bounding box center [349, 71] width 96 height 14
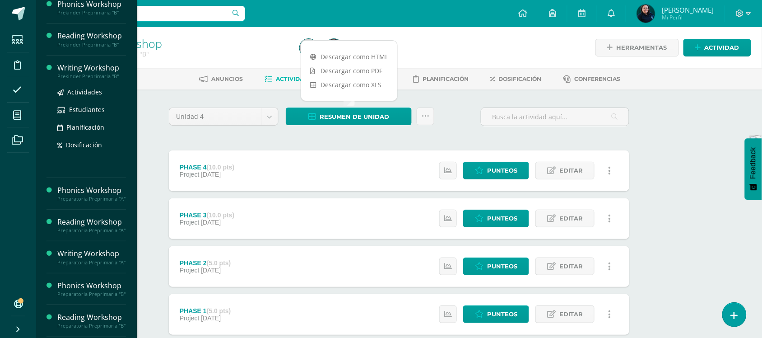
scroll to position [113, 0]
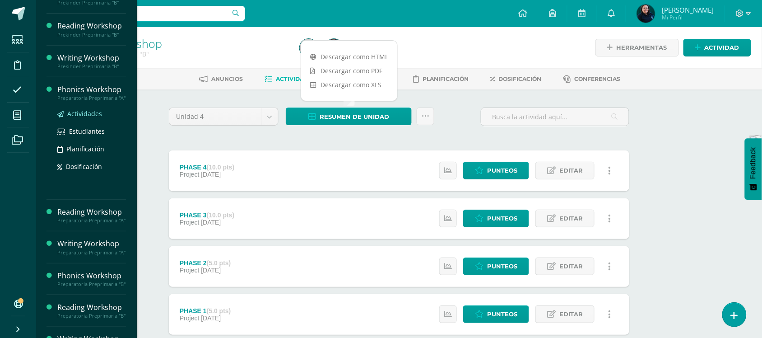
click at [83, 118] on span "Actividades" at bounding box center [84, 113] width 35 height 9
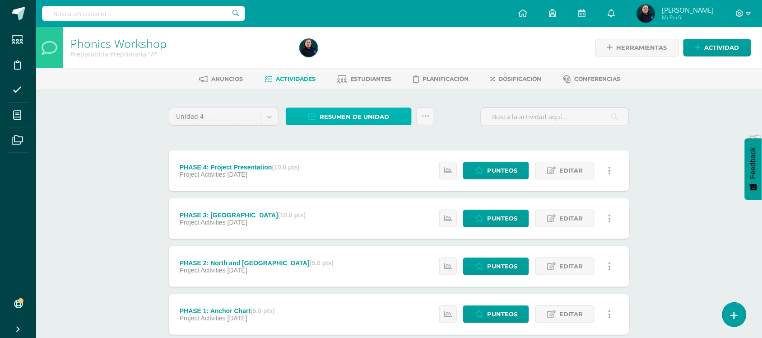
click at [358, 116] on span "Resumen de unidad" at bounding box center [355, 116] width 70 height 17
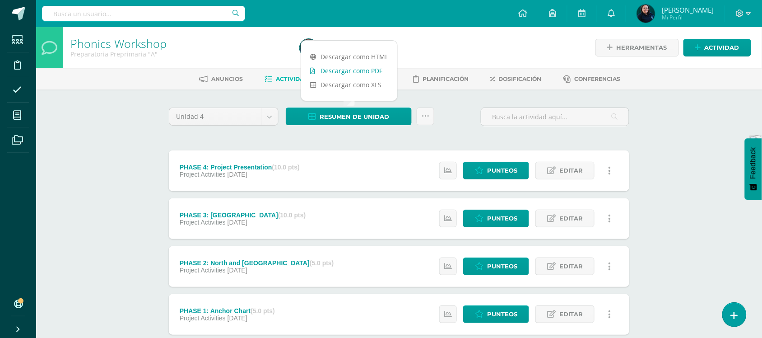
click at [343, 70] on link "Descargar como PDF" at bounding box center [349, 71] width 96 height 14
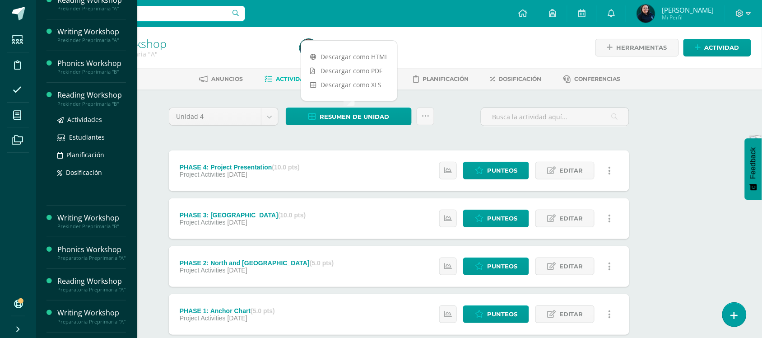
scroll to position [113, 0]
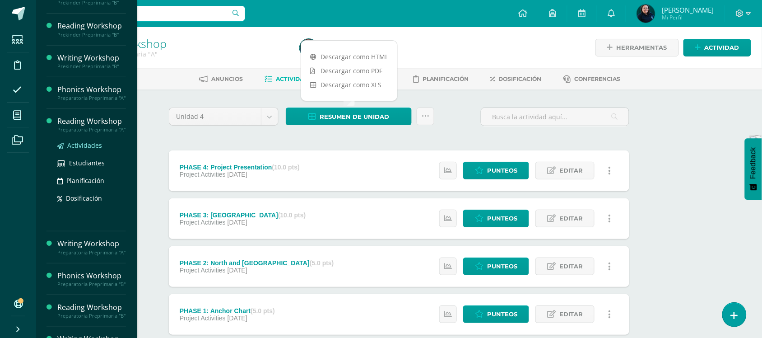
click at [80, 149] on span "Actividades" at bounding box center [84, 145] width 35 height 9
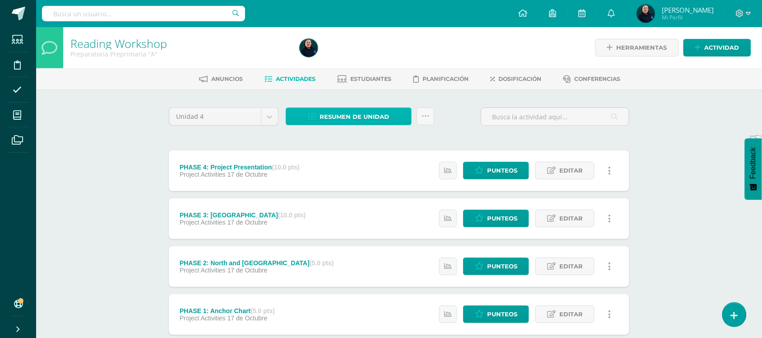
click at [362, 116] on span "Resumen de unidad" at bounding box center [355, 116] width 70 height 17
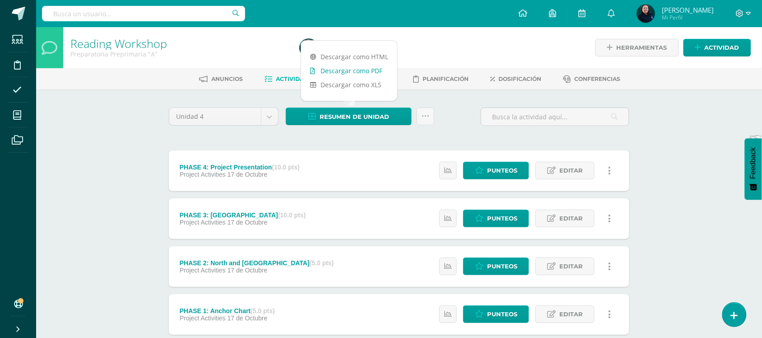
click at [329, 69] on link "Descargar como PDF" at bounding box center [349, 71] width 96 height 14
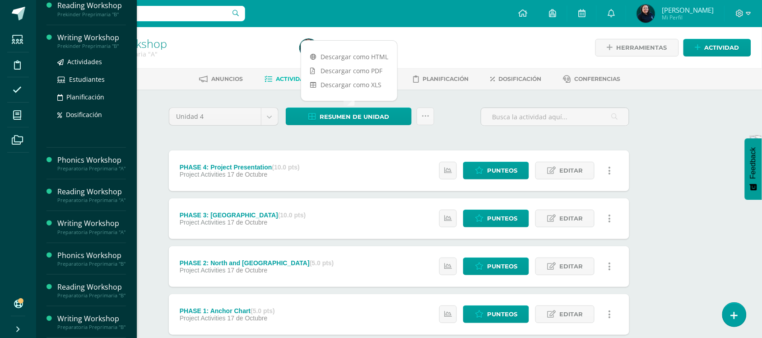
scroll to position [165, 0]
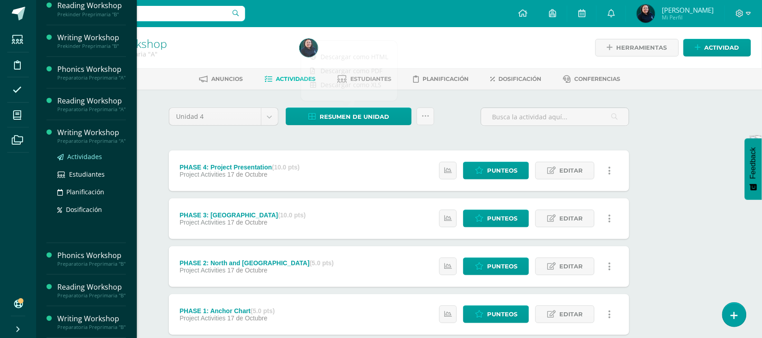
click at [82, 152] on span "Actividades" at bounding box center [84, 156] width 35 height 9
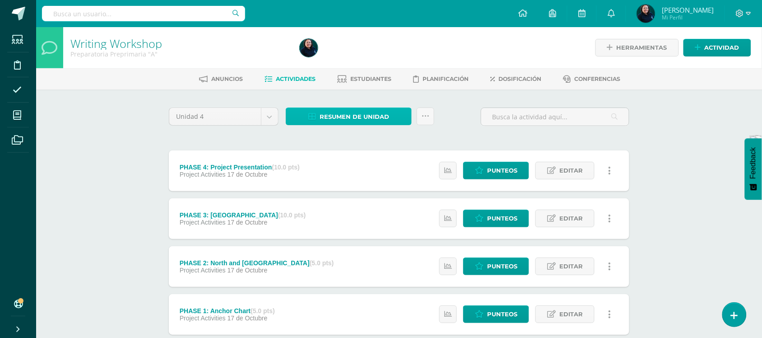
click at [363, 116] on span "Resumen de unidad" at bounding box center [355, 116] width 70 height 17
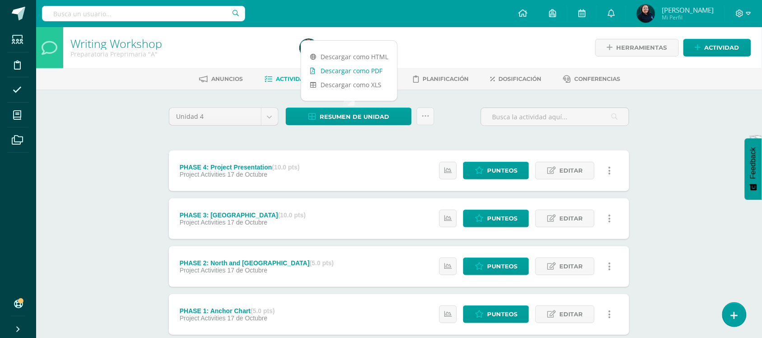
click at [351, 71] on link "Descargar como PDF" at bounding box center [349, 71] width 96 height 14
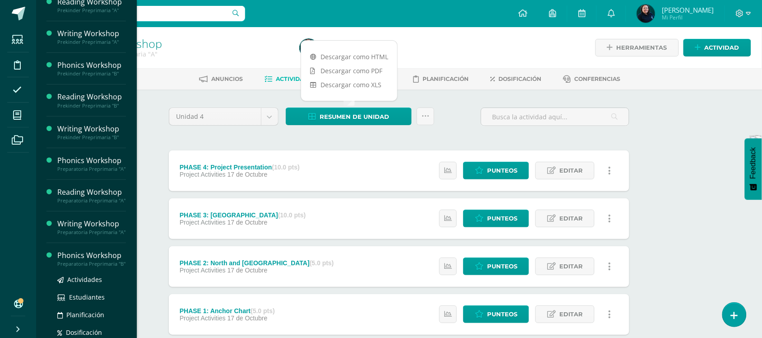
scroll to position [172, 0]
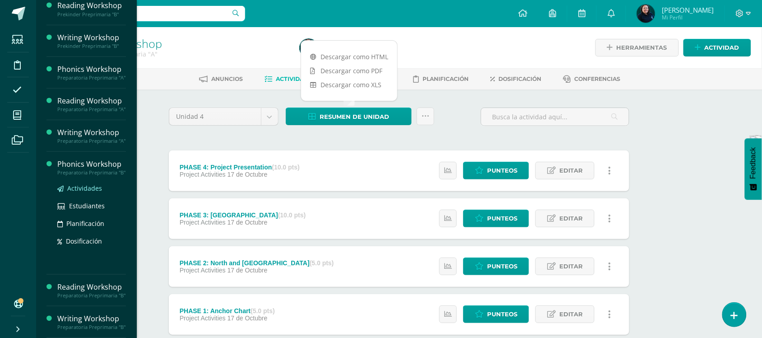
click at [85, 184] on span "Actividades" at bounding box center [84, 188] width 35 height 9
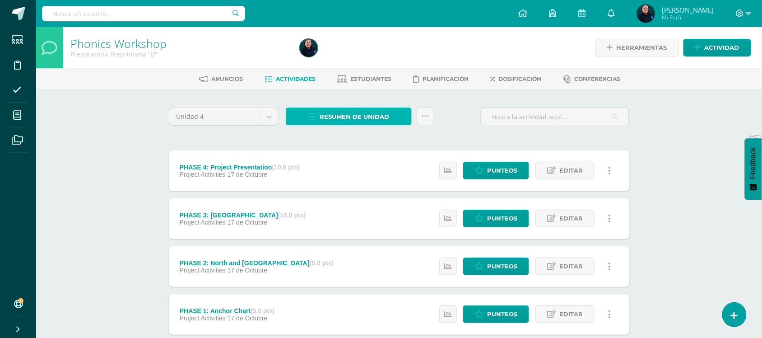
click at [352, 112] on span "Resumen de unidad" at bounding box center [355, 116] width 70 height 17
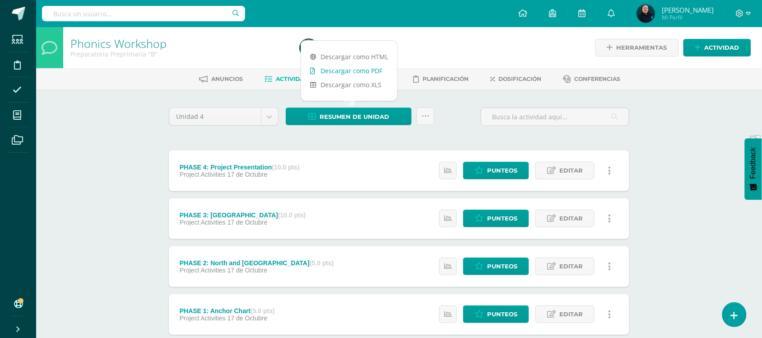
click at [354, 73] on link "Descargar como PDF" at bounding box center [349, 71] width 96 height 14
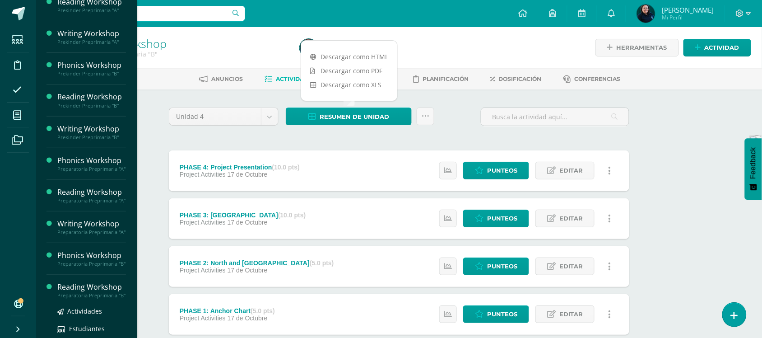
scroll to position [172, 0]
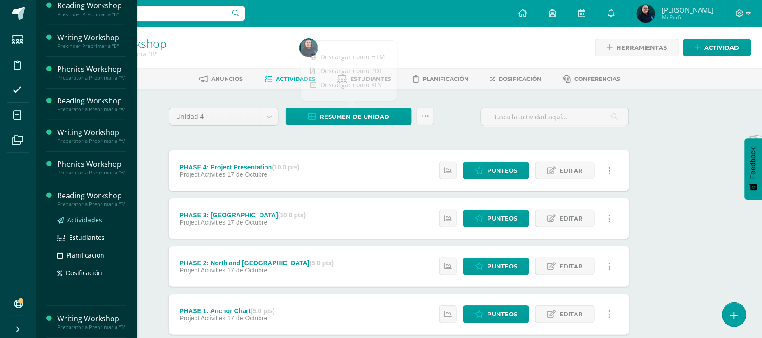
click at [77, 215] on span "Actividades" at bounding box center [84, 219] width 35 height 9
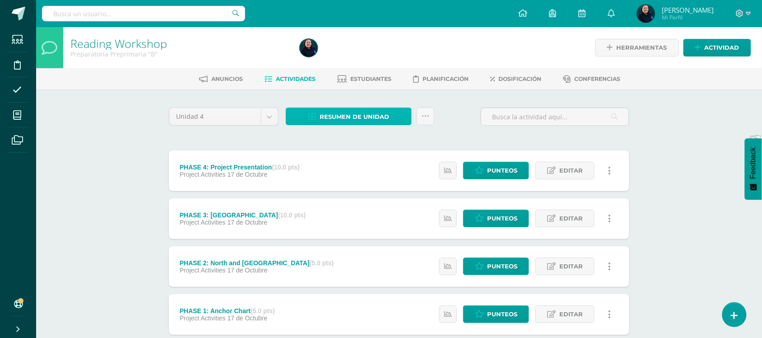
click at [360, 118] on span "Resumen de unidad" at bounding box center [355, 116] width 70 height 17
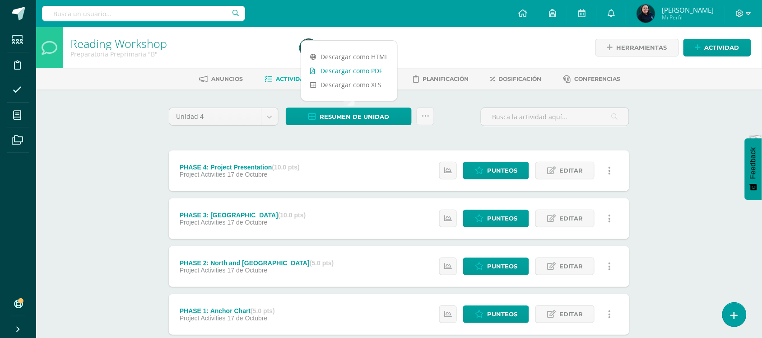
click at [354, 70] on link "Descargar como PDF" at bounding box center [349, 71] width 96 height 14
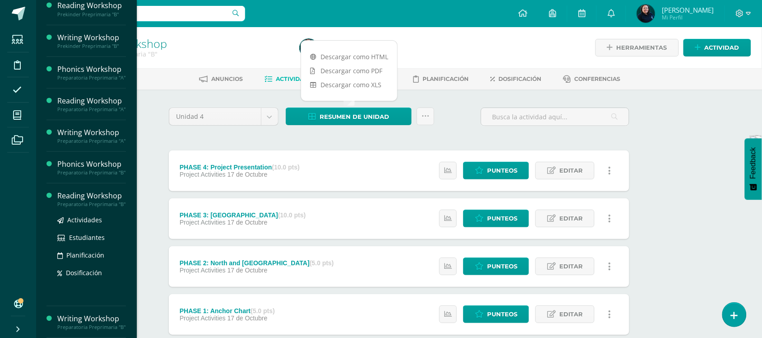
scroll to position [172, 0]
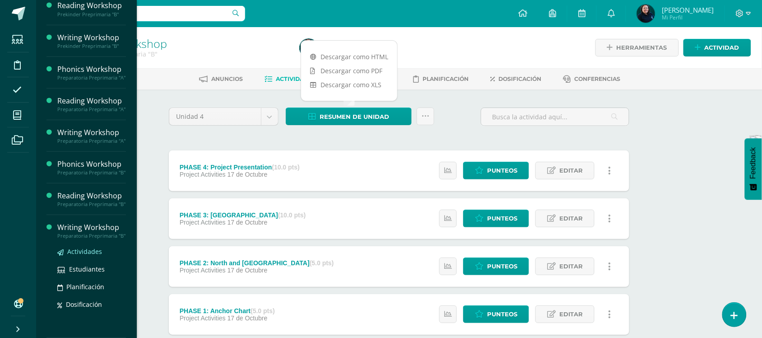
click at [82, 252] on span "Actividades" at bounding box center [84, 251] width 35 height 9
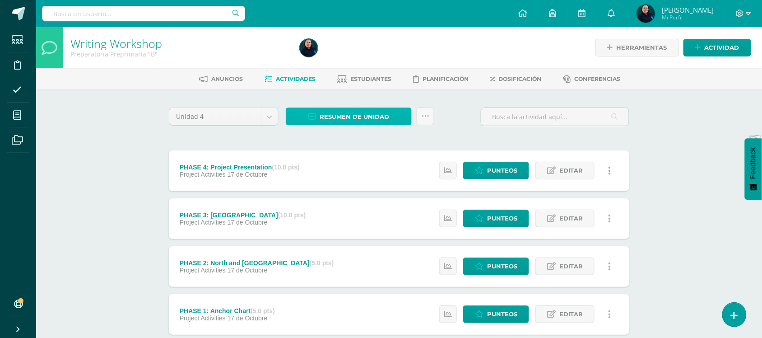
click at [348, 114] on span "Resumen de unidad" at bounding box center [355, 116] width 70 height 17
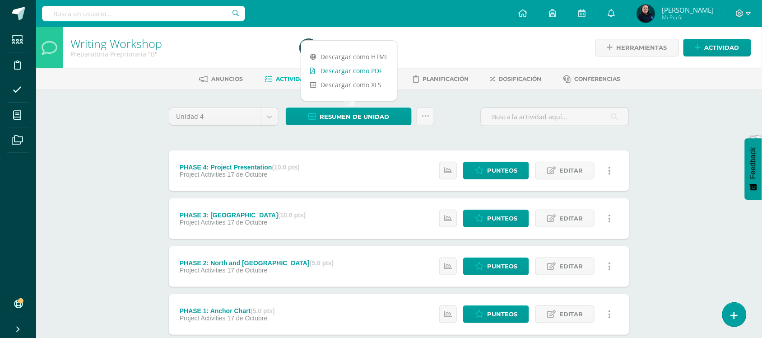
click at [357, 69] on link "Descargar como PDF" at bounding box center [349, 71] width 96 height 14
